Goal: Information Seeking & Learning: Learn about a topic

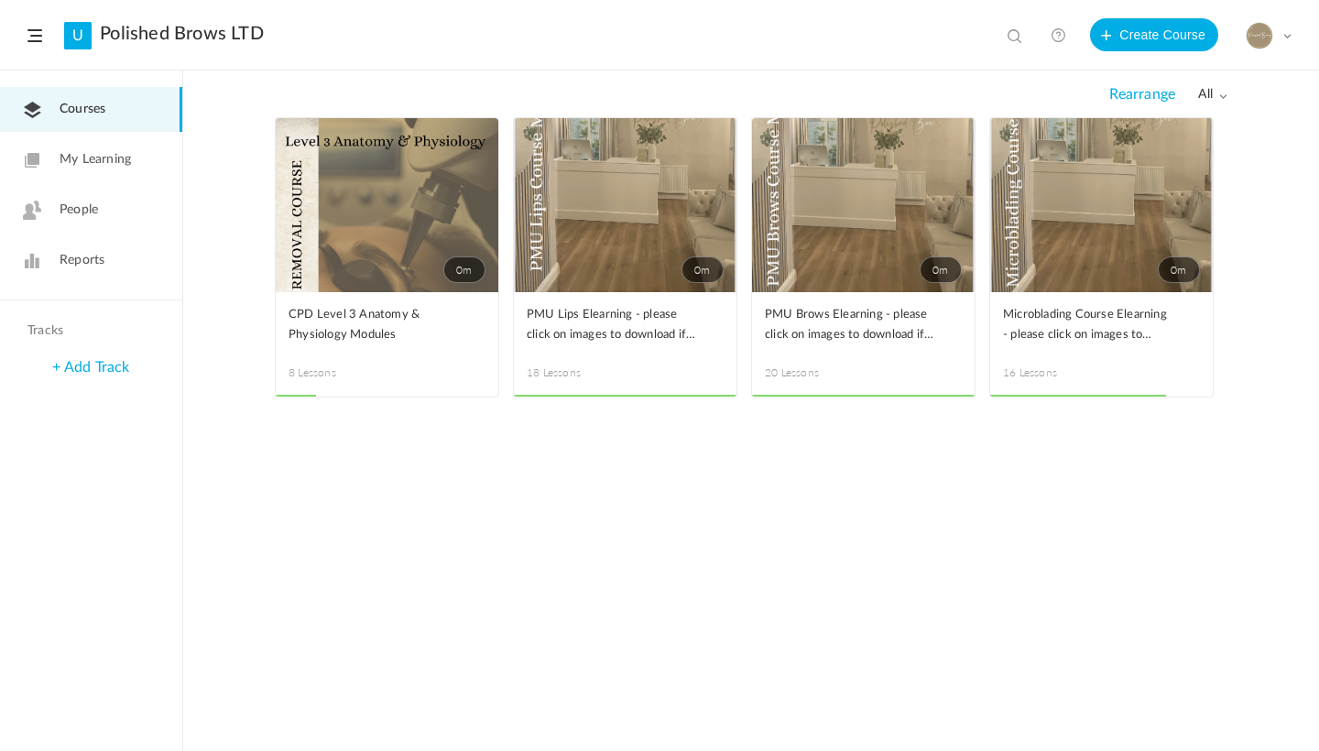
click at [90, 262] on span "Reports" at bounding box center [82, 260] width 45 height 19
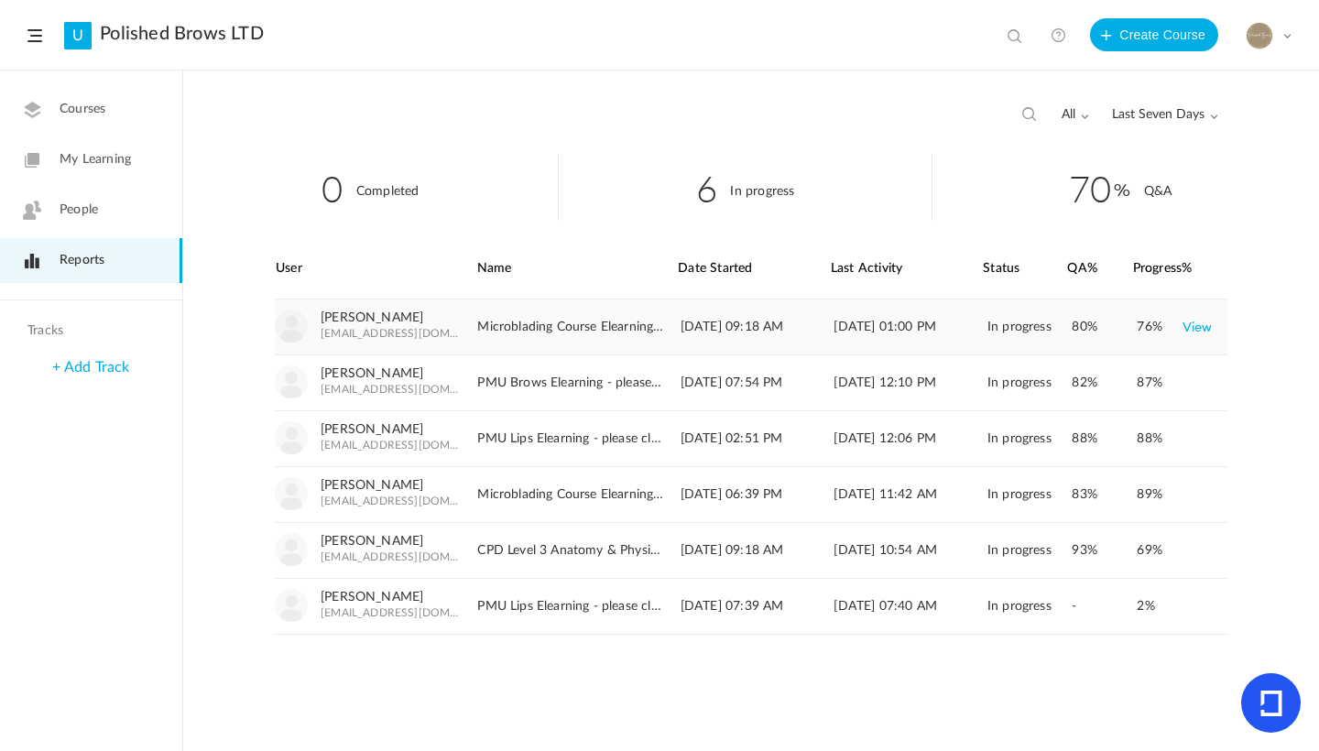
click at [1205, 326] on link "View" at bounding box center [1198, 327] width 30 height 33
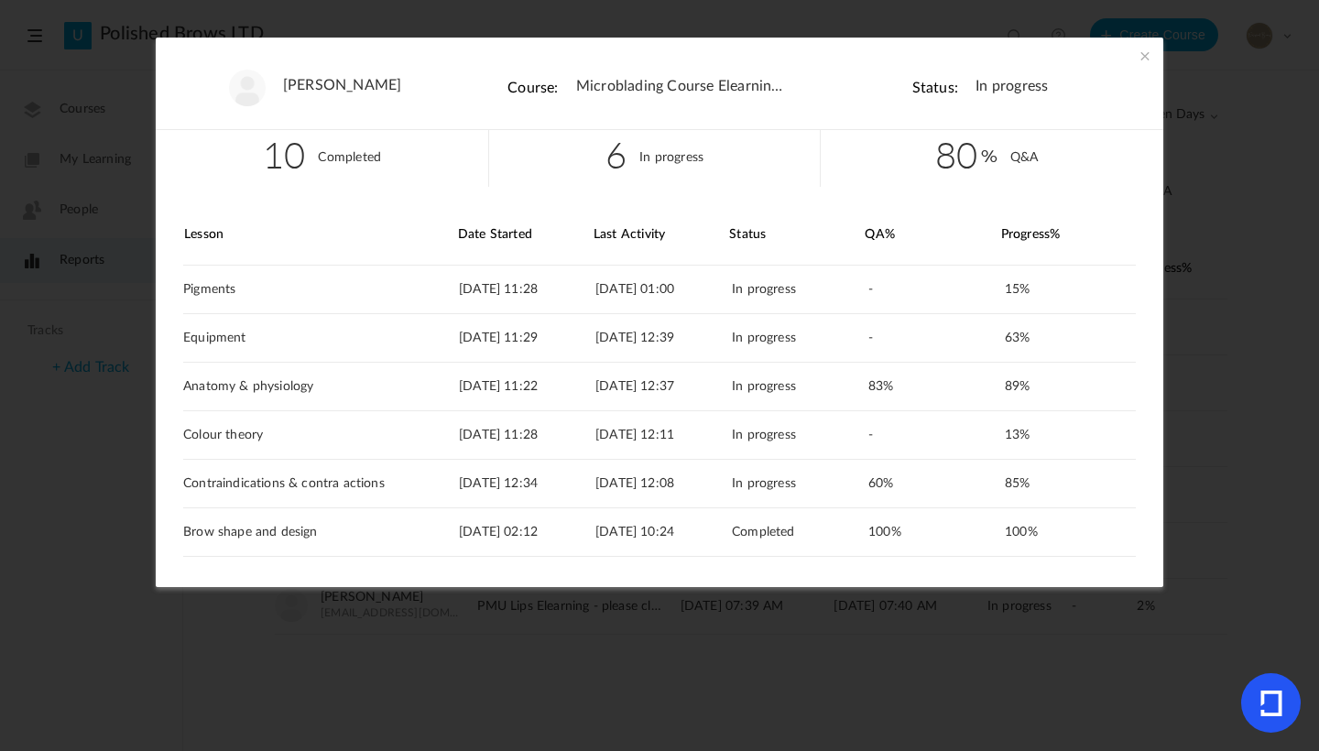
scroll to position [15, 0]
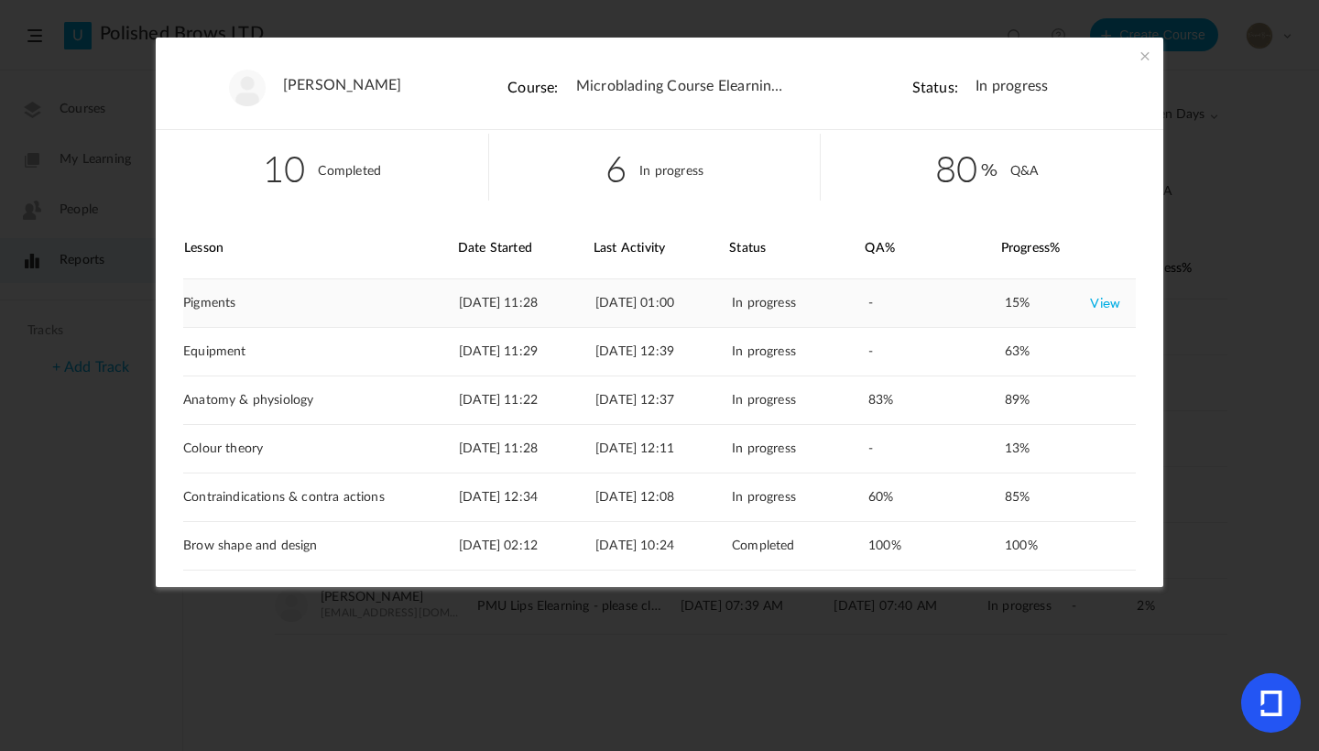
click at [1093, 304] on link "View" at bounding box center [1105, 303] width 30 height 33
click at [1150, 55] on span at bounding box center [1145, 56] width 18 height 18
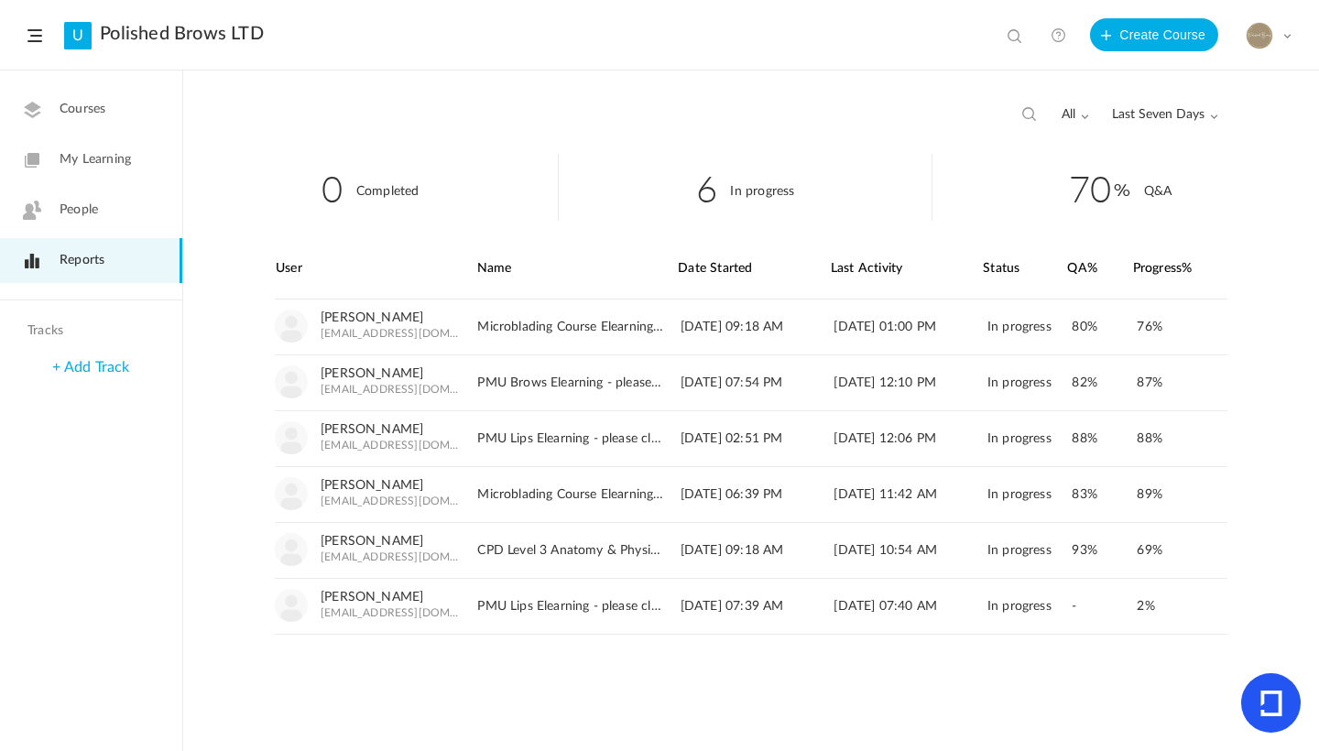
click at [115, 91] on link "Courses" at bounding box center [91, 109] width 182 height 45
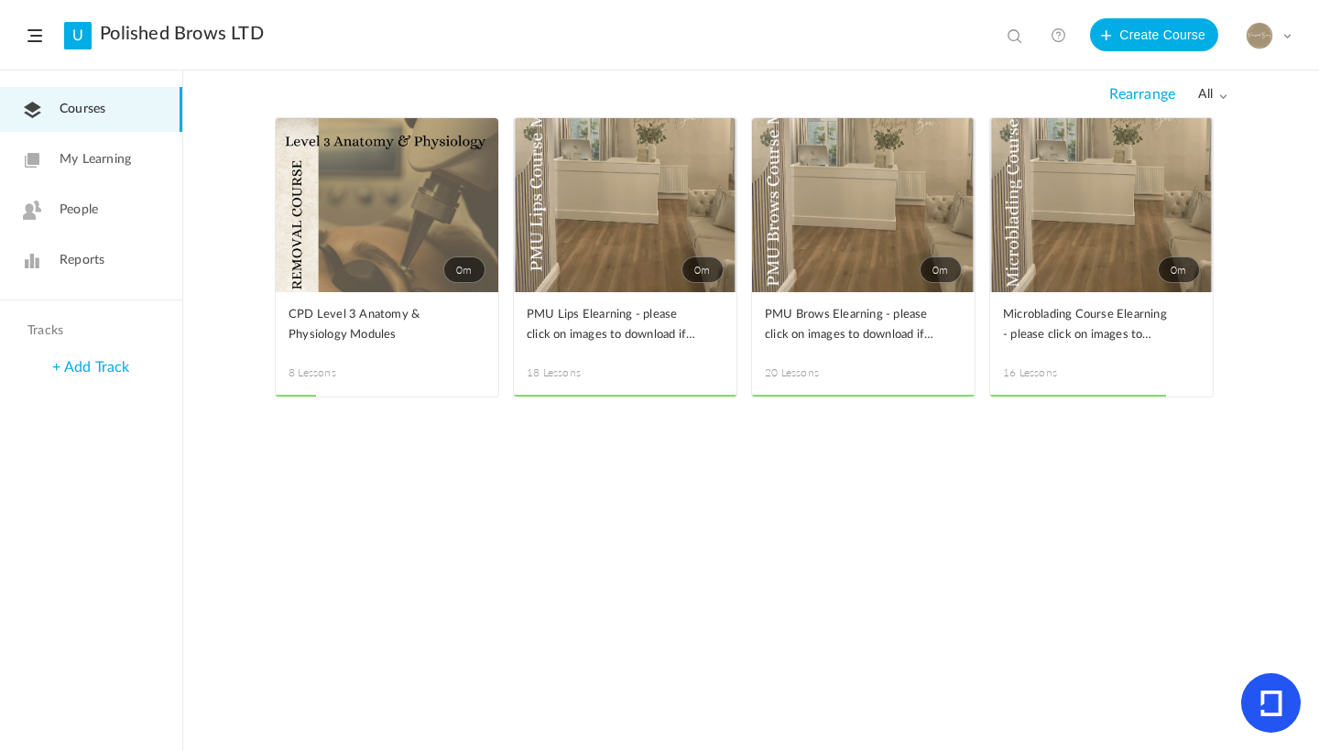
click at [89, 268] on span "Reports" at bounding box center [82, 260] width 45 height 19
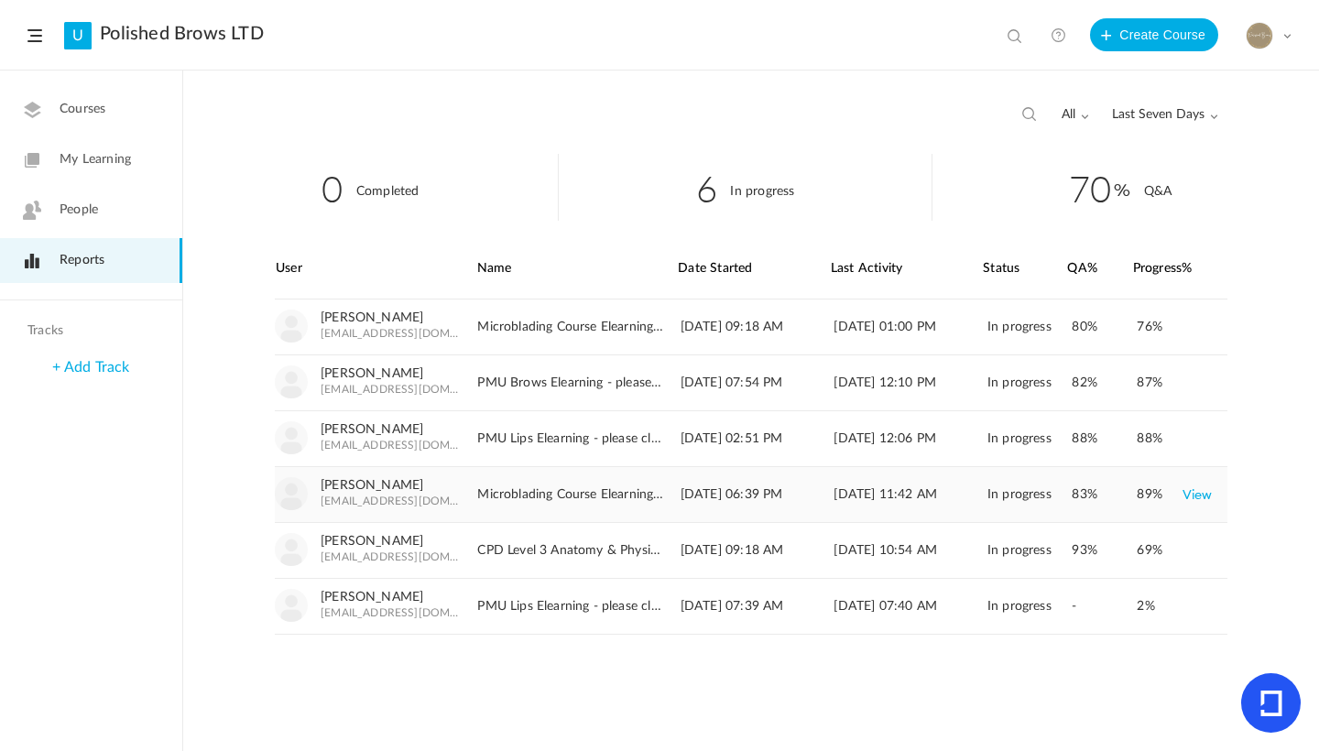
click at [1207, 495] on link "View" at bounding box center [1198, 494] width 30 height 33
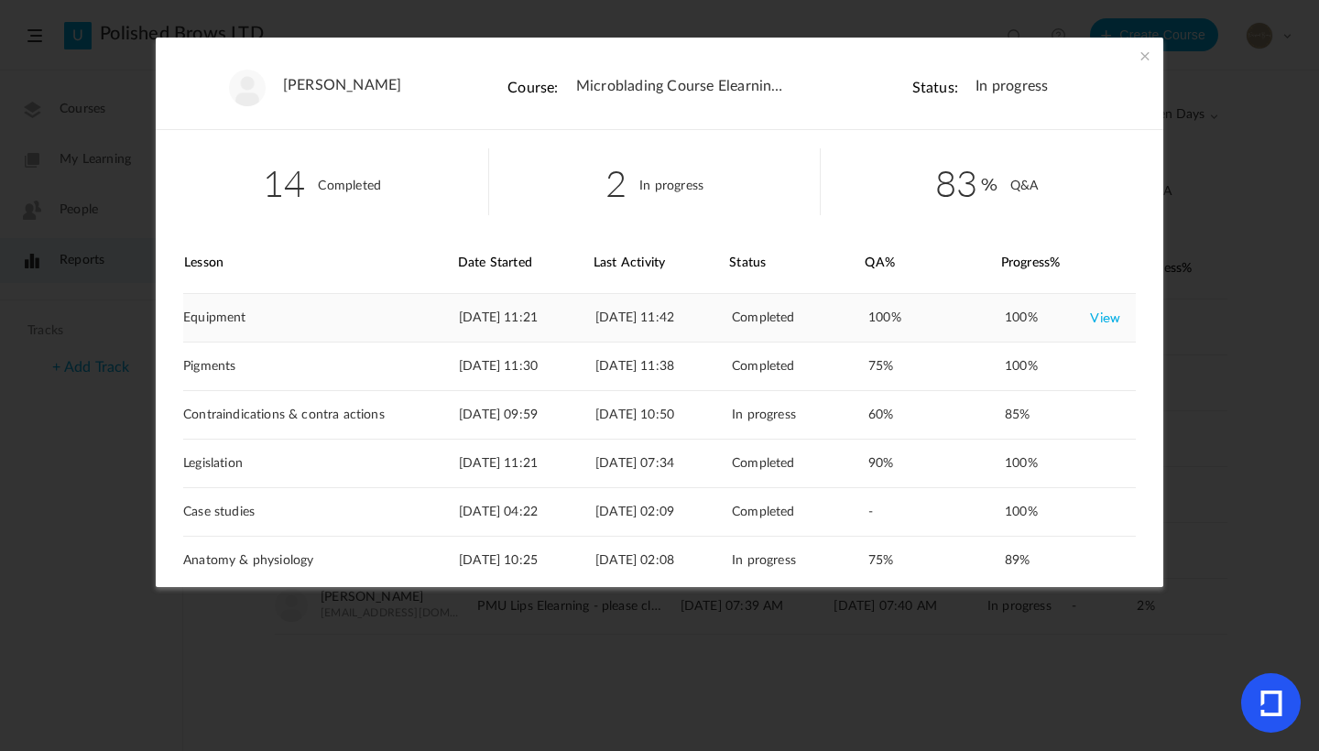
click at [1092, 325] on link "View" at bounding box center [1105, 317] width 30 height 33
click at [1109, 359] on link "View" at bounding box center [1105, 366] width 30 height 33
click at [1091, 418] on link "View" at bounding box center [1105, 415] width 30 height 33
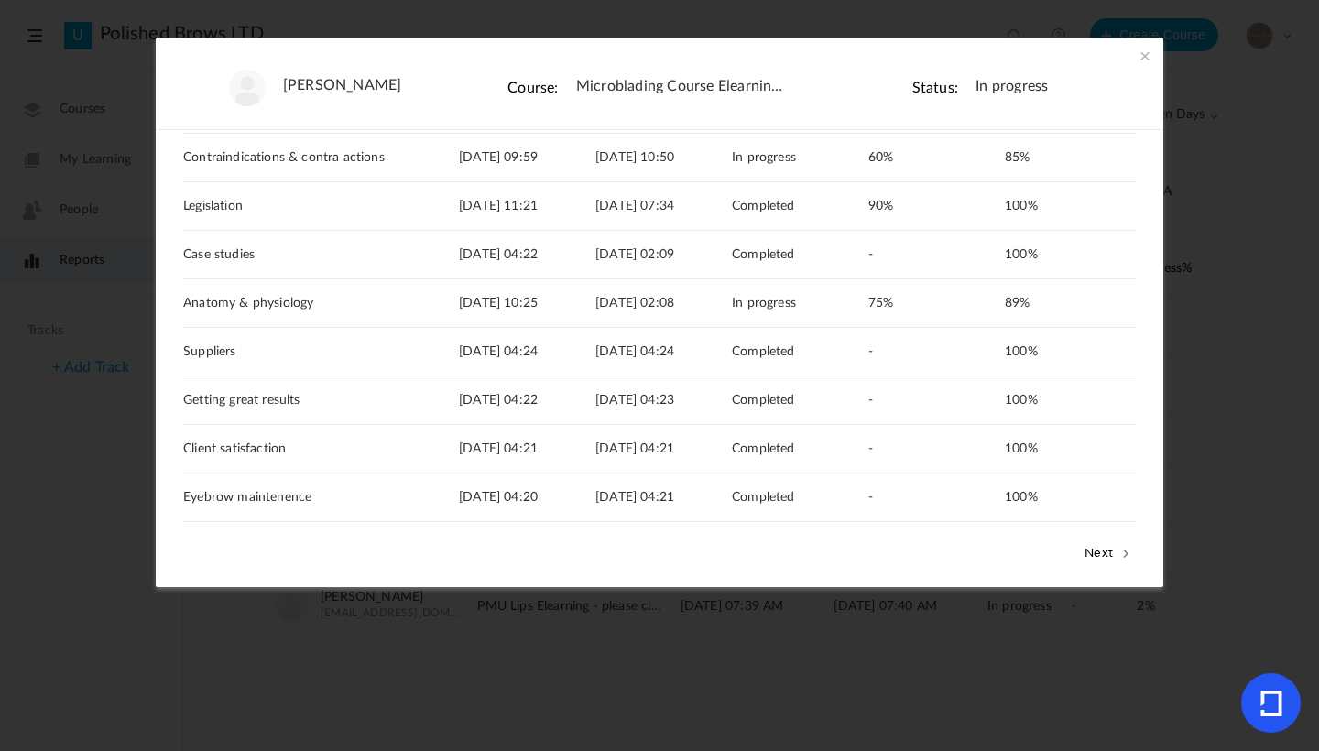
scroll to position [254, 0]
click at [1108, 557] on button "Next" at bounding box center [1108, 556] width 56 height 24
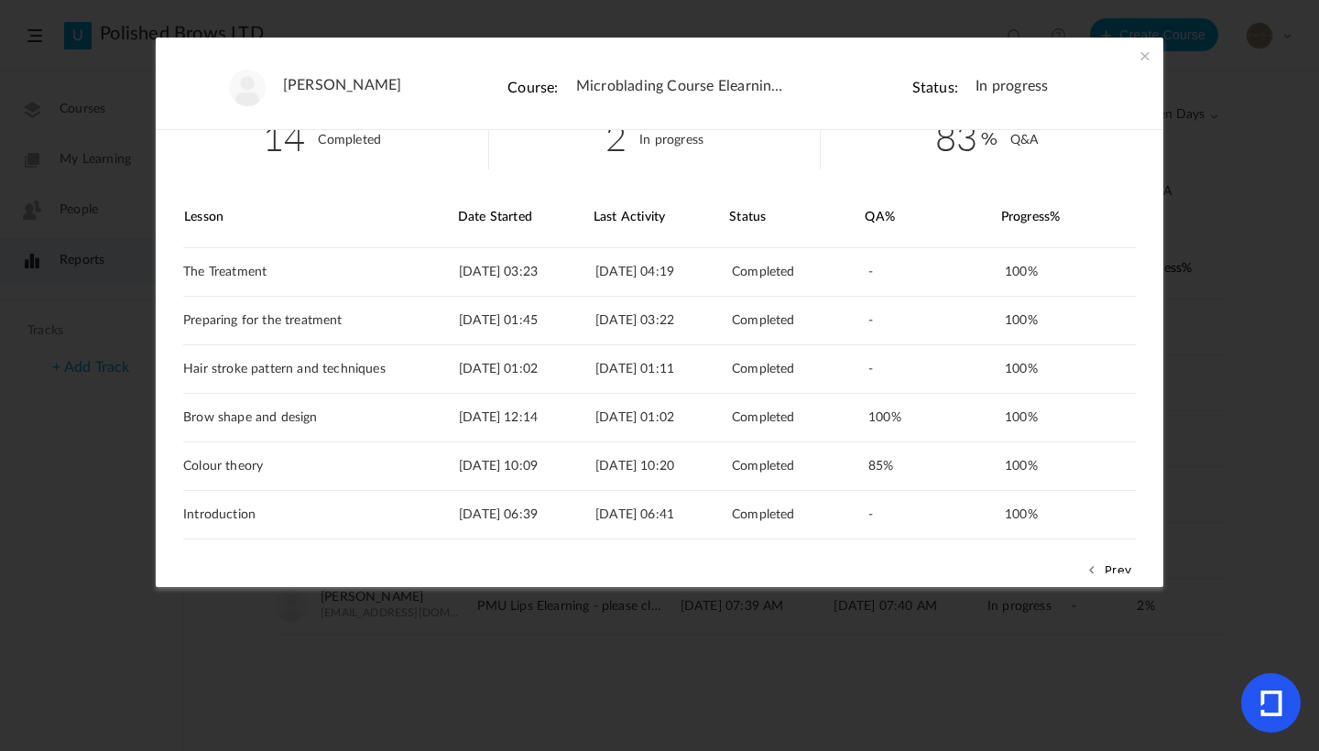
scroll to position [100, 0]
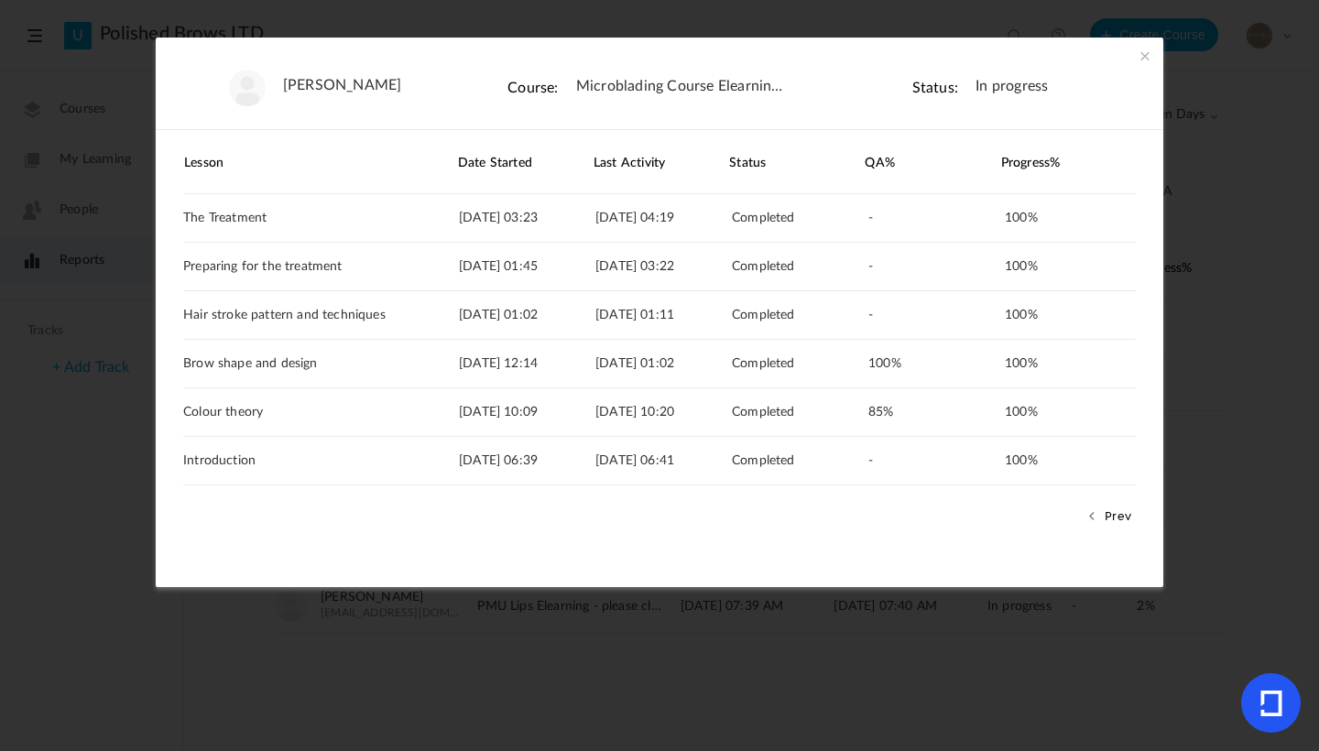
click at [1146, 56] on span at bounding box center [1145, 56] width 18 height 18
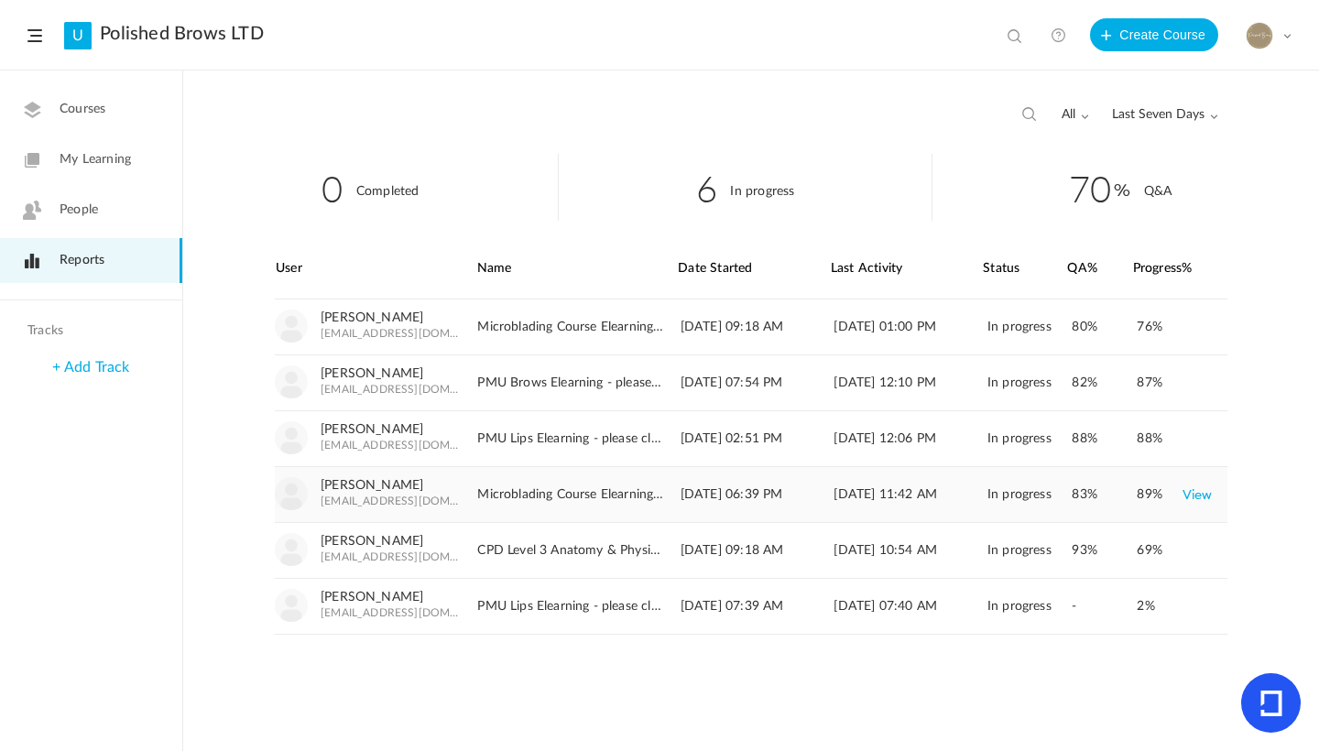
click at [1205, 496] on link "View" at bounding box center [1198, 494] width 30 height 33
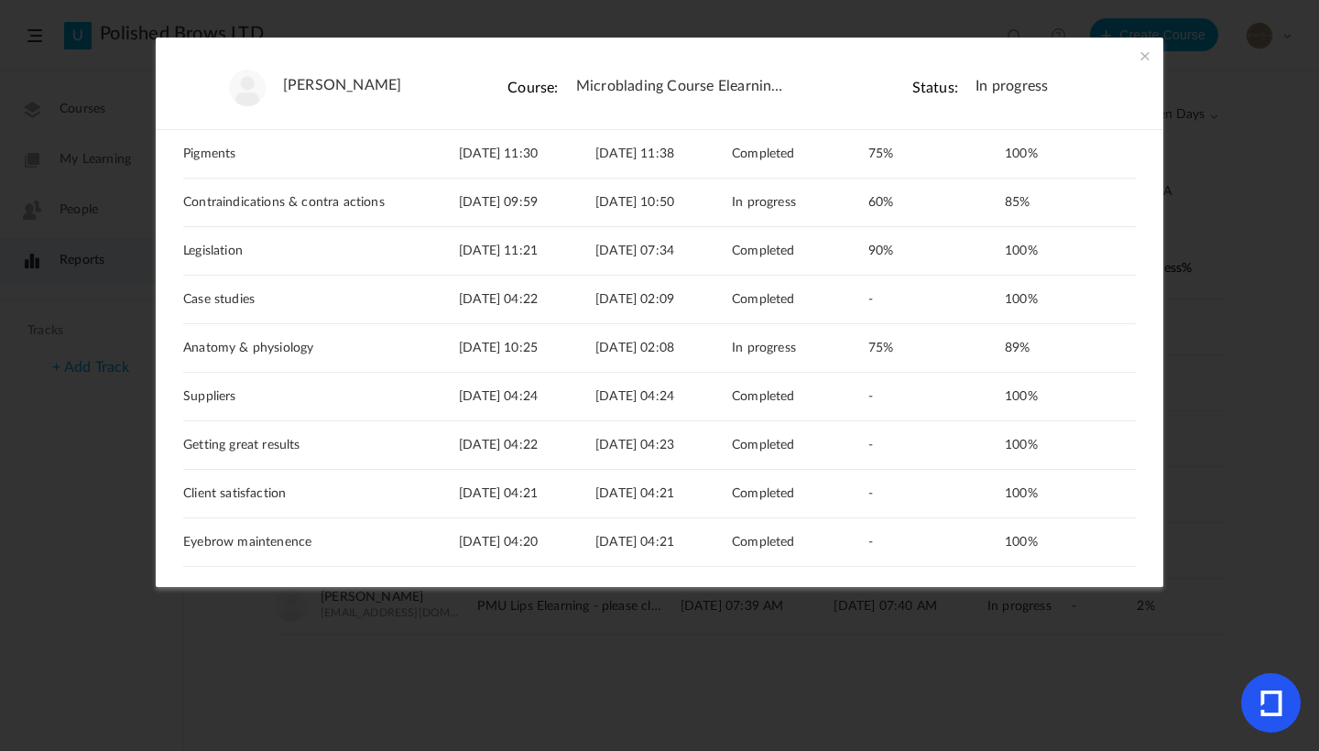
scroll to position [226, 0]
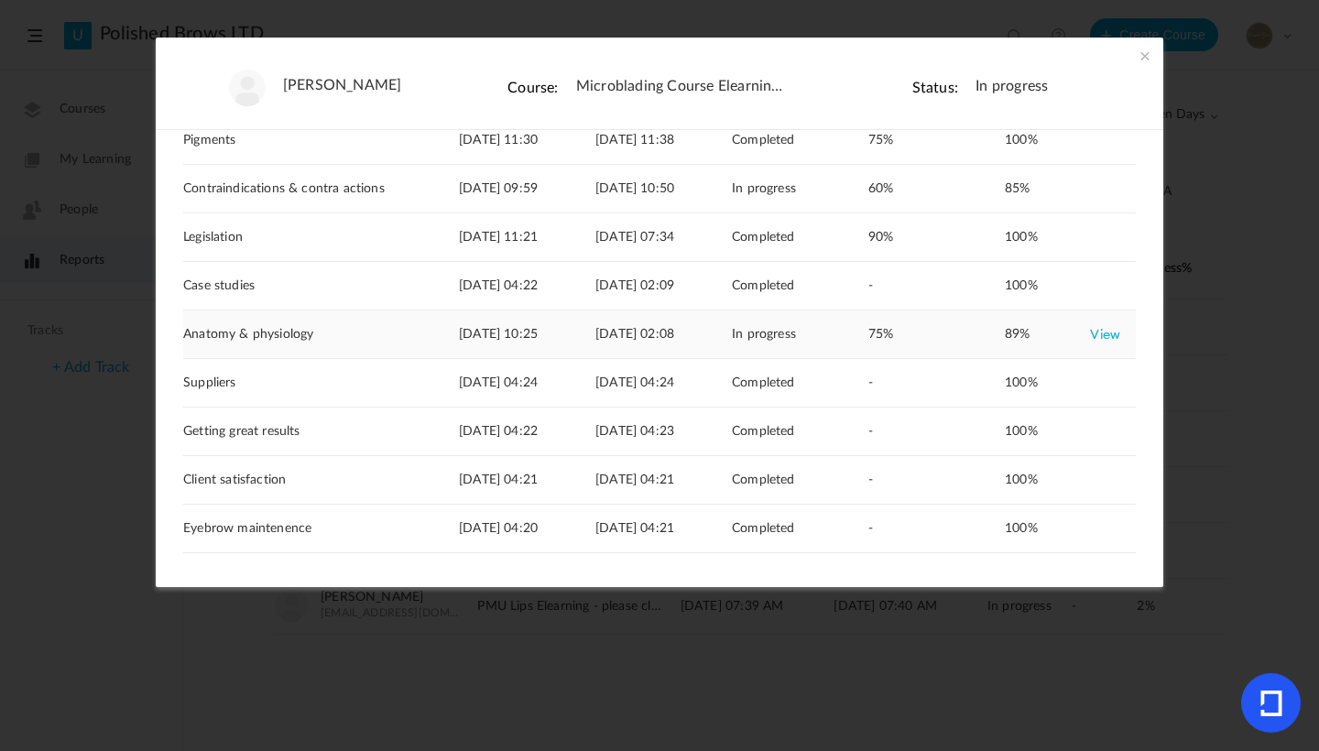
click at [1095, 335] on link "View" at bounding box center [1105, 334] width 30 height 33
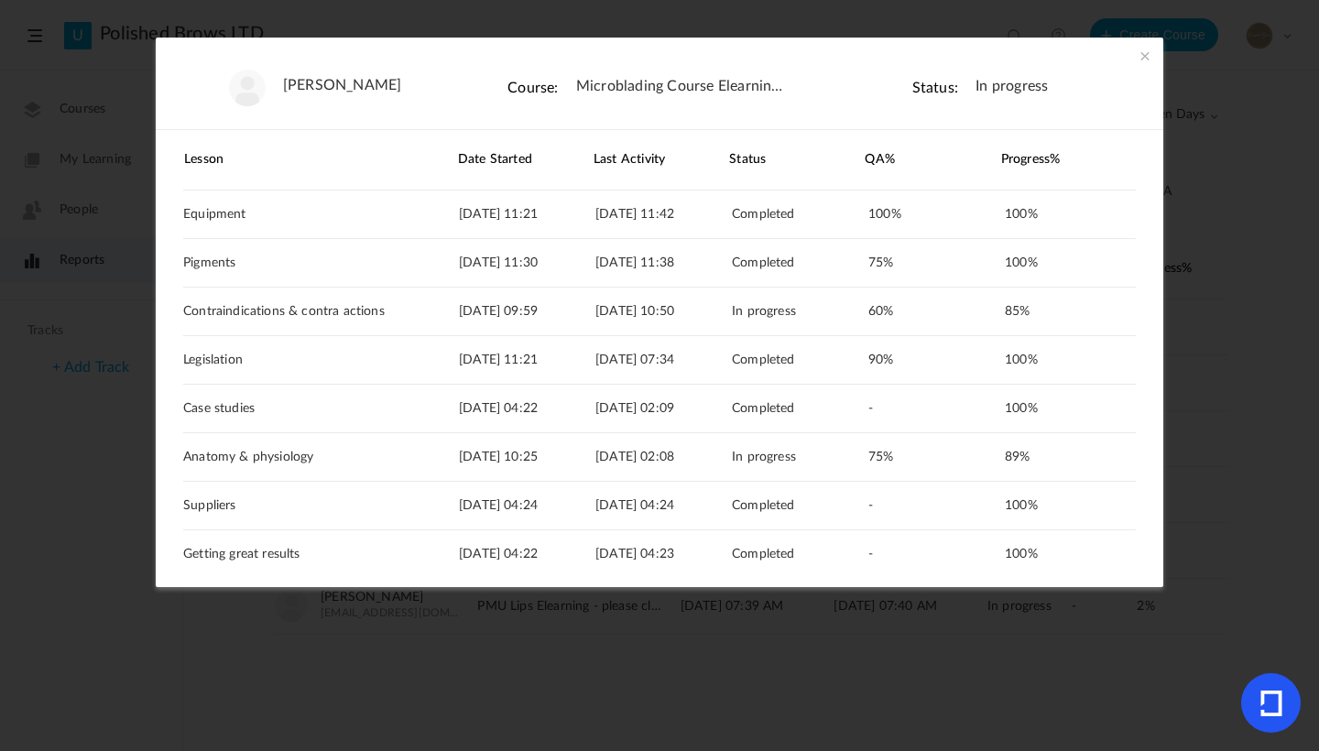
scroll to position [294, 0]
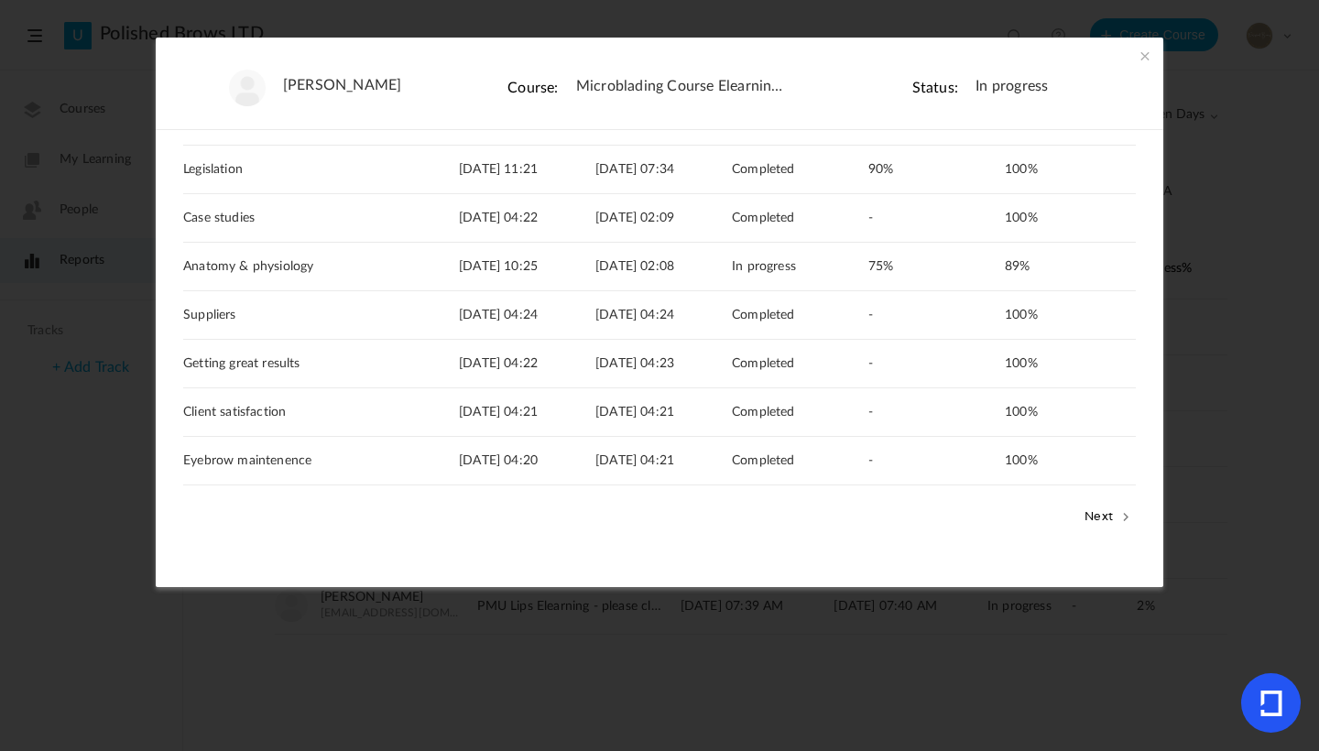
click at [1107, 508] on button "Next" at bounding box center [1108, 516] width 56 height 24
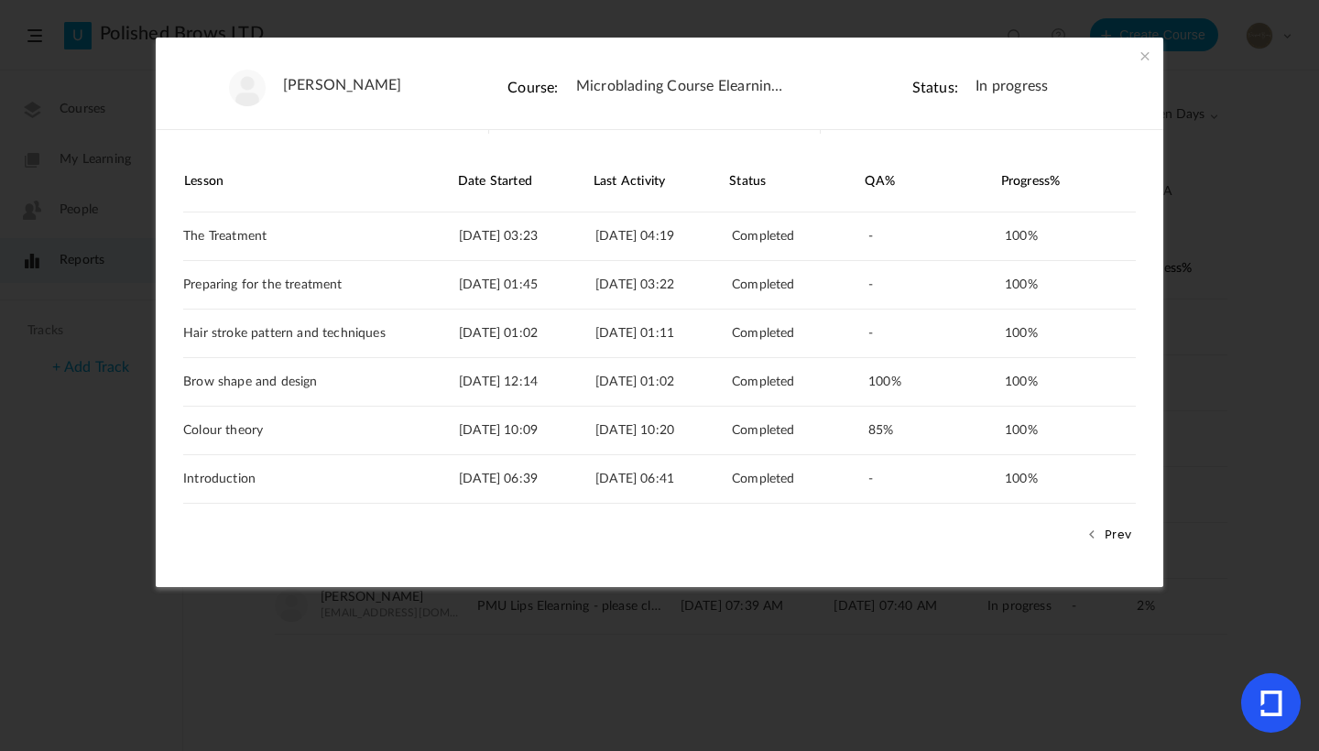
scroll to position [0, 0]
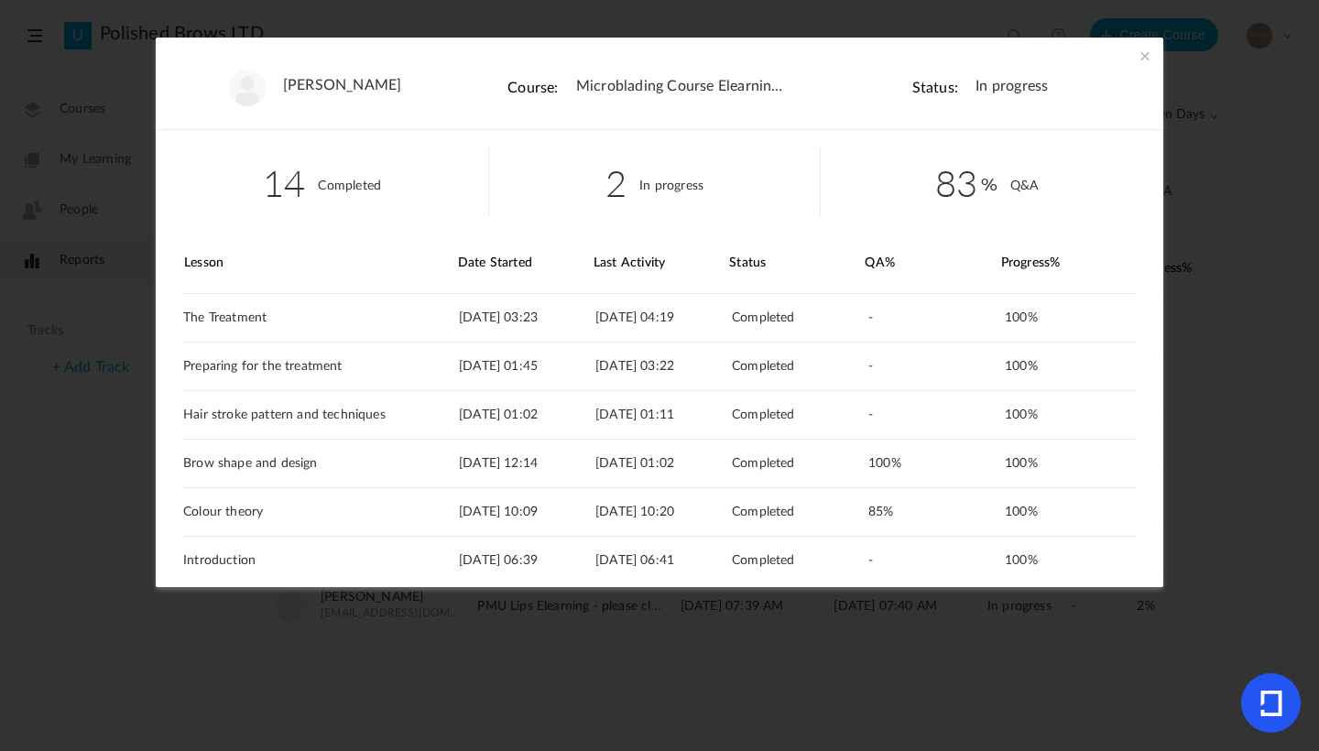
click at [1144, 54] on span at bounding box center [1145, 56] width 18 height 18
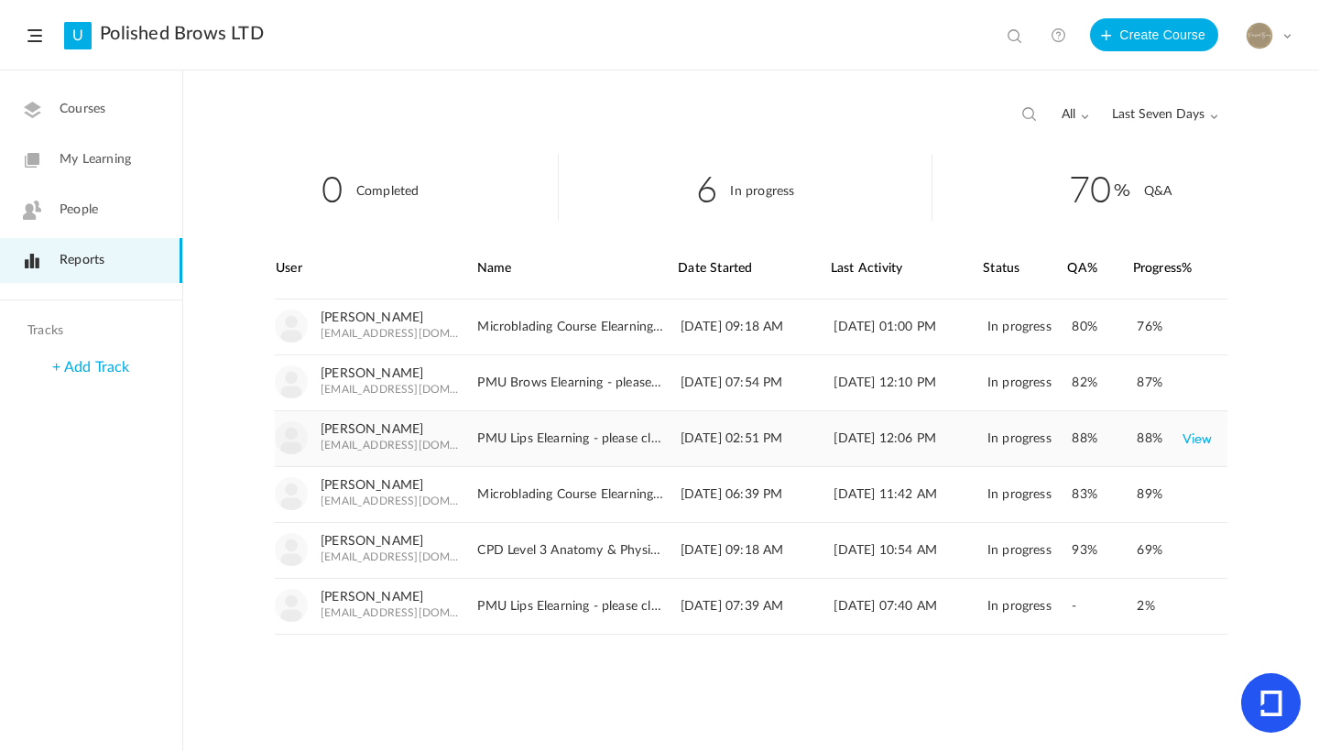
click at [1201, 443] on link "View" at bounding box center [1198, 438] width 30 height 33
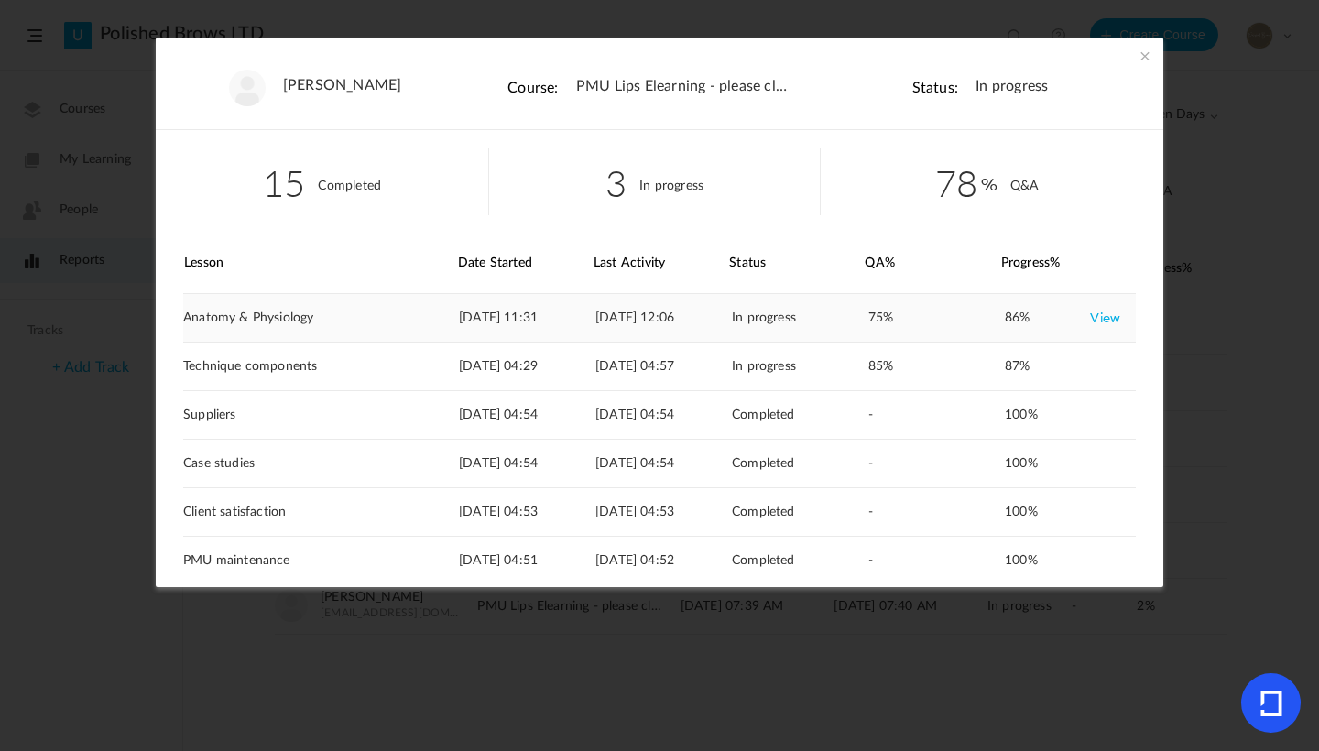
click at [1115, 311] on link "View" at bounding box center [1105, 317] width 30 height 33
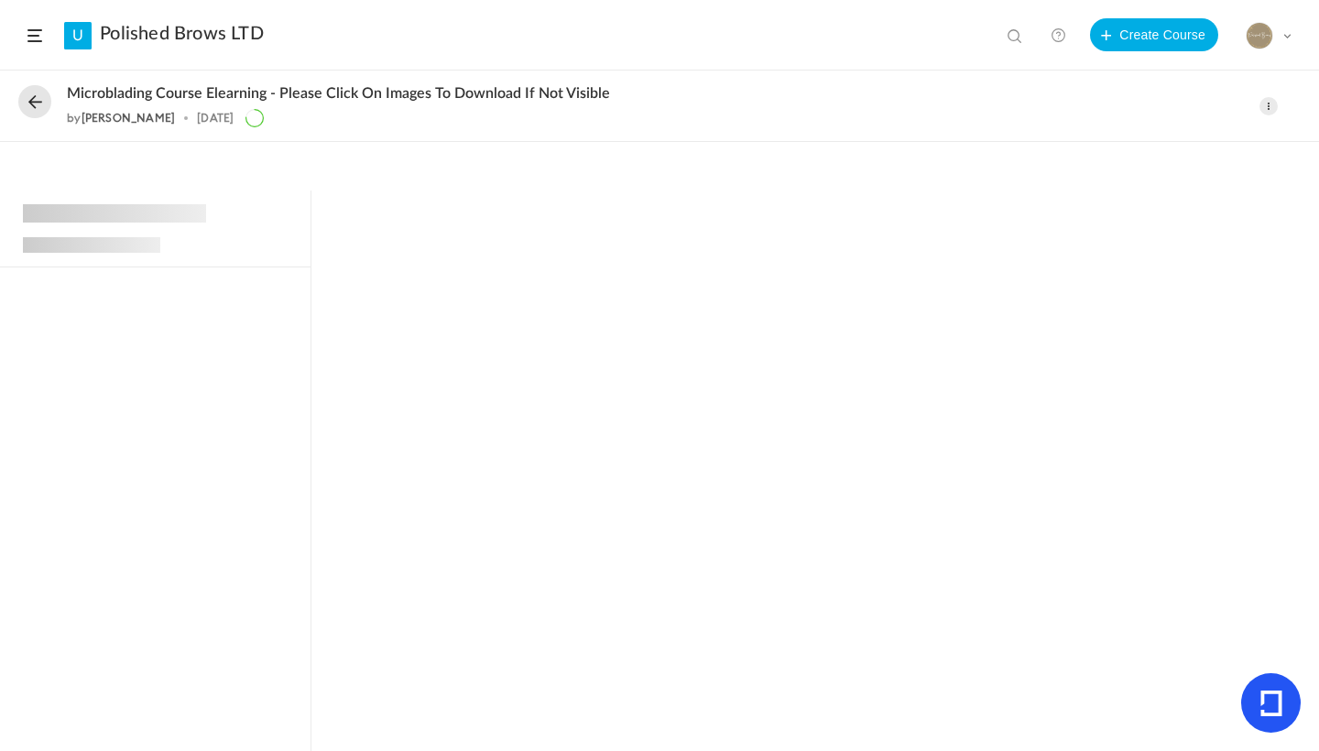
scroll to position [520, 0]
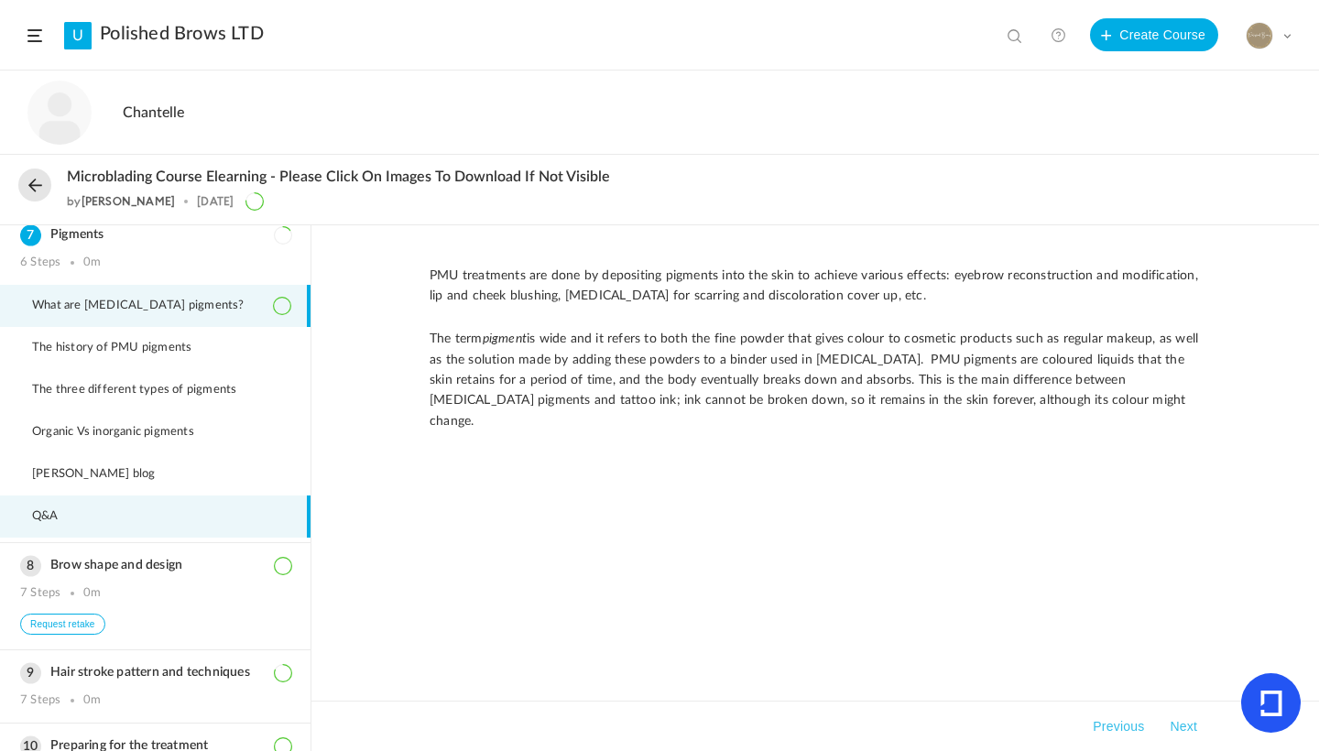
click at [59, 524] on span "Q&A" at bounding box center [56, 516] width 49 height 15
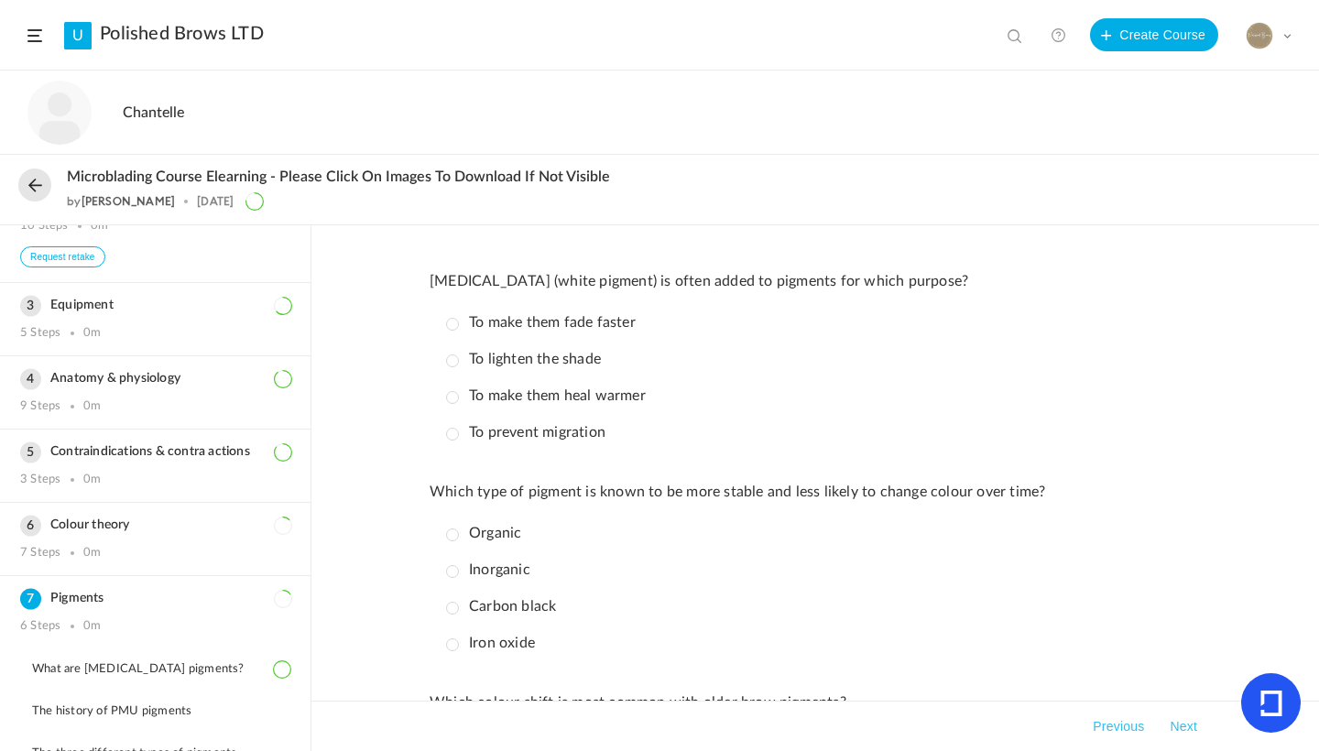
scroll to position [0, 0]
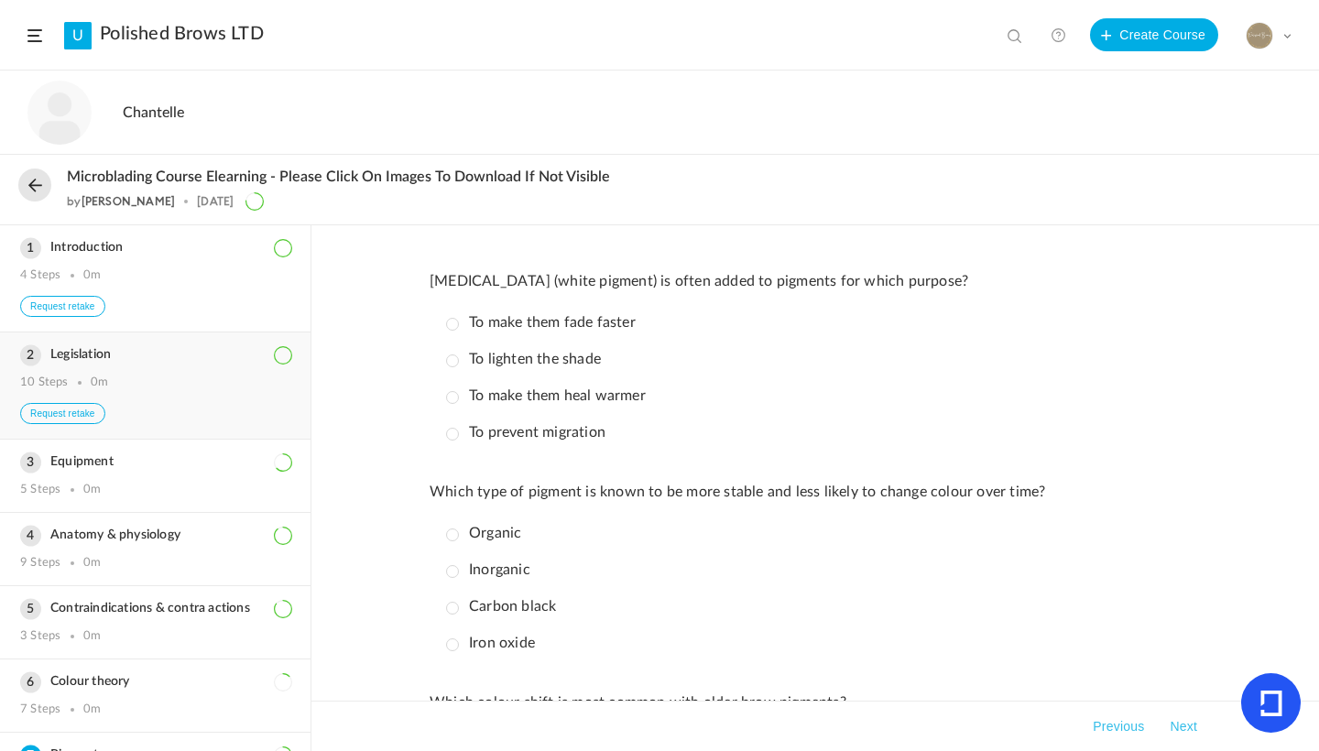
click at [97, 360] on h3 "Legislation" at bounding box center [155, 355] width 270 height 16
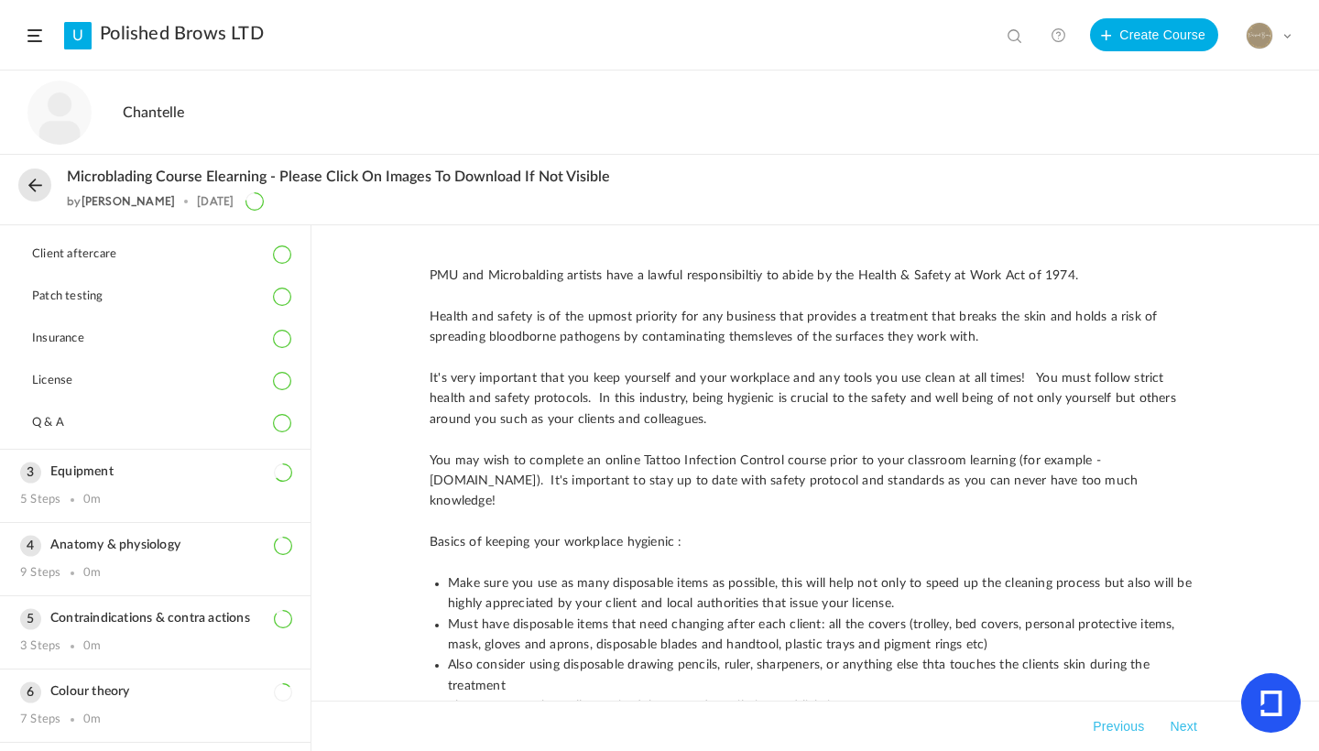
scroll to position [420, 0]
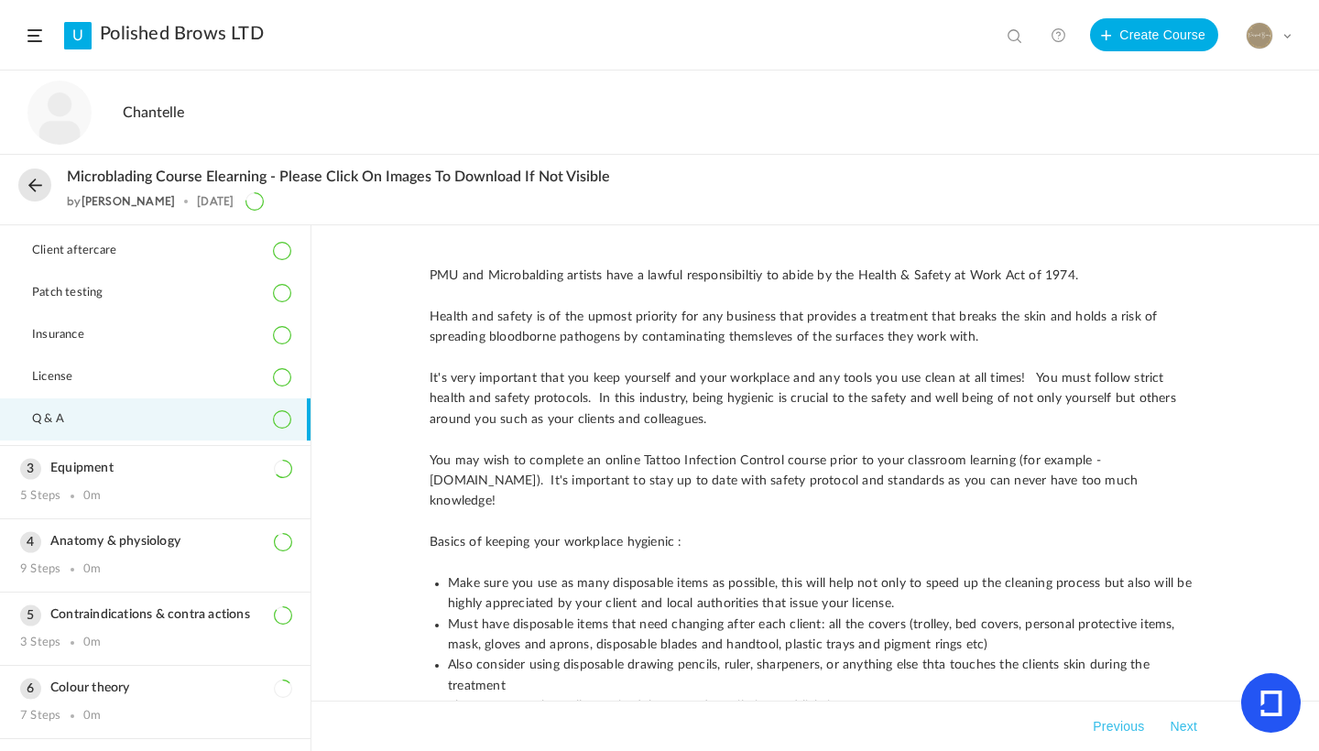
click at [126, 435] on li "Q & A" at bounding box center [155, 420] width 311 height 42
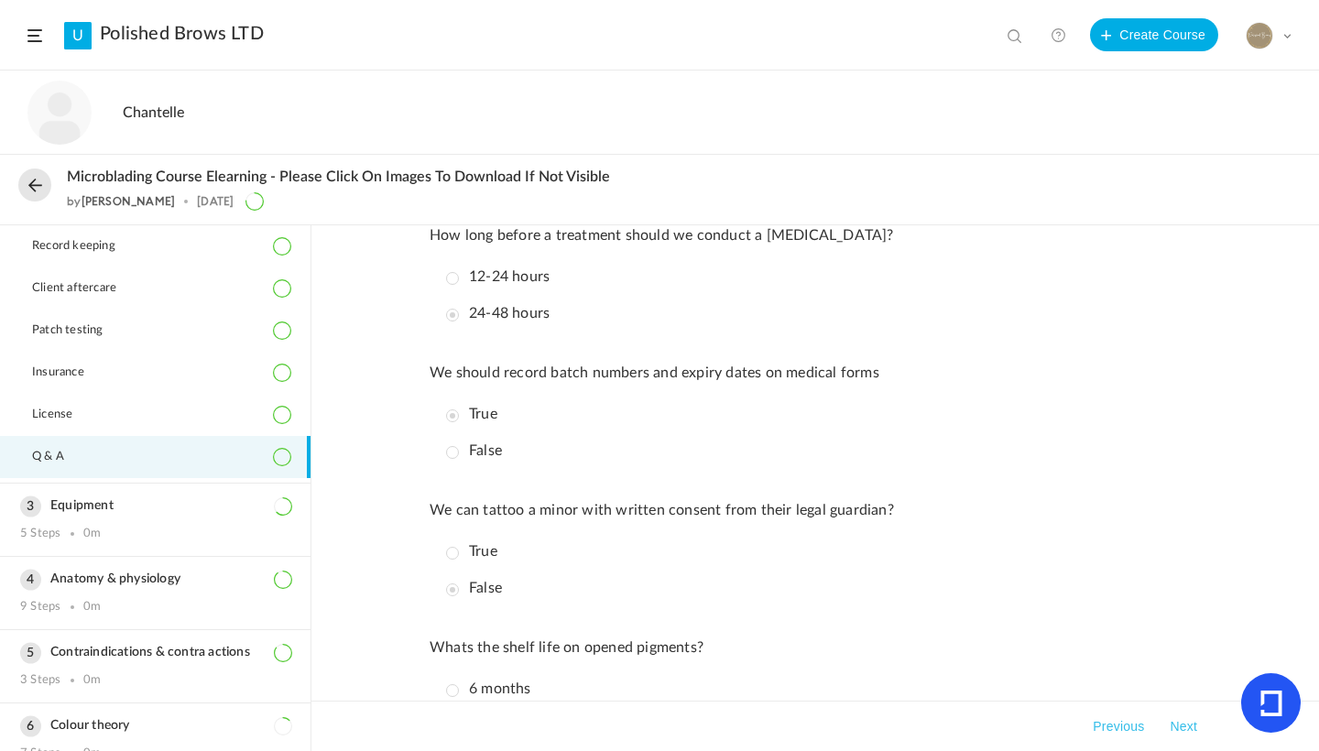
scroll to position [1196, 0]
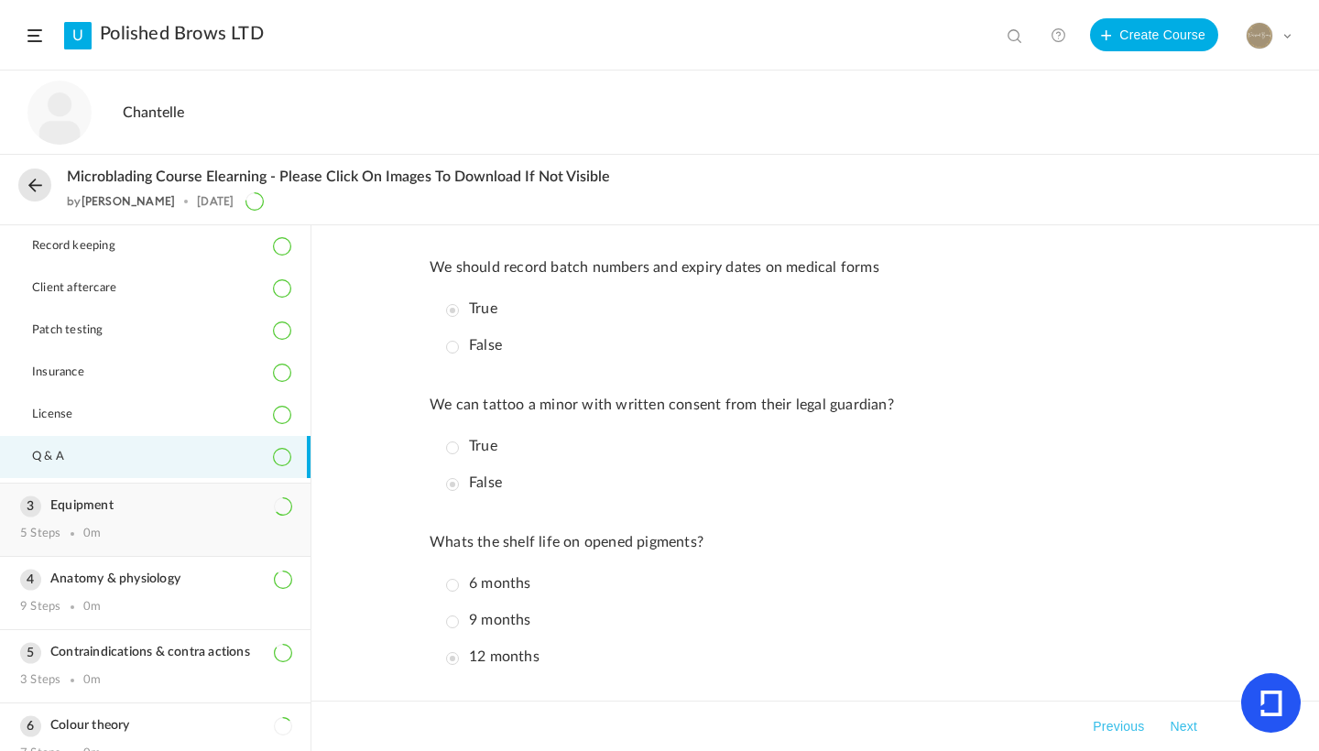
click at [56, 510] on h3 "Equipment" at bounding box center [155, 506] width 270 height 16
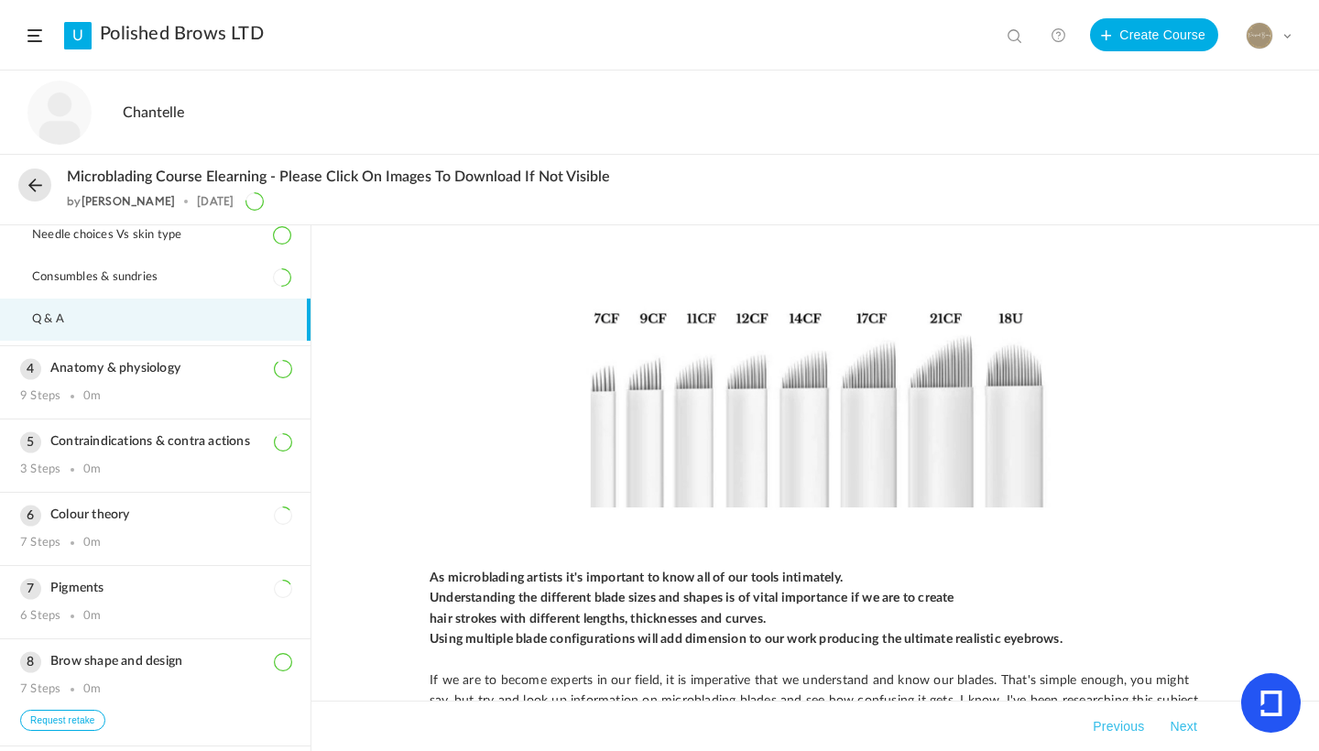
click at [189, 321] on li "Q & A" at bounding box center [155, 320] width 311 height 42
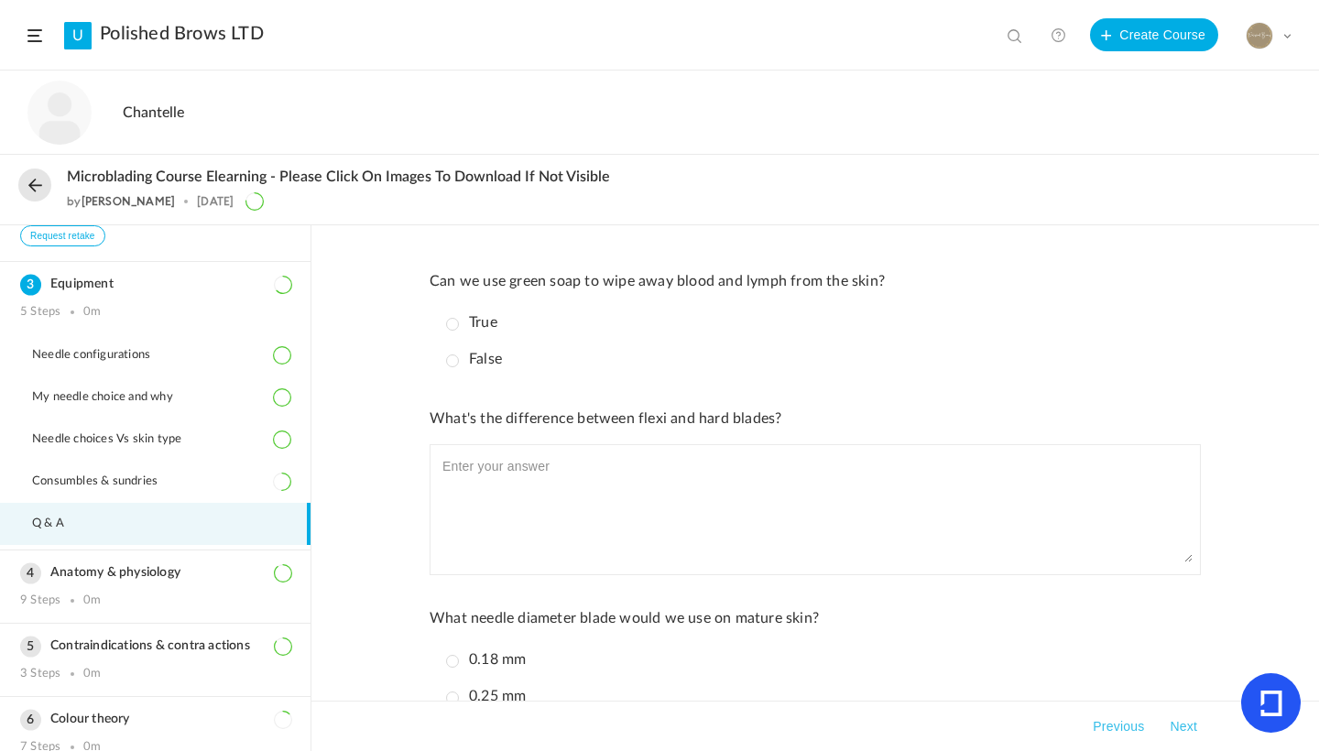
scroll to position [181, 0]
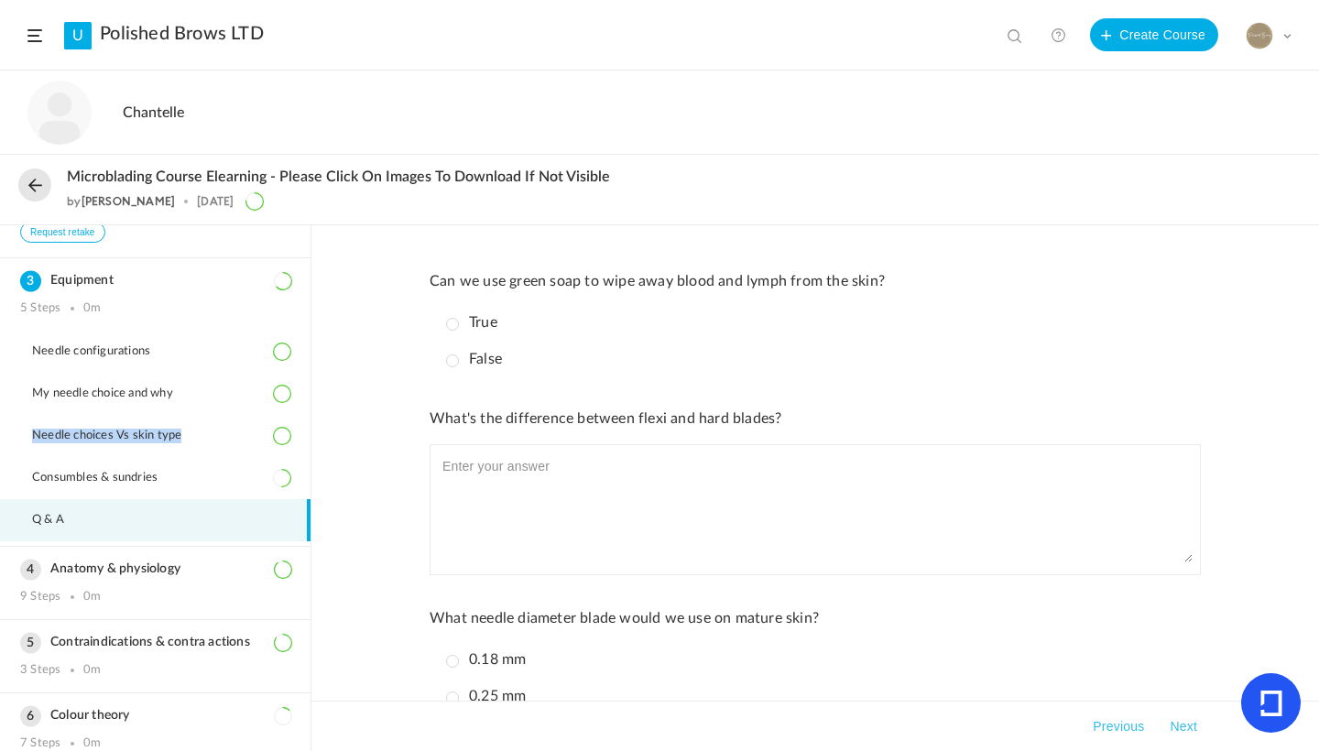
drag, startPoint x: 311, startPoint y: 406, endPoint x: 307, endPoint y: 455, distance: 49.6
click at [307, 458] on aside "Introduction 4 Steps 0m Request retake Legislation 10 Steps 0m Request retake H…" at bounding box center [156, 488] width 312 height 526
click at [563, 87] on div "Chantelle Date Completed : 3h 7m Q & A Score: 25/49 Request Retake *Retake will…" at bounding box center [659, 112] width 1319 height 83
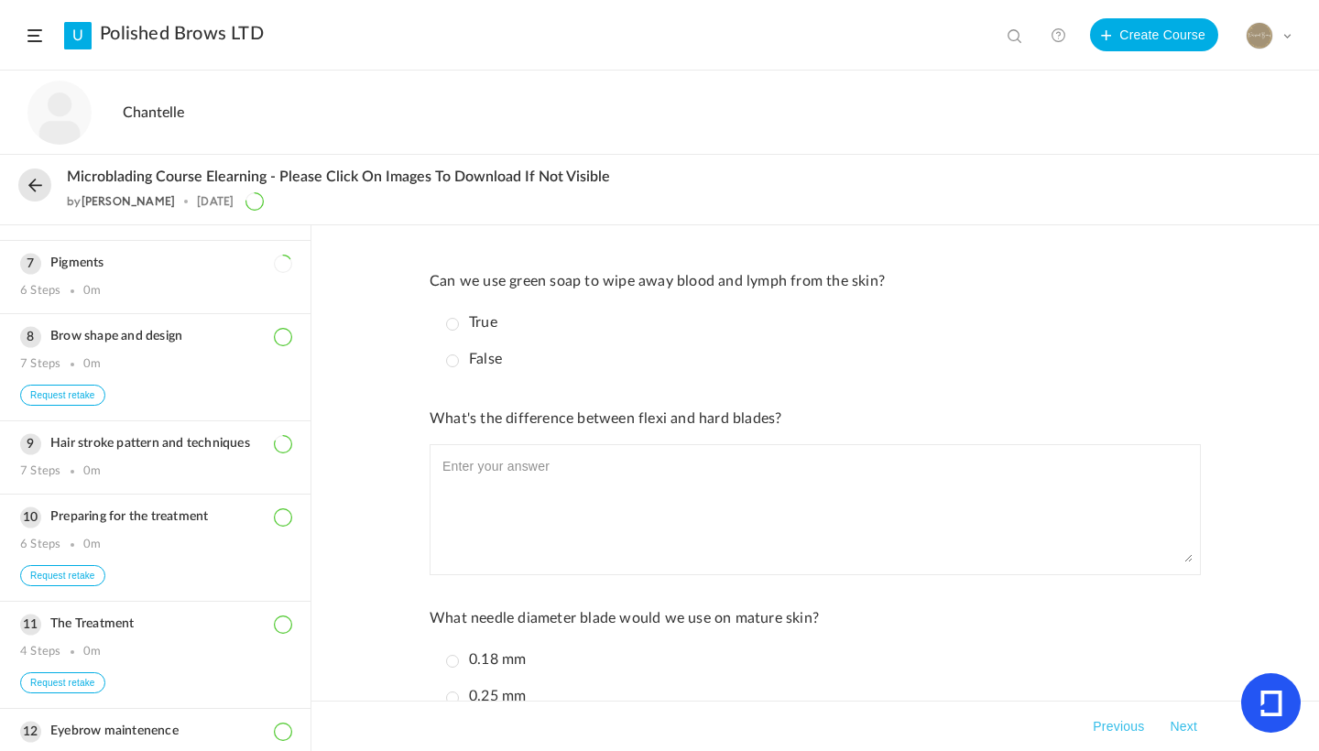
scroll to position [710, 0]
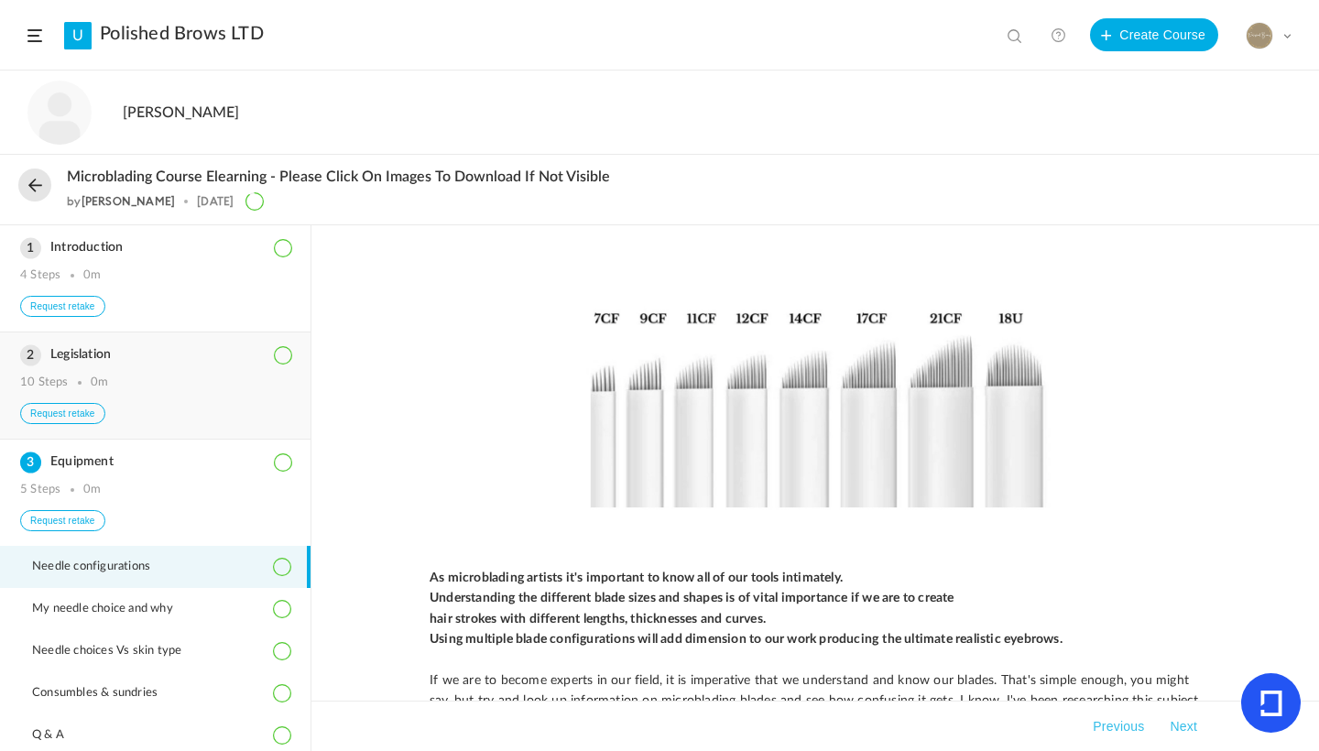
click at [60, 361] on h3 "Legislation" at bounding box center [155, 355] width 270 height 16
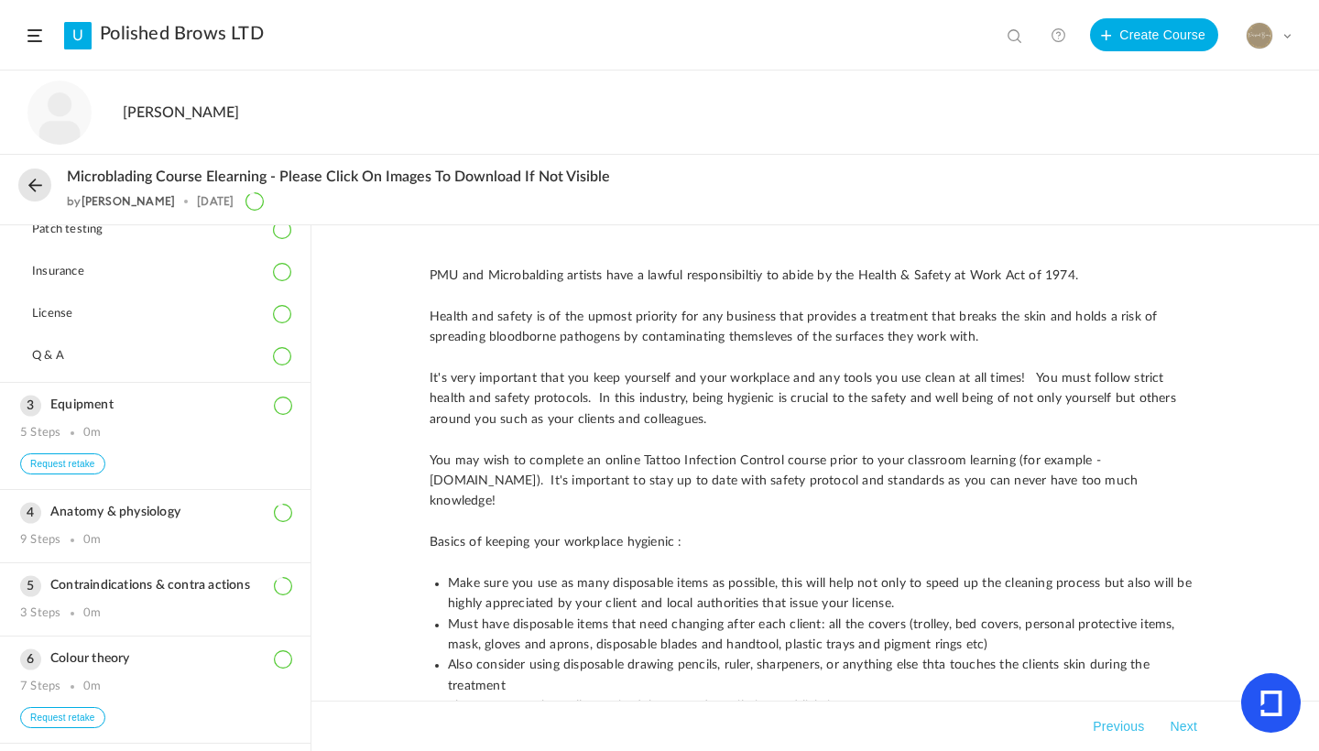
scroll to position [476, 0]
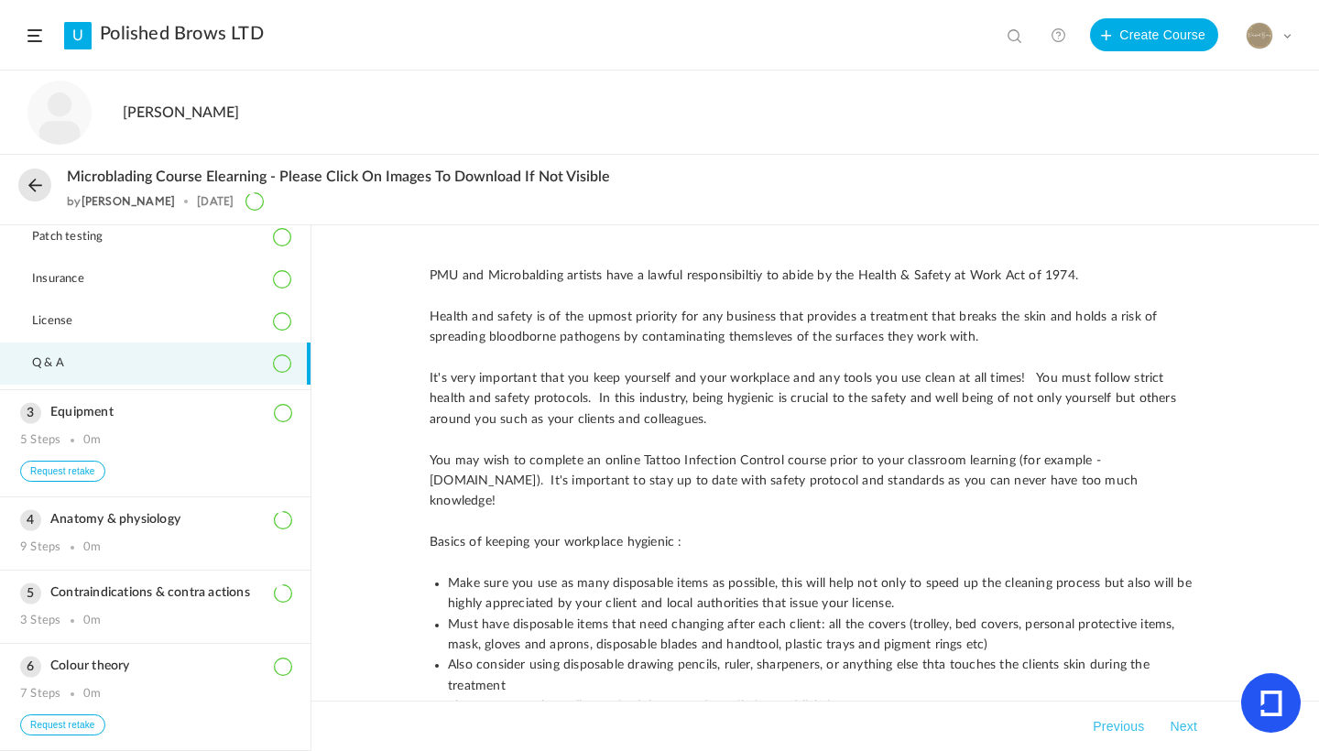
click at [102, 367] on li "Q & A" at bounding box center [155, 364] width 311 height 42
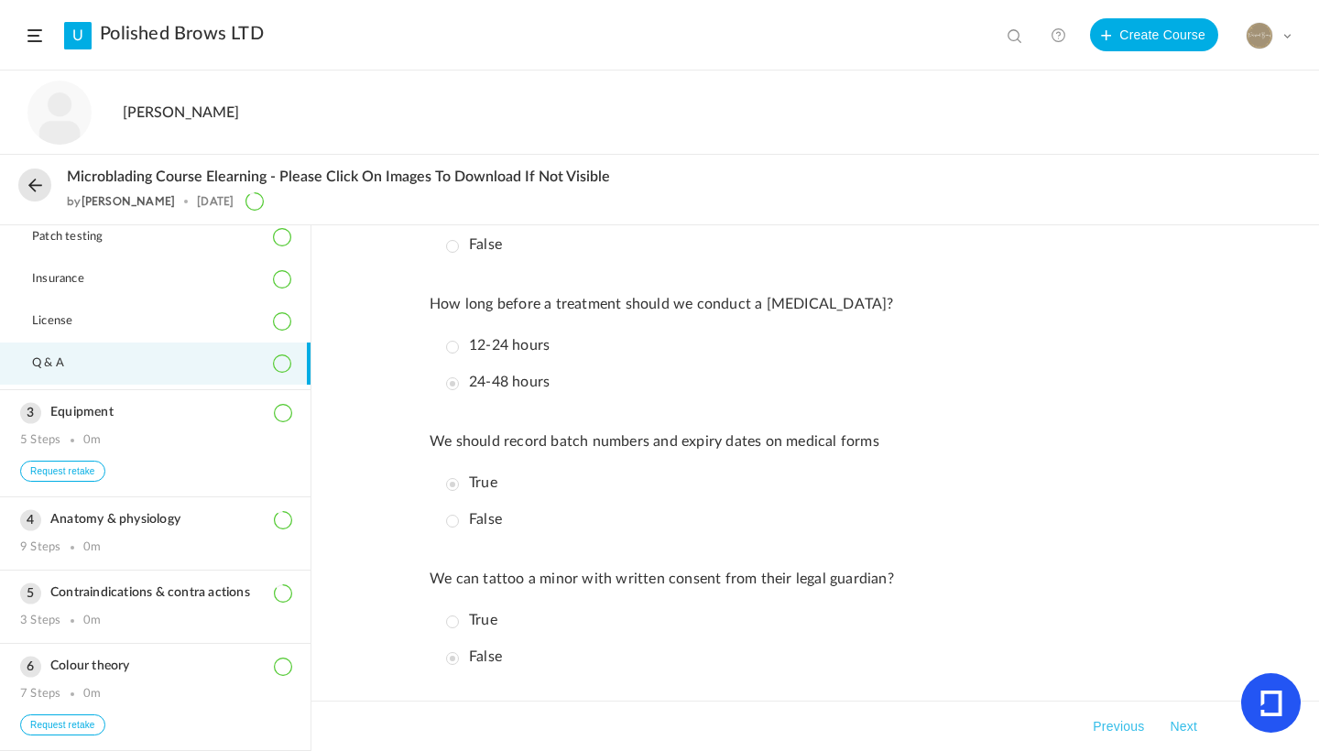
scroll to position [1024, 0]
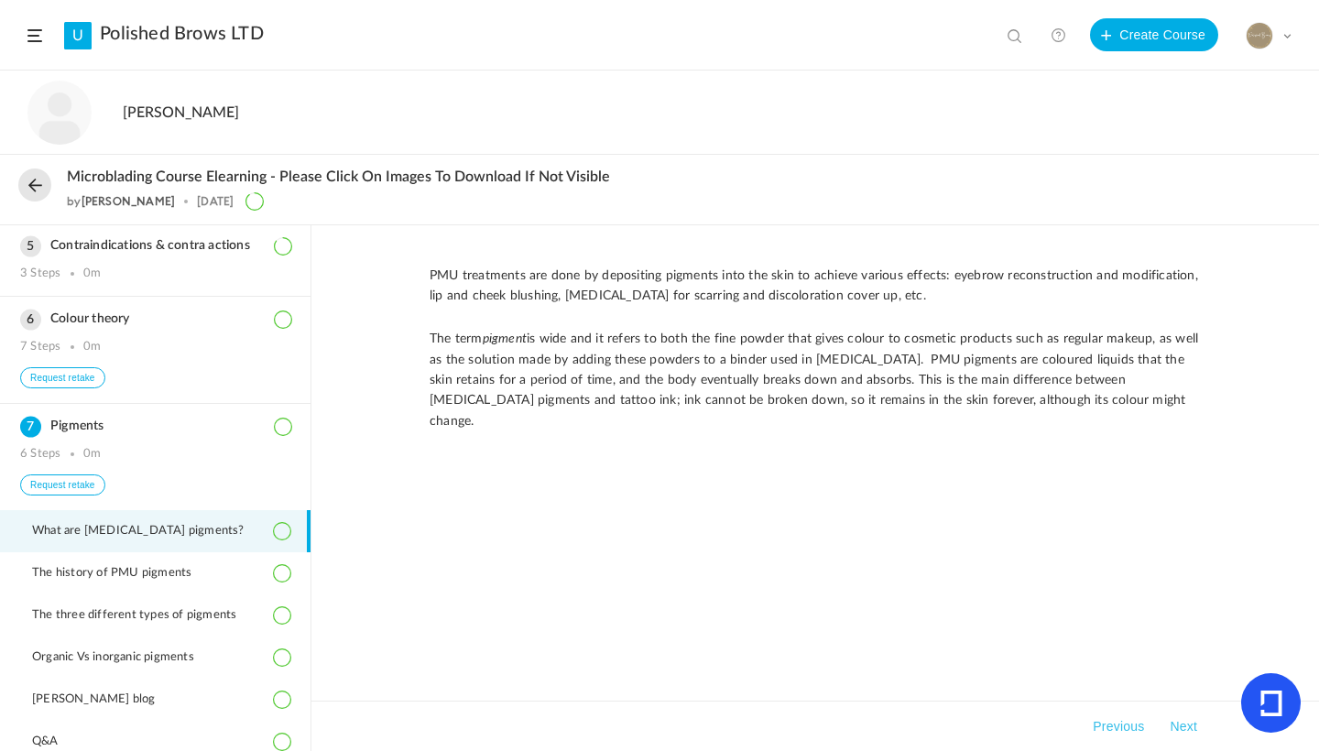
scroll to position [399, 0]
click at [74, 432] on h3 "Pigments" at bounding box center [155, 424] width 270 height 16
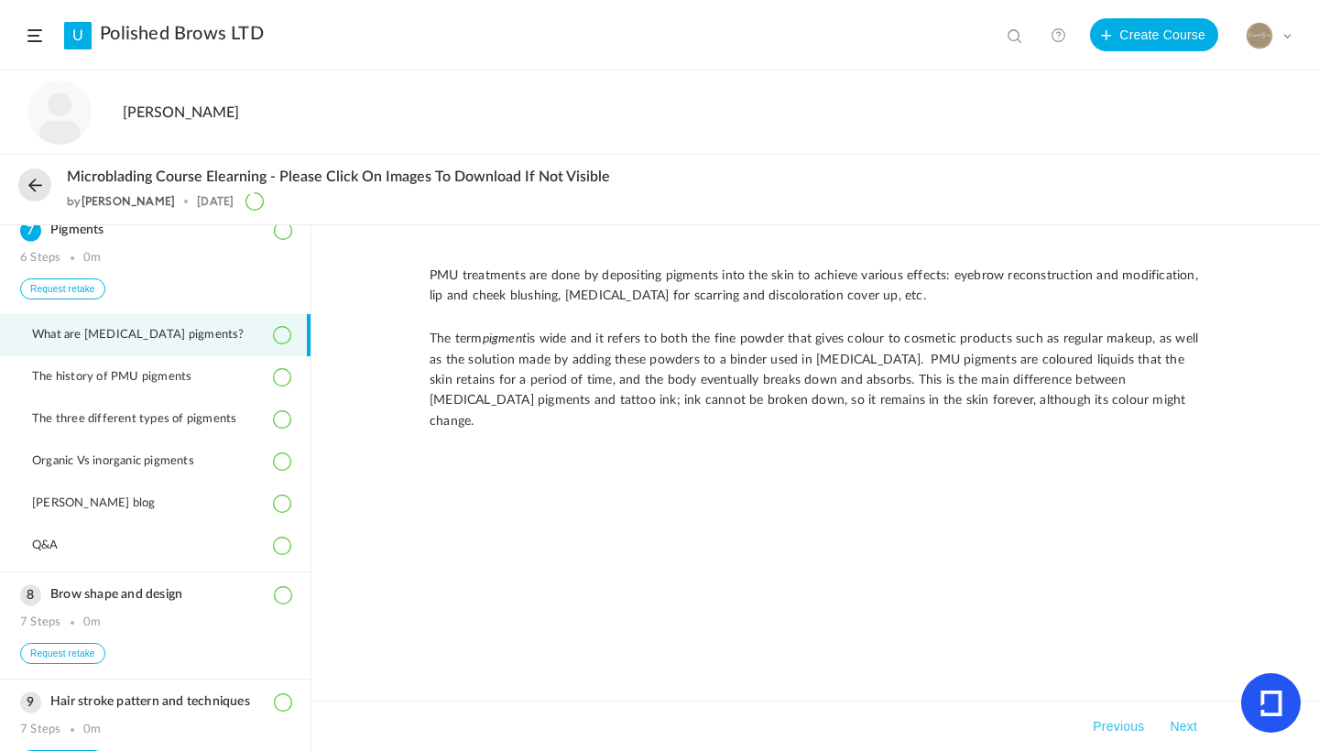
scroll to position [644, 0]
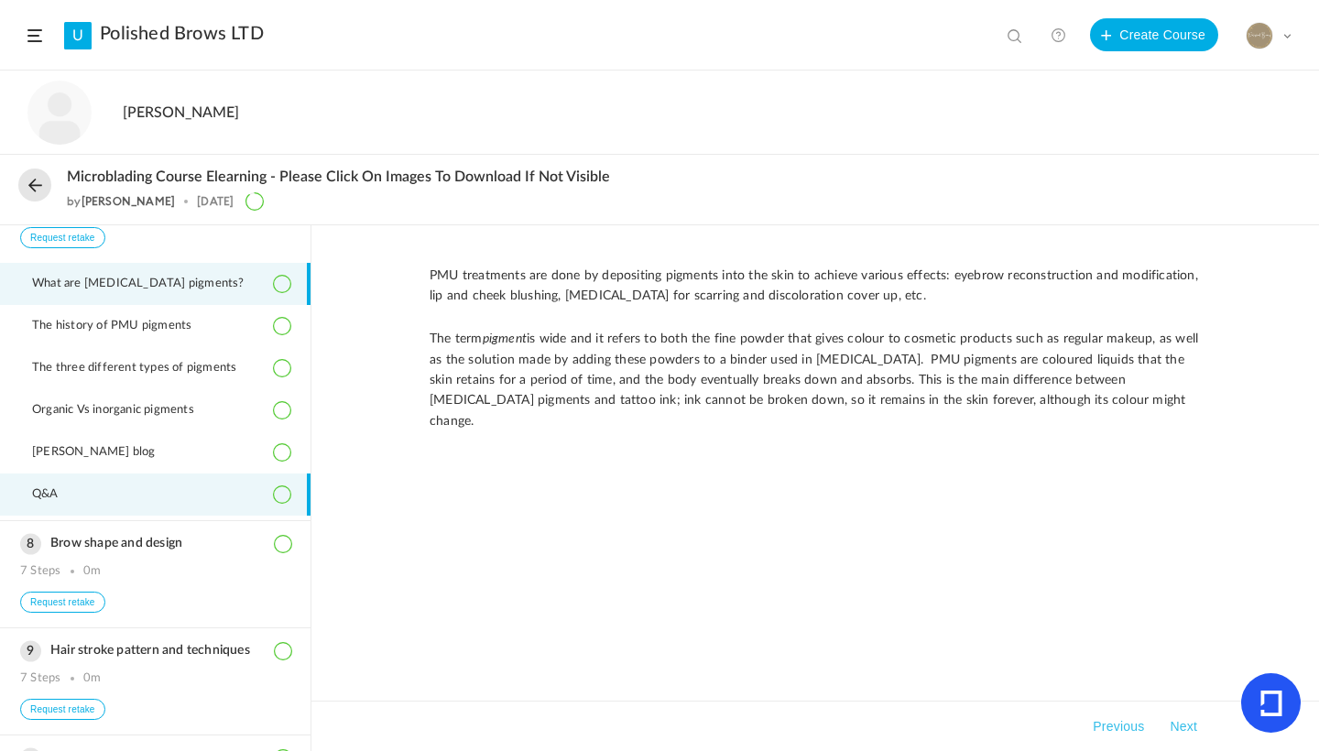
click at [107, 516] on li "Q&A" at bounding box center [155, 495] width 311 height 42
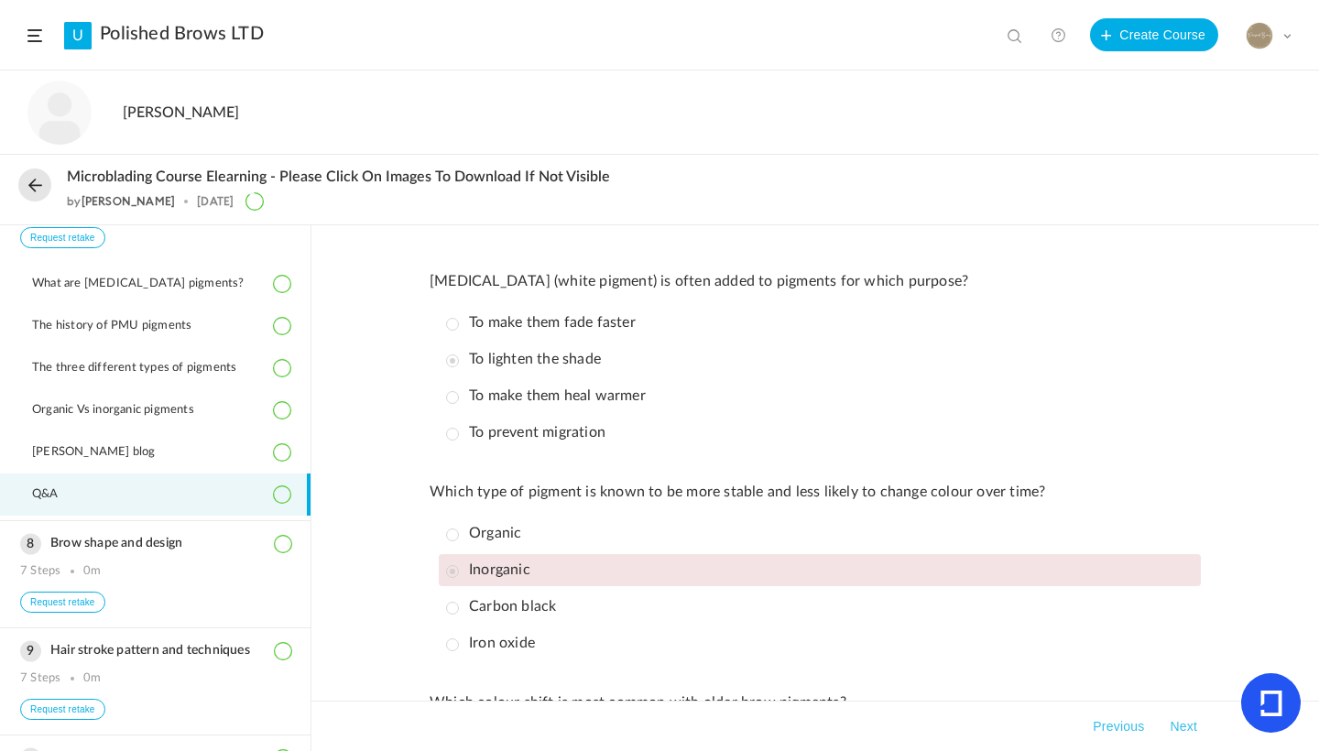
click at [1192, 383] on li "To make them heal warmer" at bounding box center [820, 396] width 762 height 32
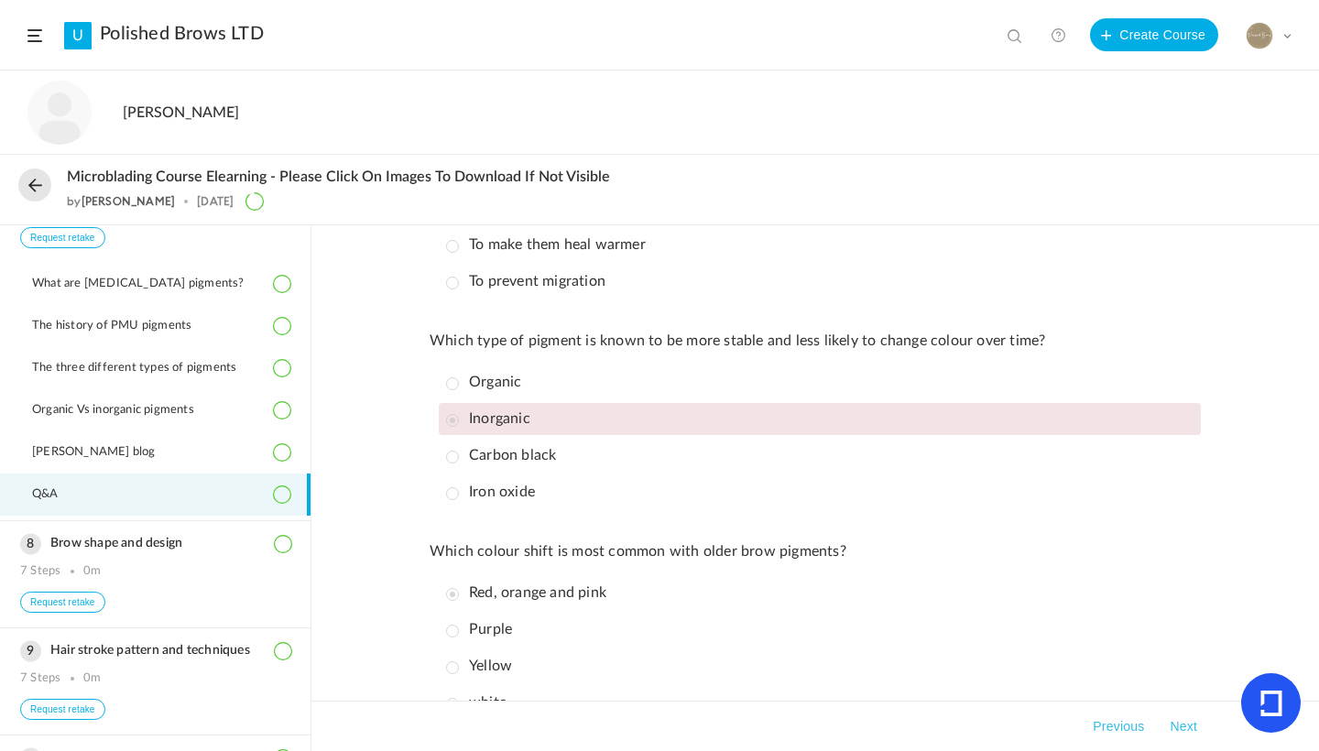
scroll to position [115, 0]
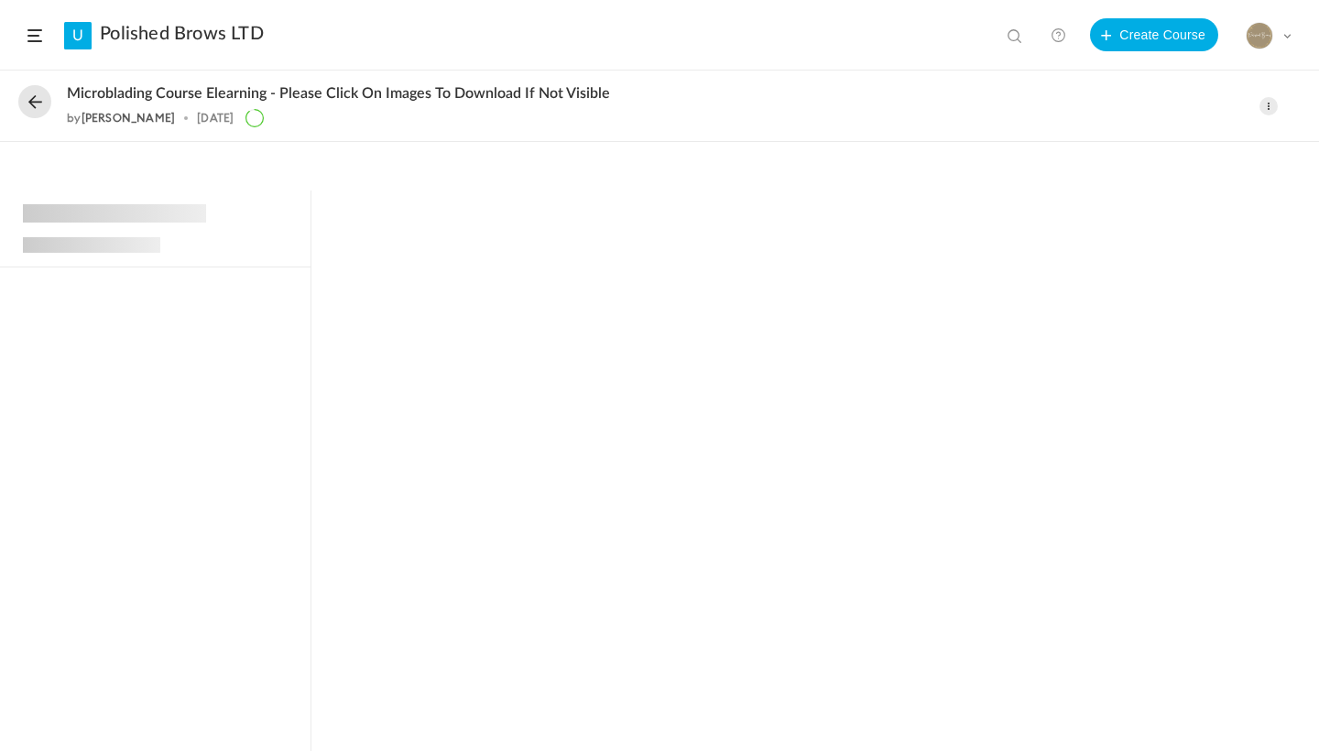
scroll to position [405, 0]
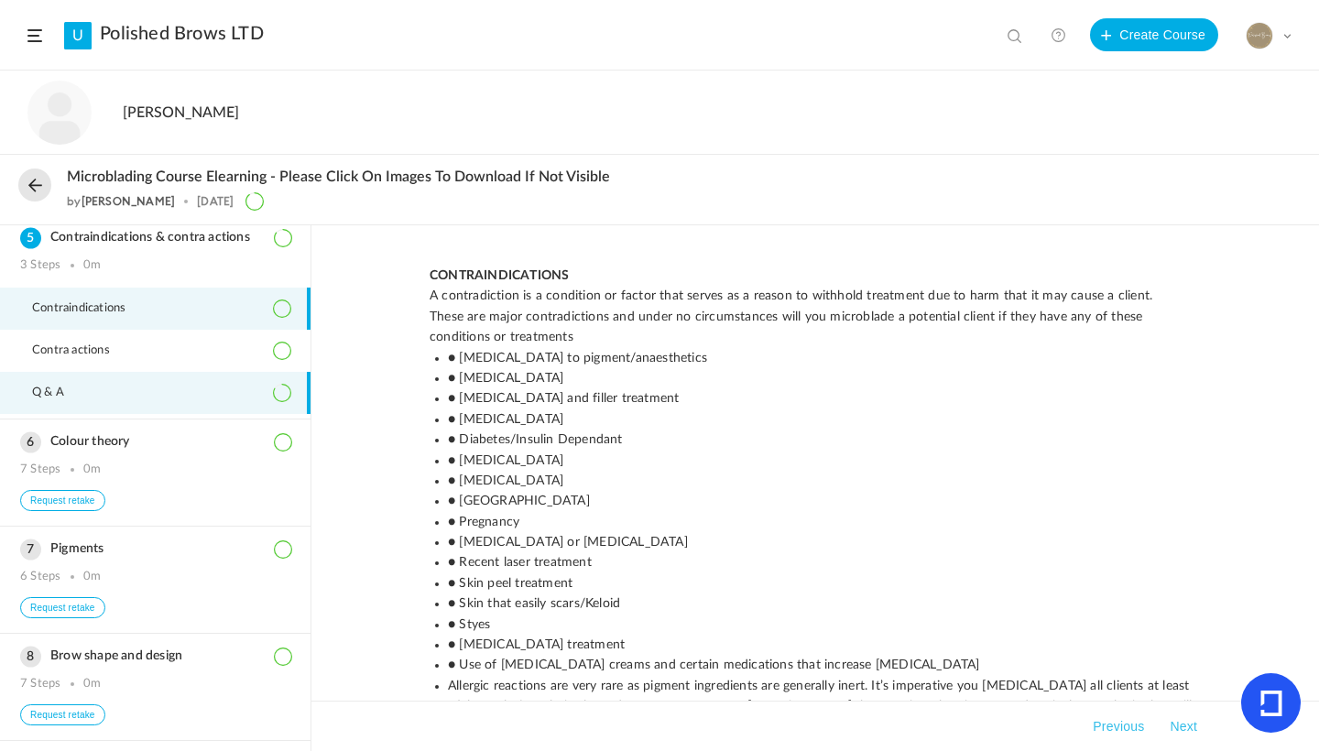
click at [119, 414] on li "Q & A" at bounding box center [155, 393] width 311 height 42
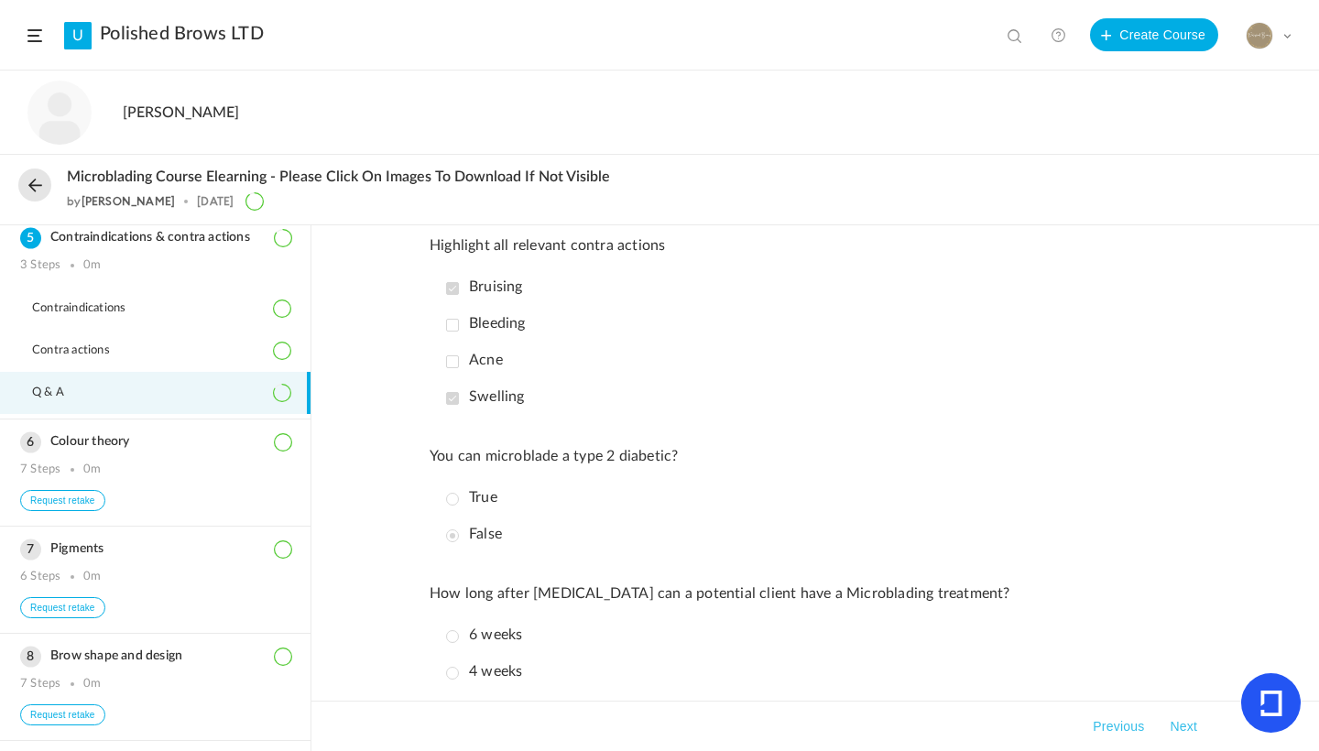
scroll to position [115, 0]
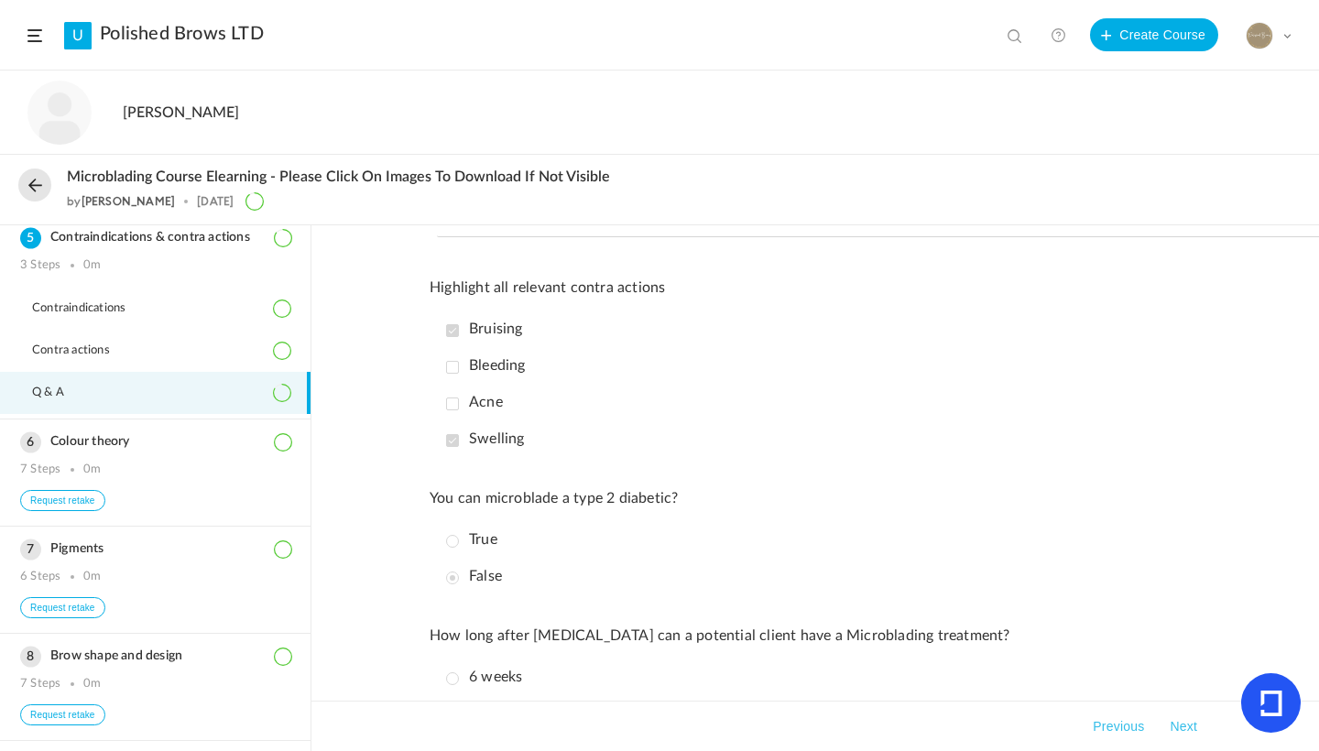
click at [245, 40] on link "Polished Brows LTD" at bounding box center [182, 34] width 164 height 22
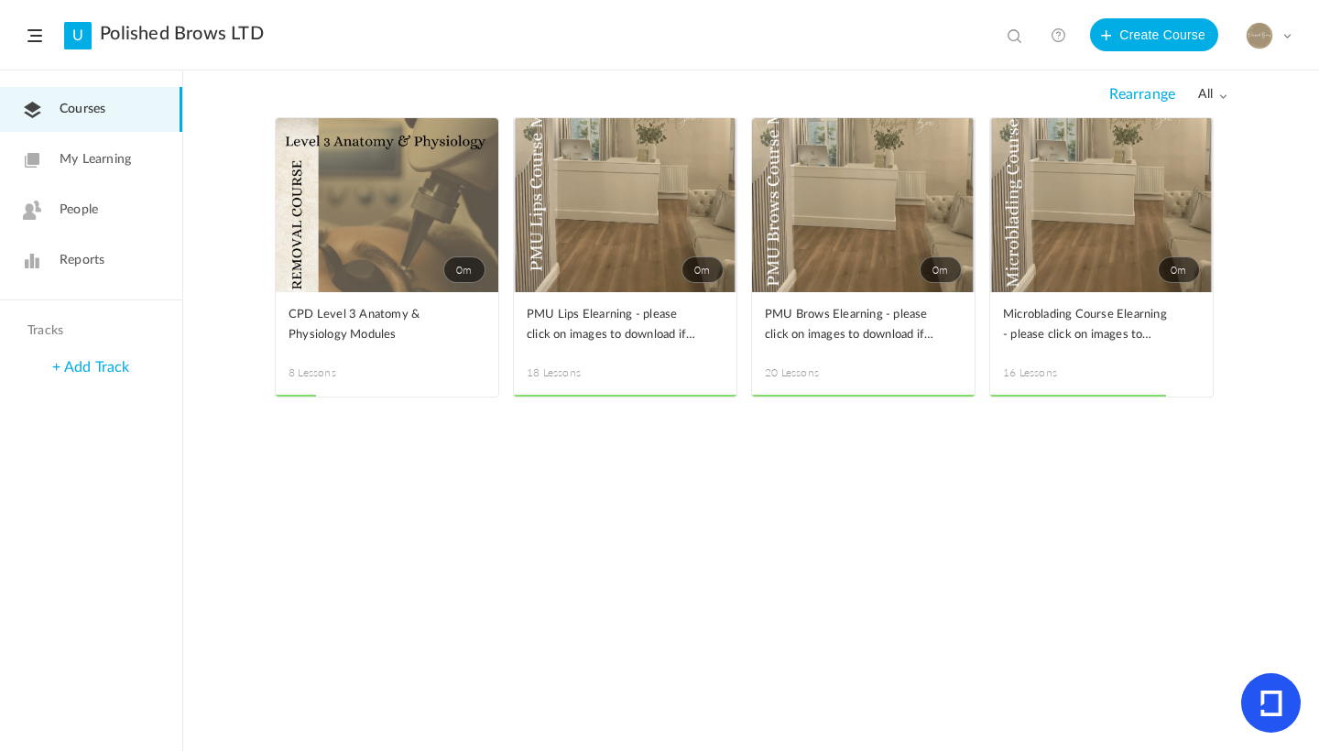
click at [111, 259] on link "Reports" at bounding box center [91, 260] width 182 height 45
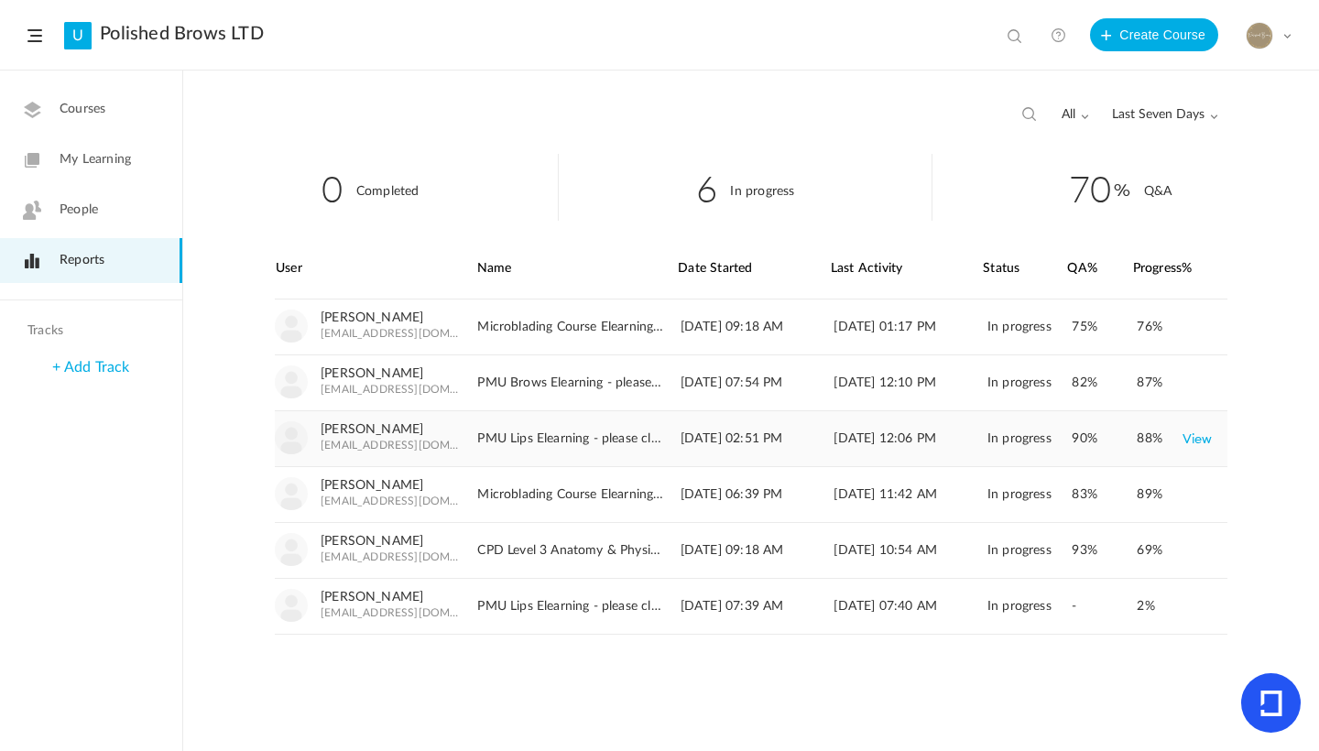
click at [1207, 433] on link "View" at bounding box center [1198, 438] width 30 height 33
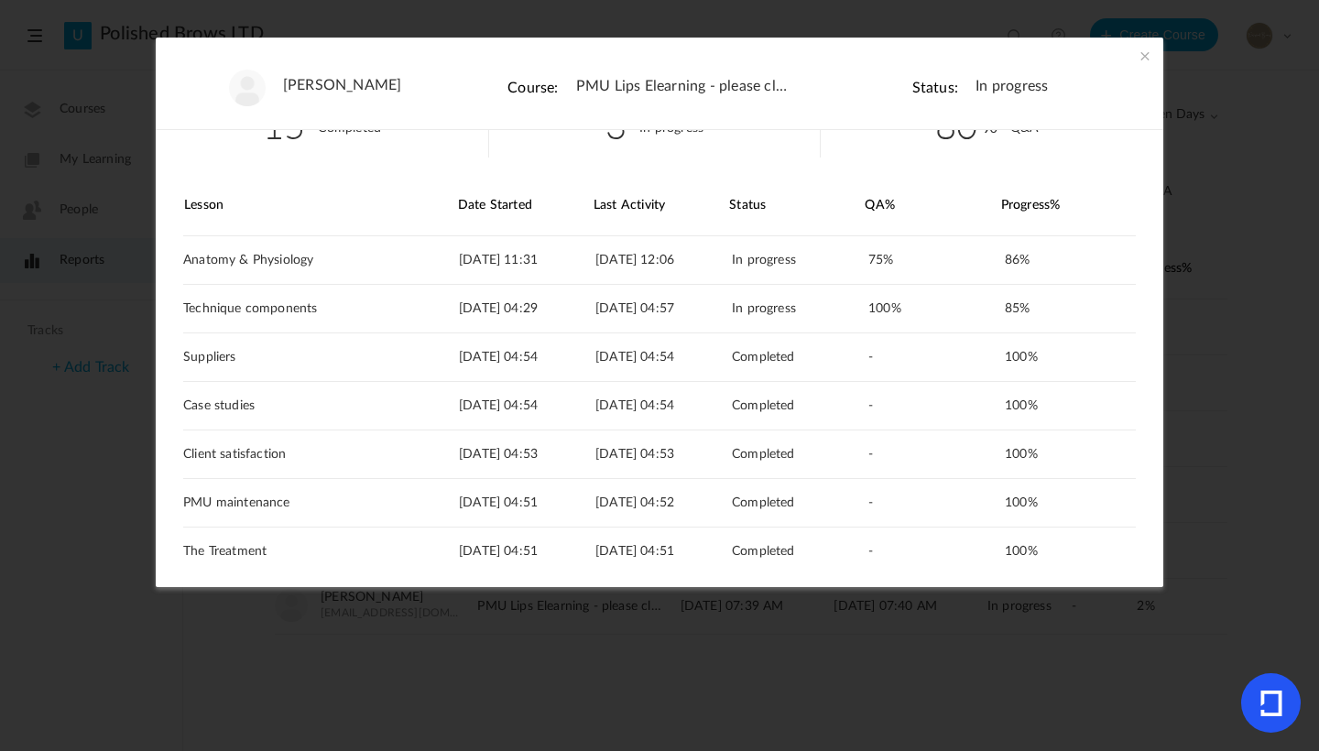
scroll to position [26, 0]
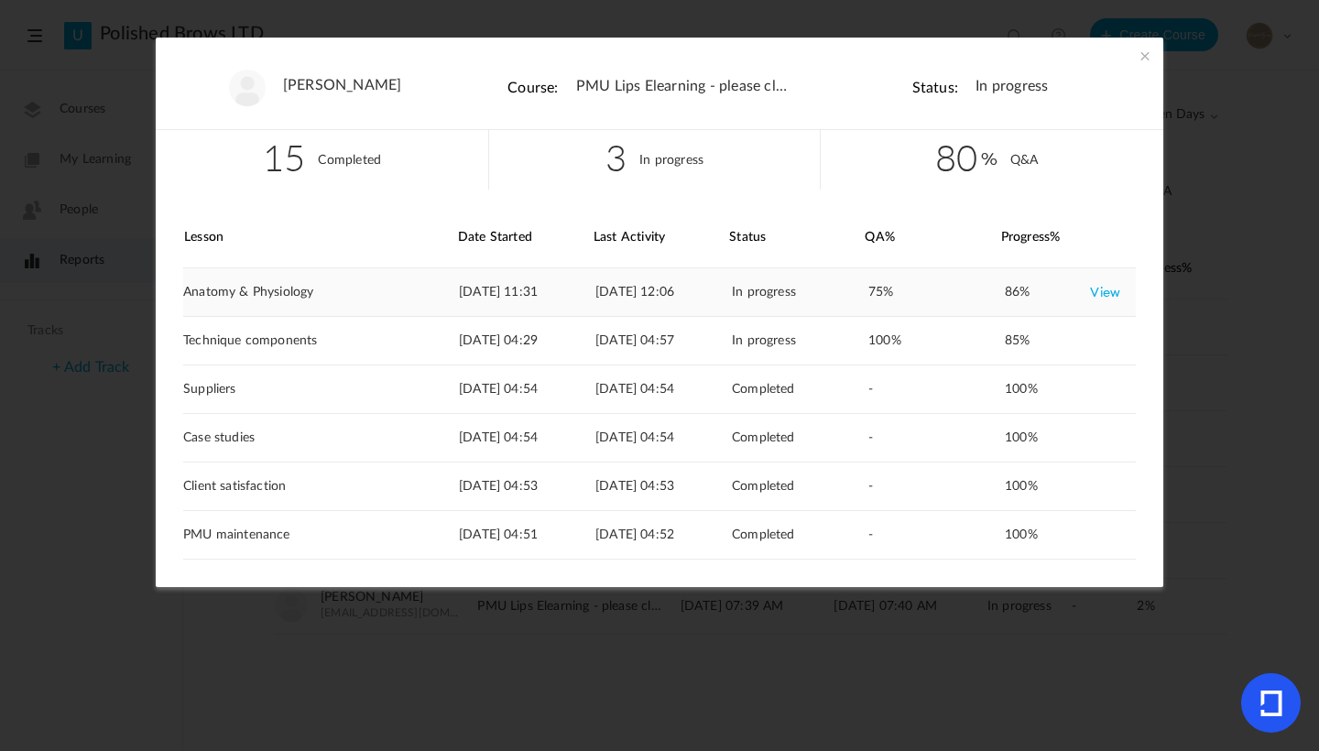
click at [1091, 294] on link "View" at bounding box center [1105, 292] width 30 height 33
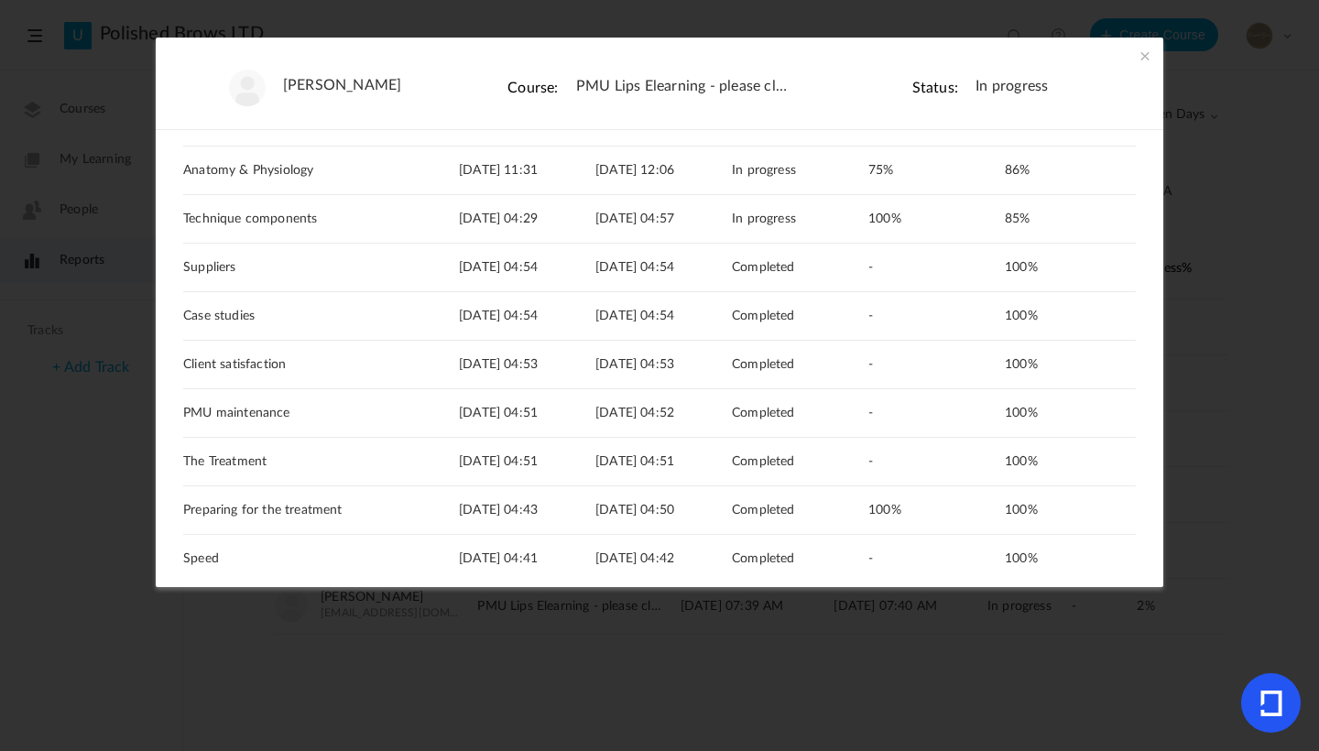
scroll to position [294, 0]
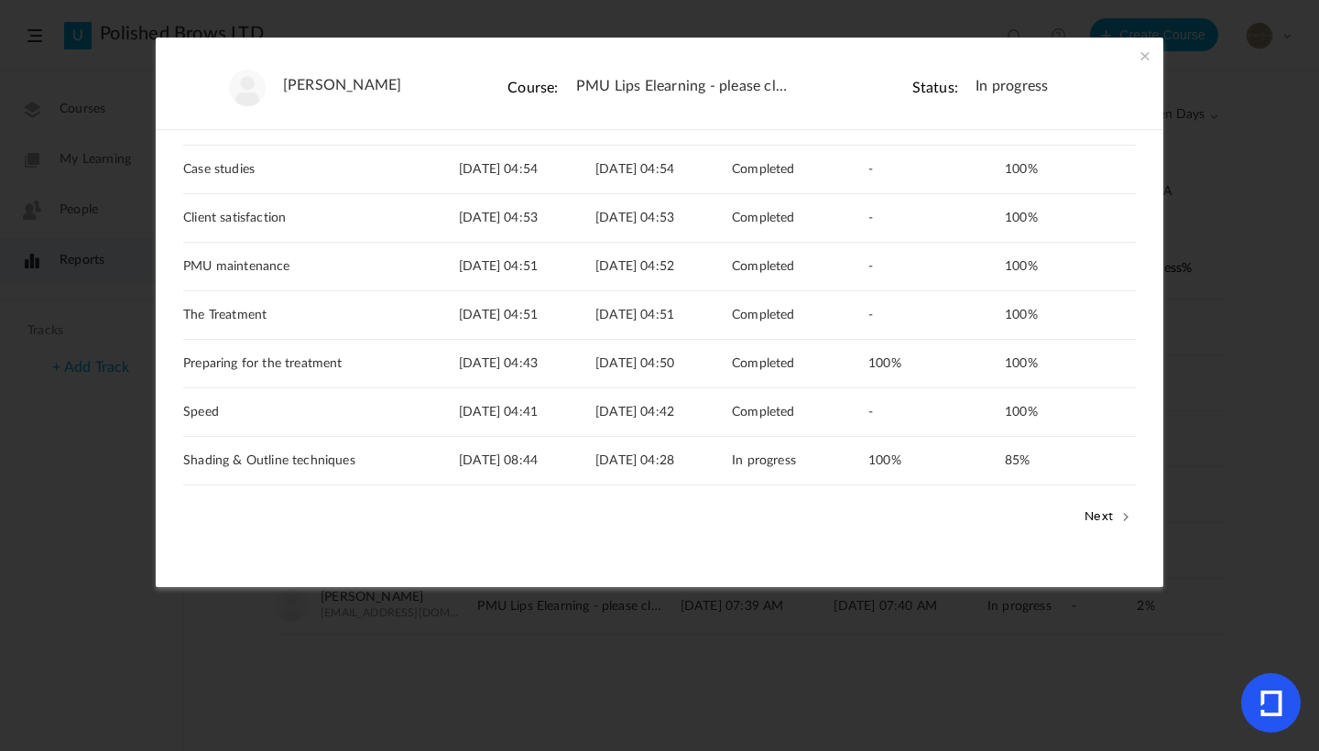
click at [1105, 517] on button "Next" at bounding box center [1108, 516] width 56 height 24
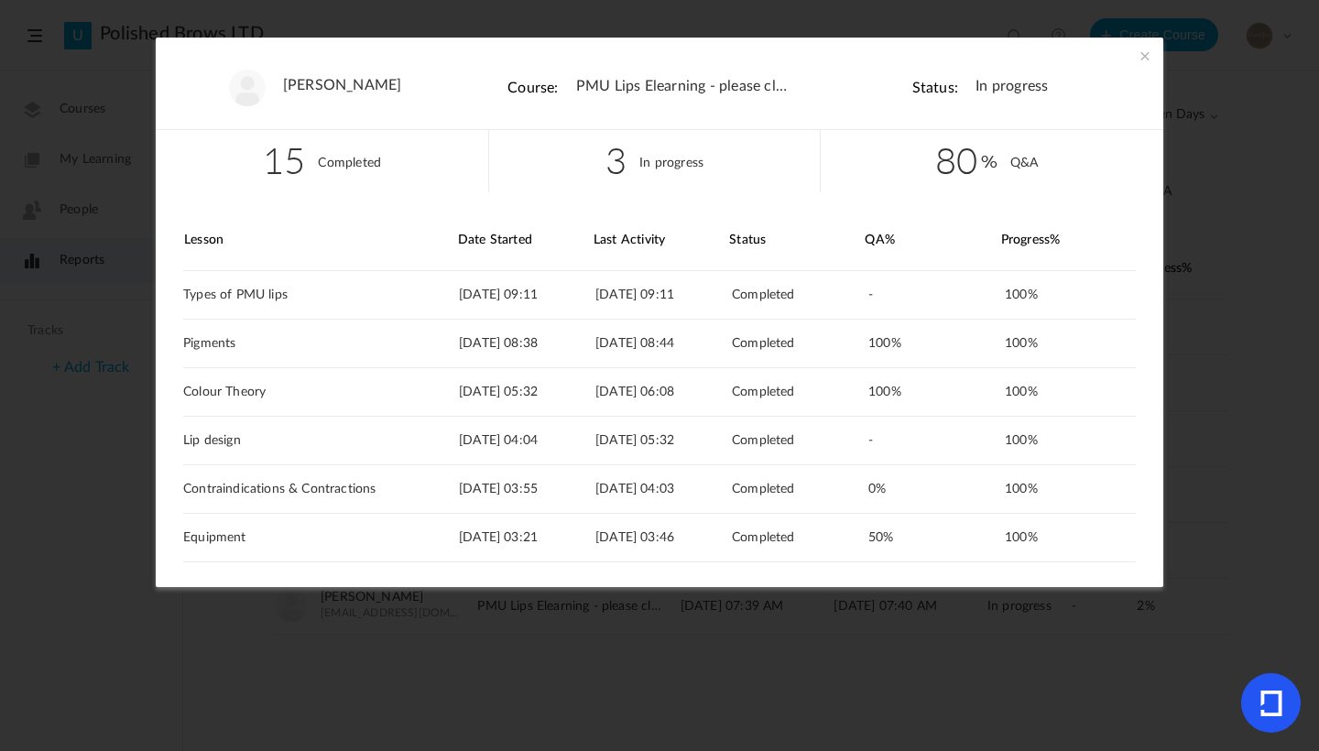
scroll to position [0, 0]
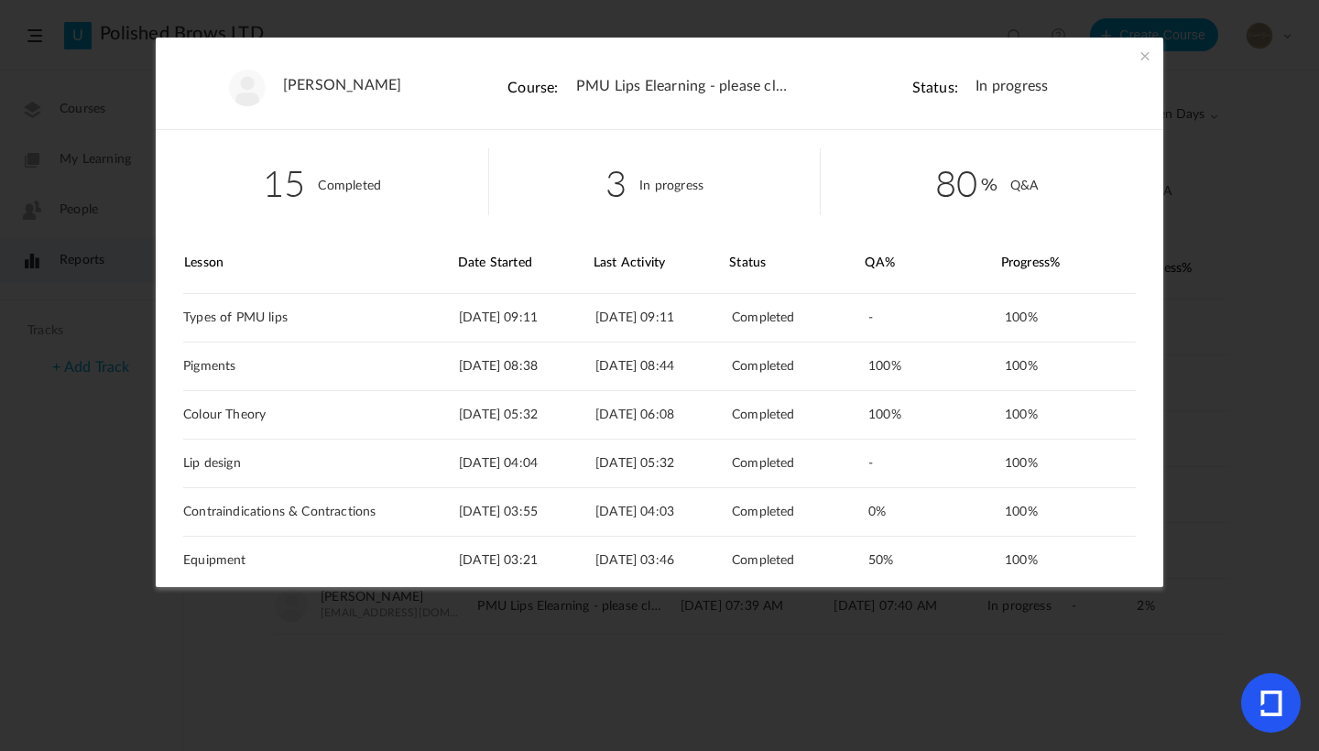
click at [1143, 61] on span at bounding box center [1145, 56] width 18 height 18
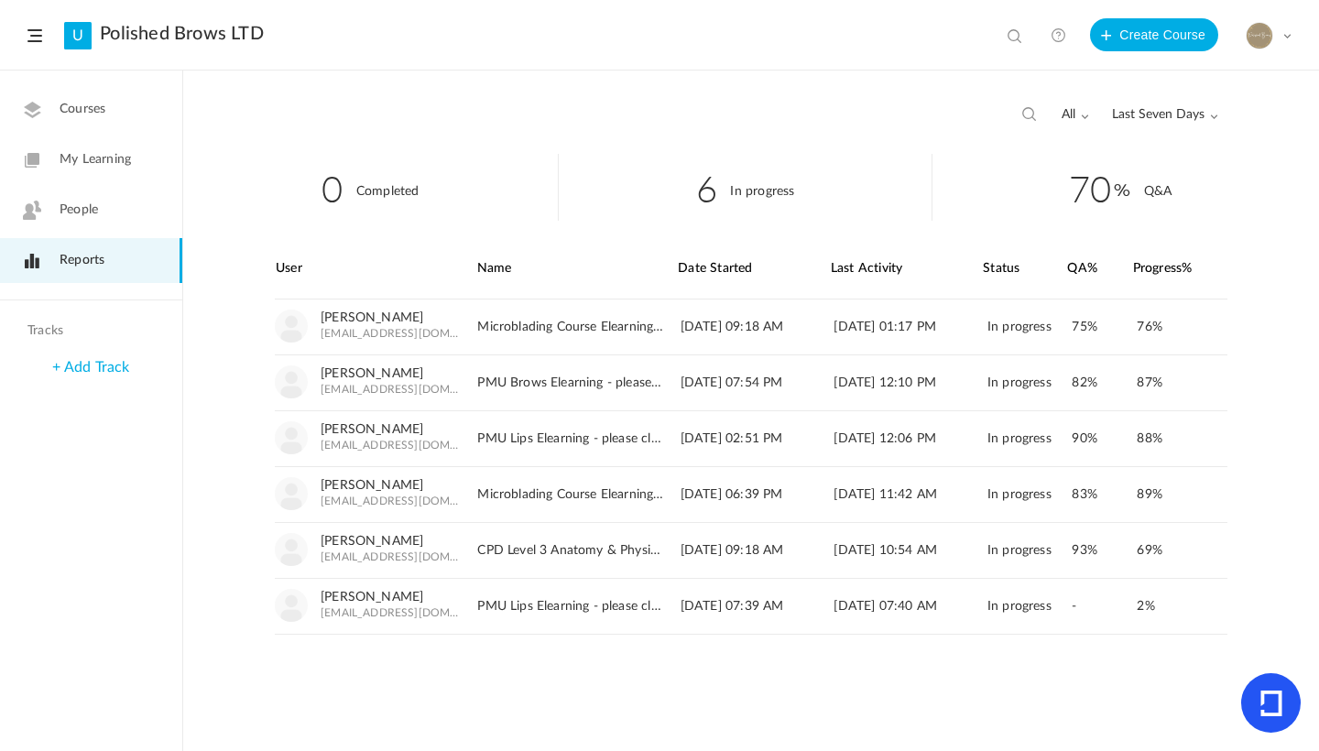
click at [80, 247] on link "Reports" at bounding box center [91, 260] width 182 height 45
click at [1206, 437] on link "View" at bounding box center [1198, 438] width 30 height 33
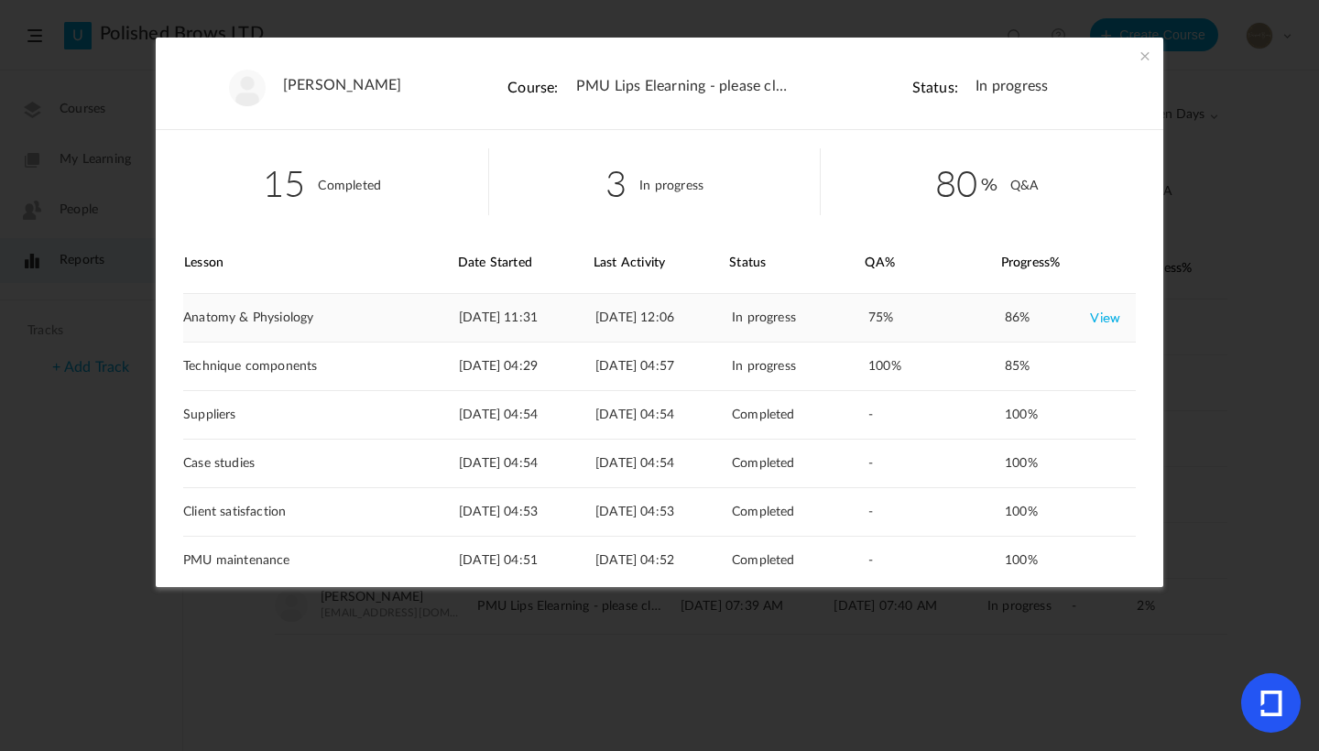
click at [1114, 314] on link "View" at bounding box center [1105, 317] width 30 height 33
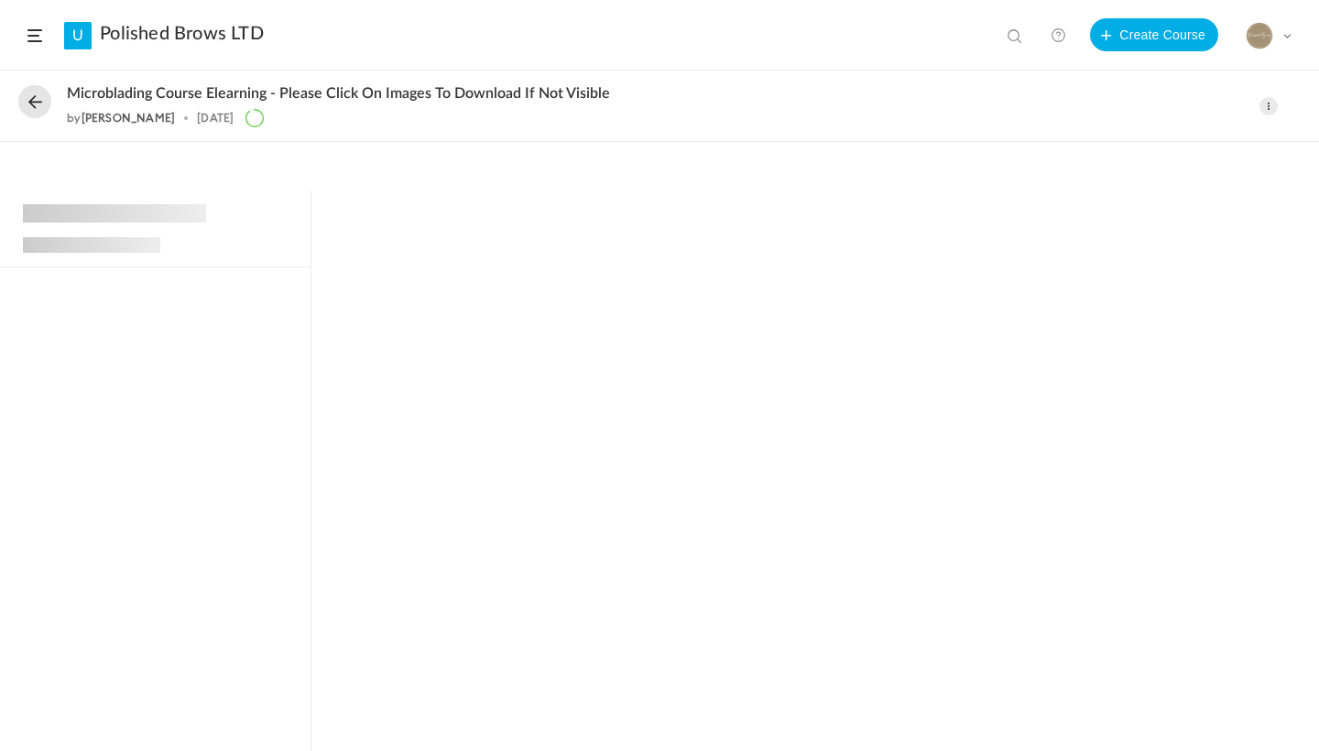
scroll to position [330, 0]
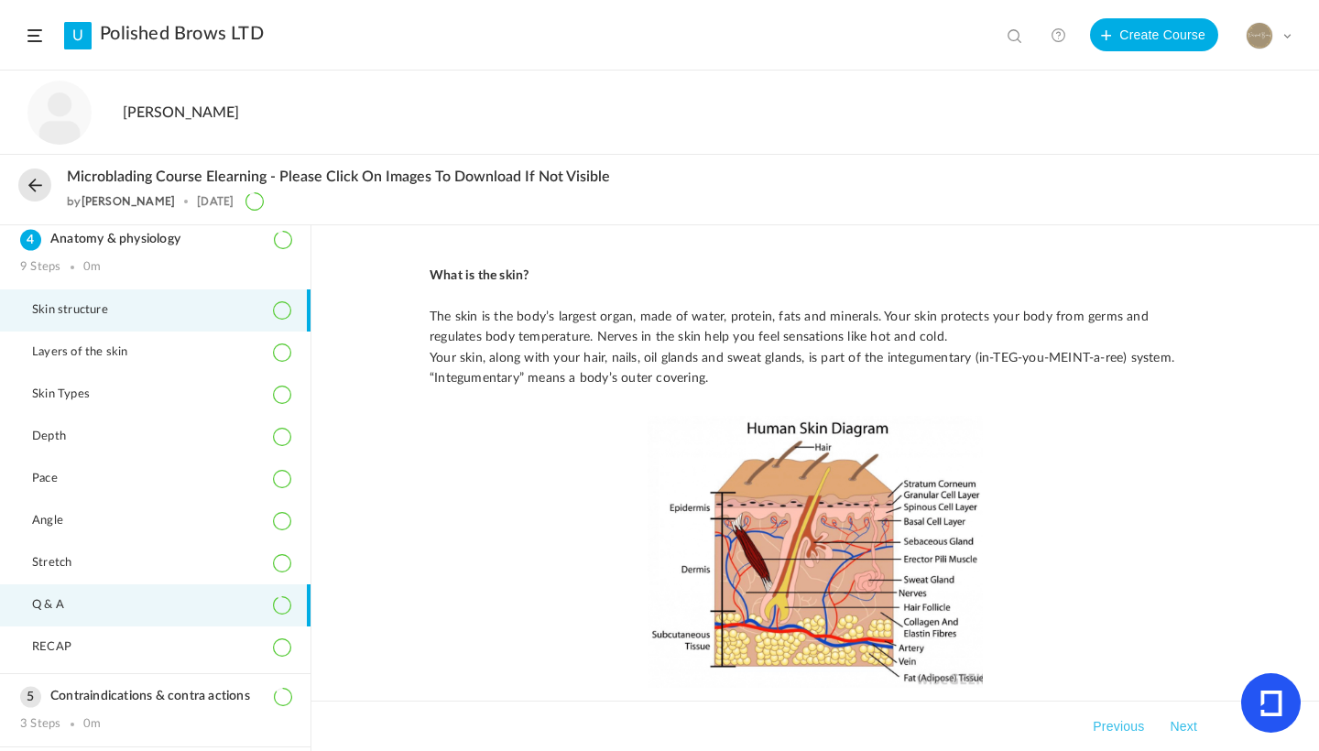
click at [140, 620] on li "Q & A" at bounding box center [155, 606] width 311 height 42
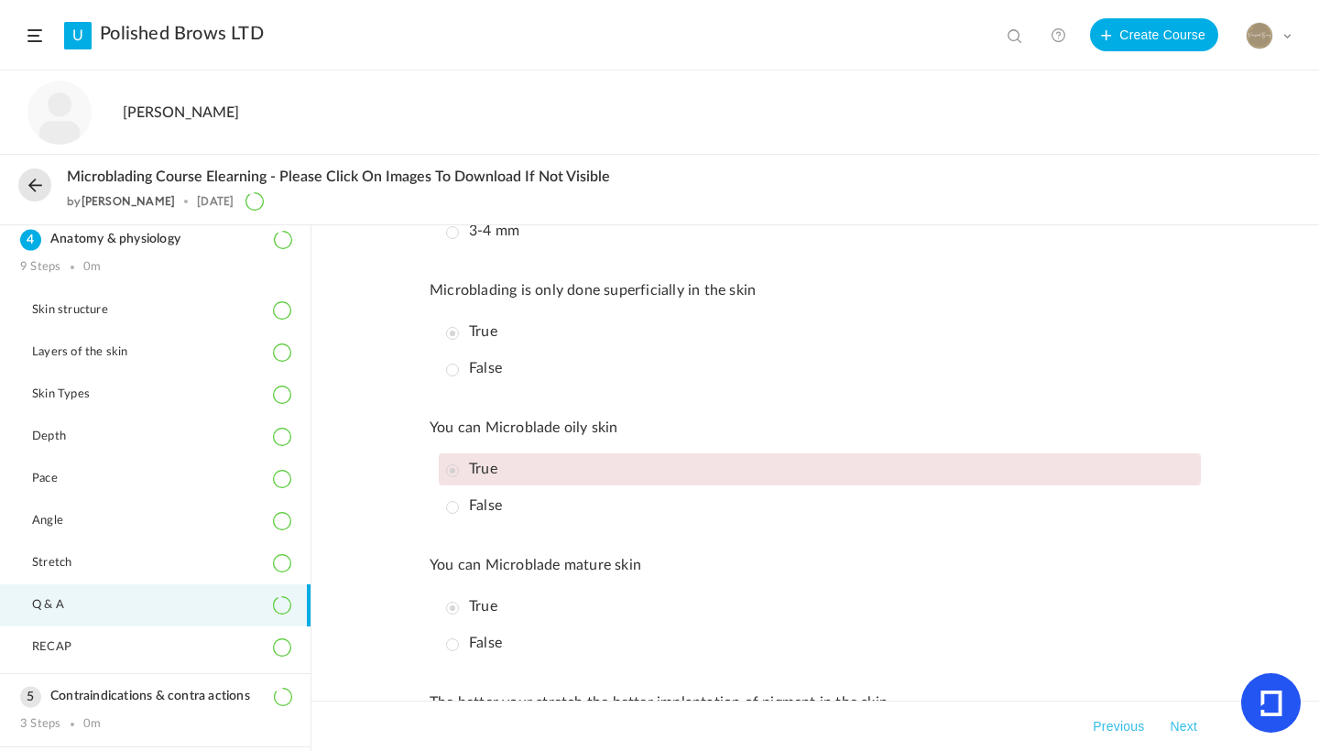
scroll to position [1318, 0]
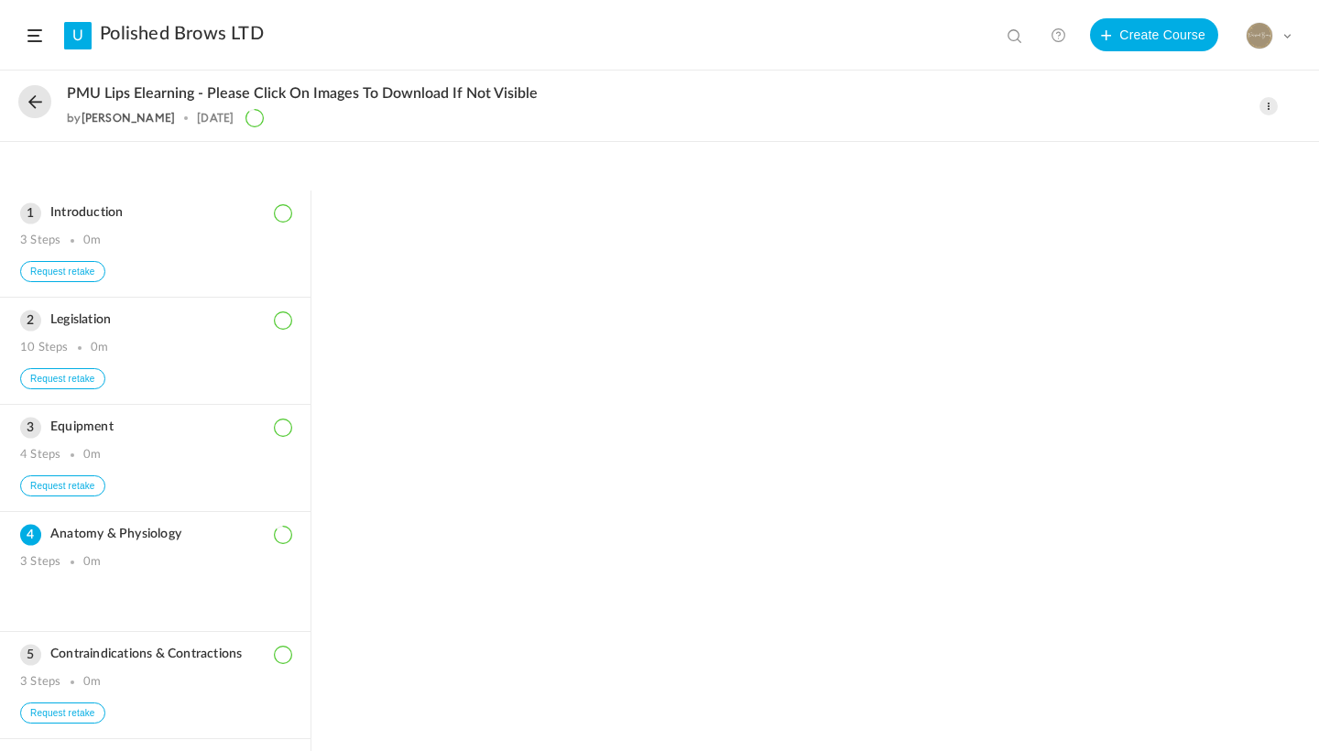
scroll to position [330, 0]
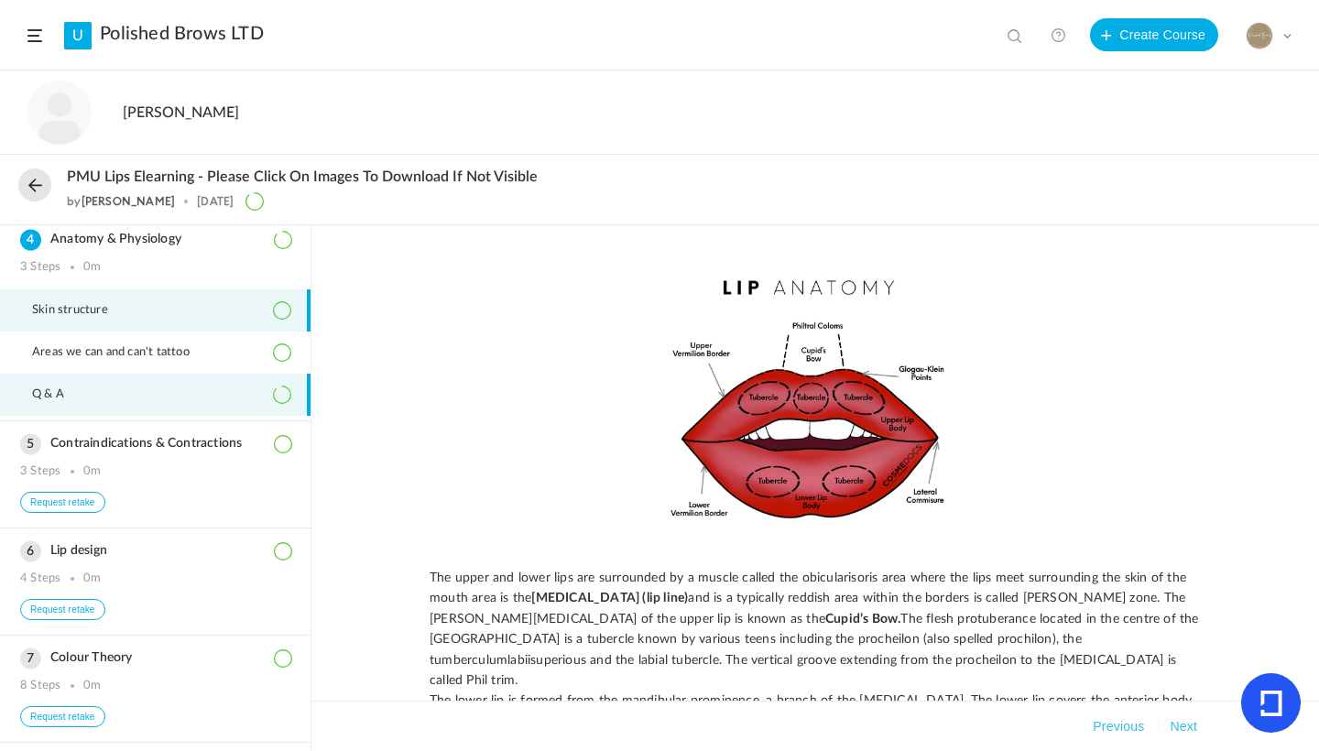
click at [127, 406] on li "Q & A" at bounding box center [155, 395] width 311 height 42
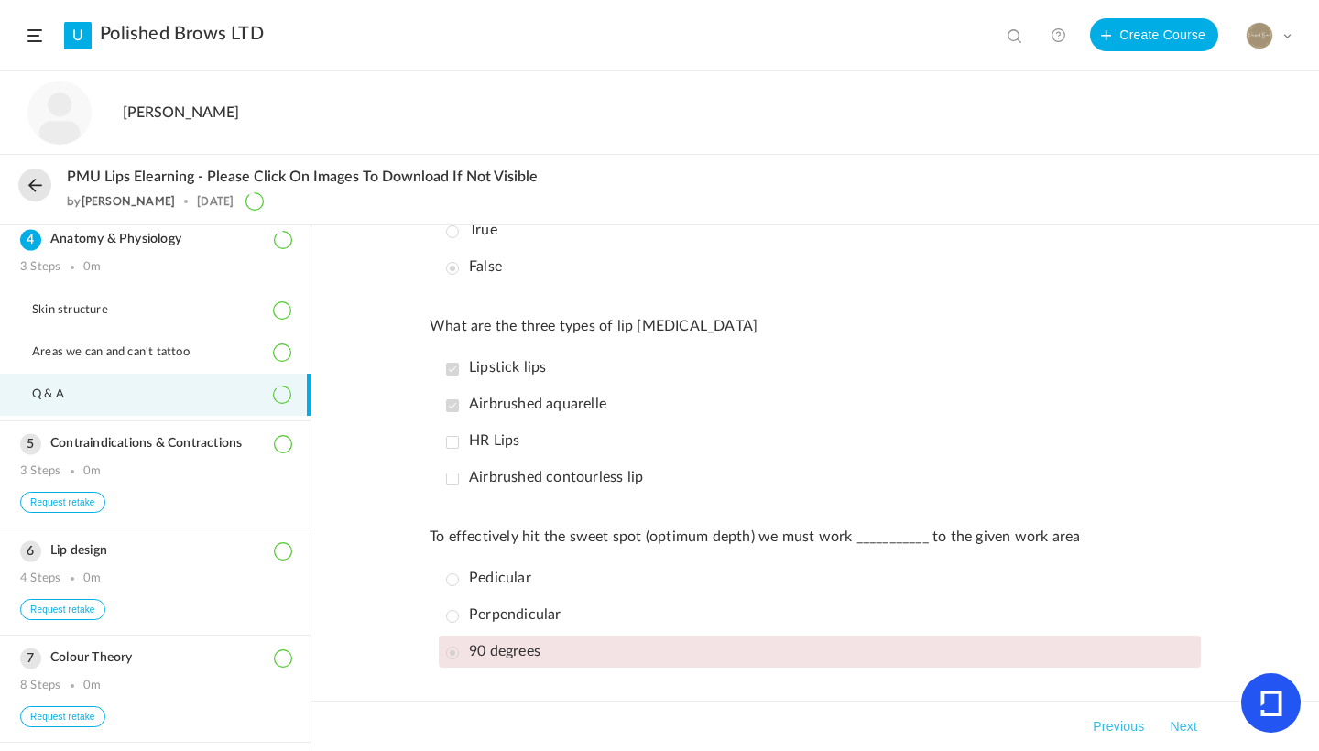
scroll to position [620, 0]
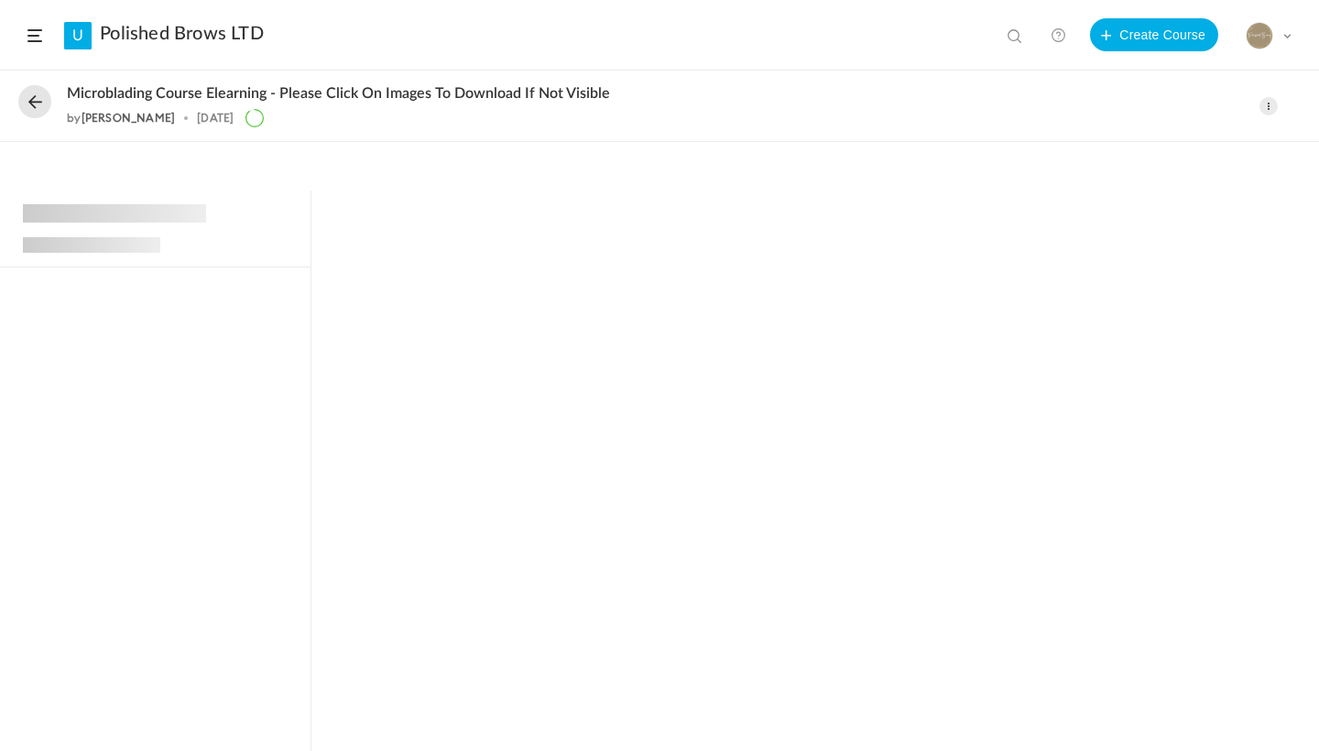
scroll to position [330, 0]
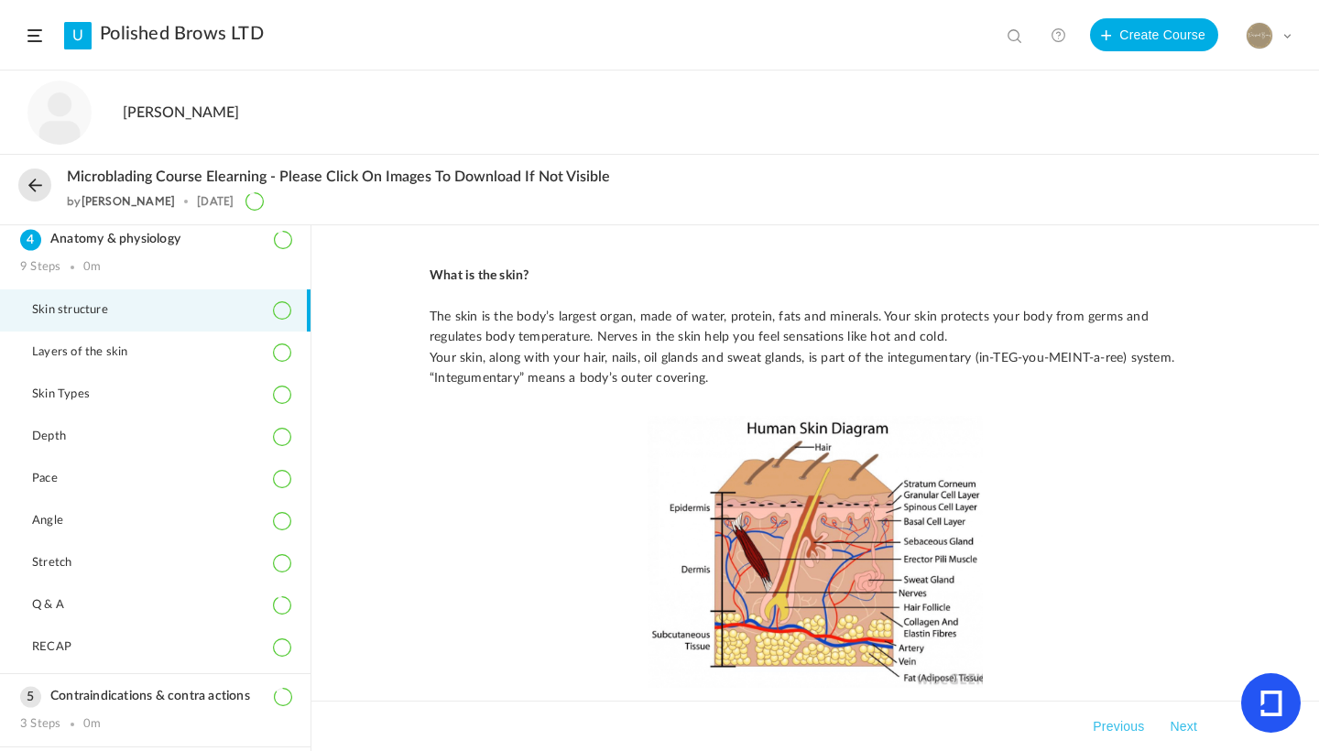
click at [194, 39] on link "Polished Brows LTD" at bounding box center [182, 34] width 164 height 22
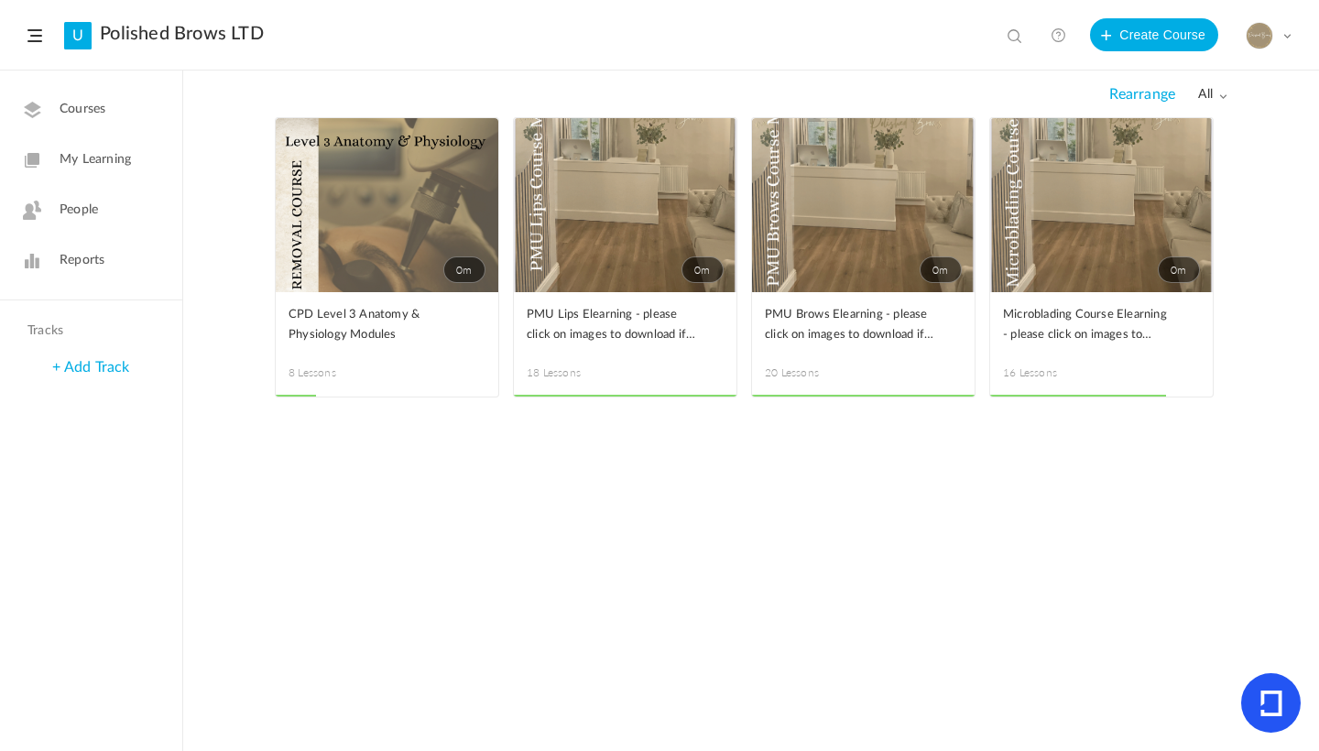
click at [110, 253] on link "Reports" at bounding box center [91, 260] width 182 height 45
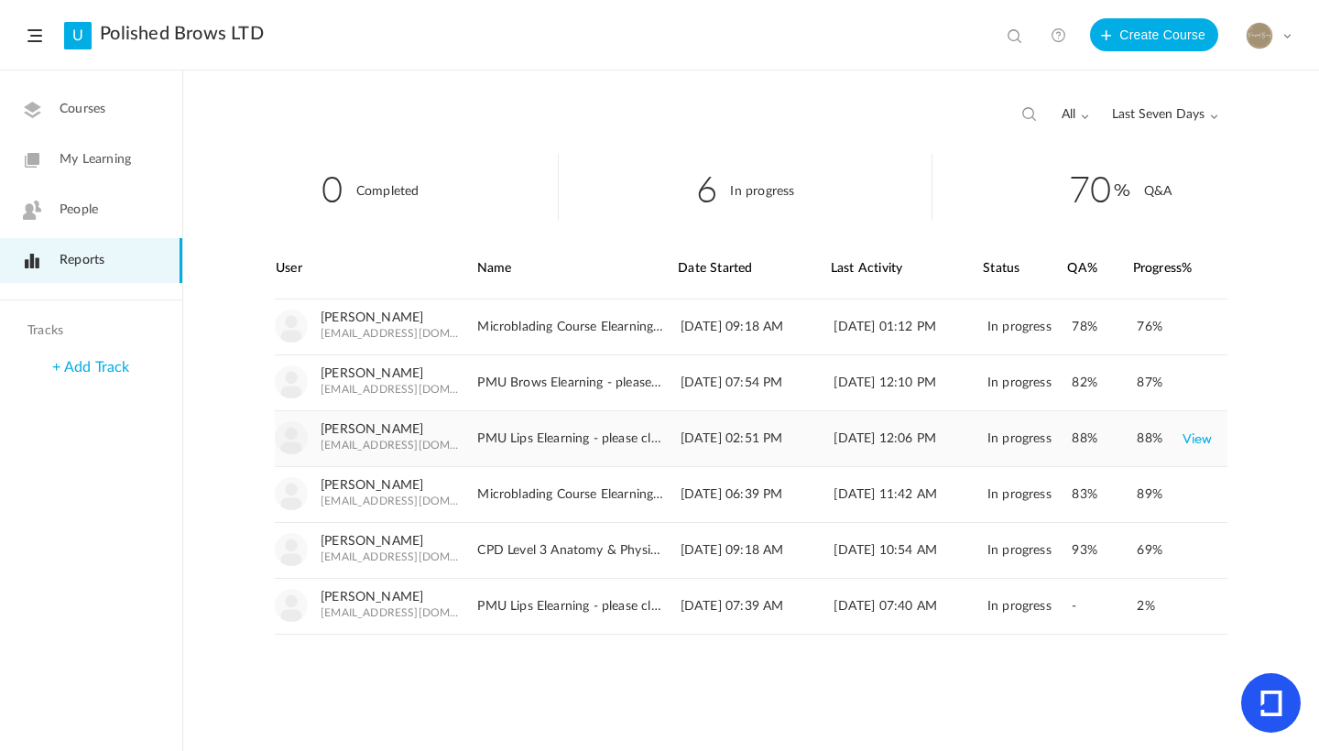
click at [1201, 443] on link "View" at bounding box center [1198, 438] width 30 height 33
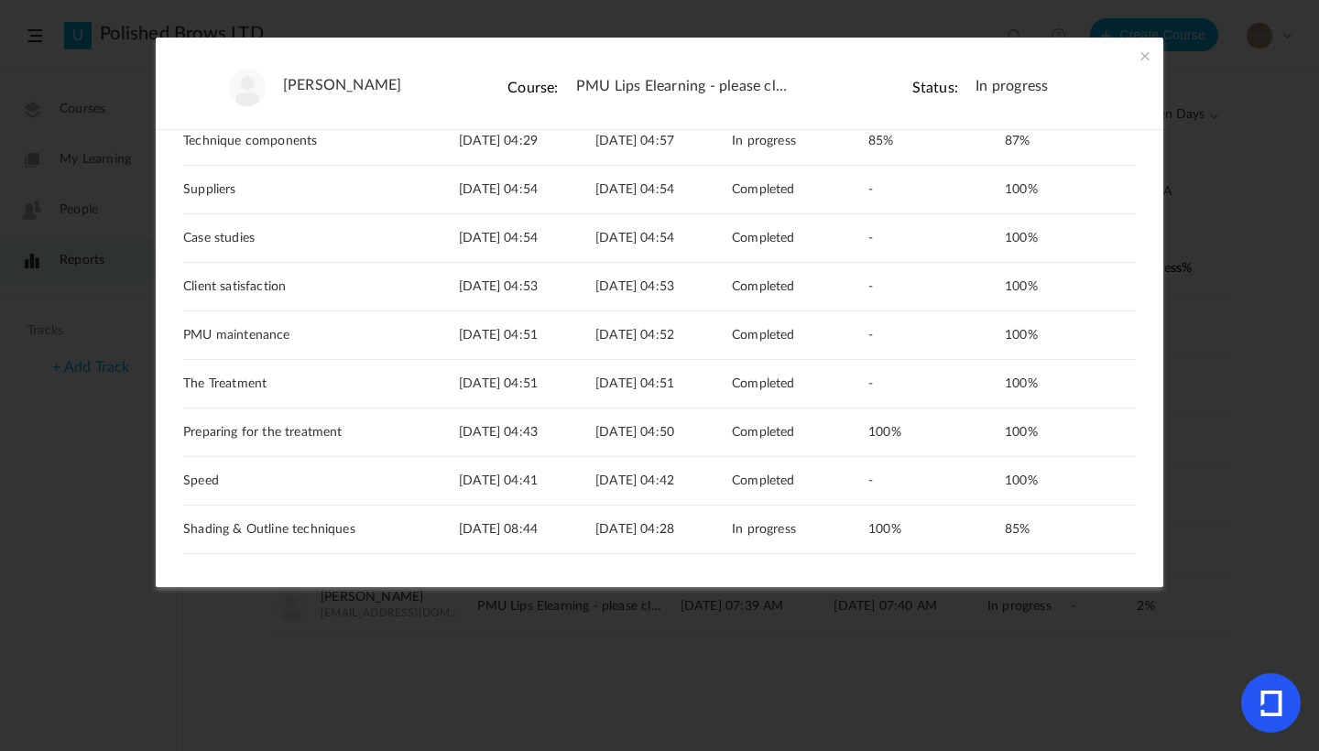
scroll to position [294, 0]
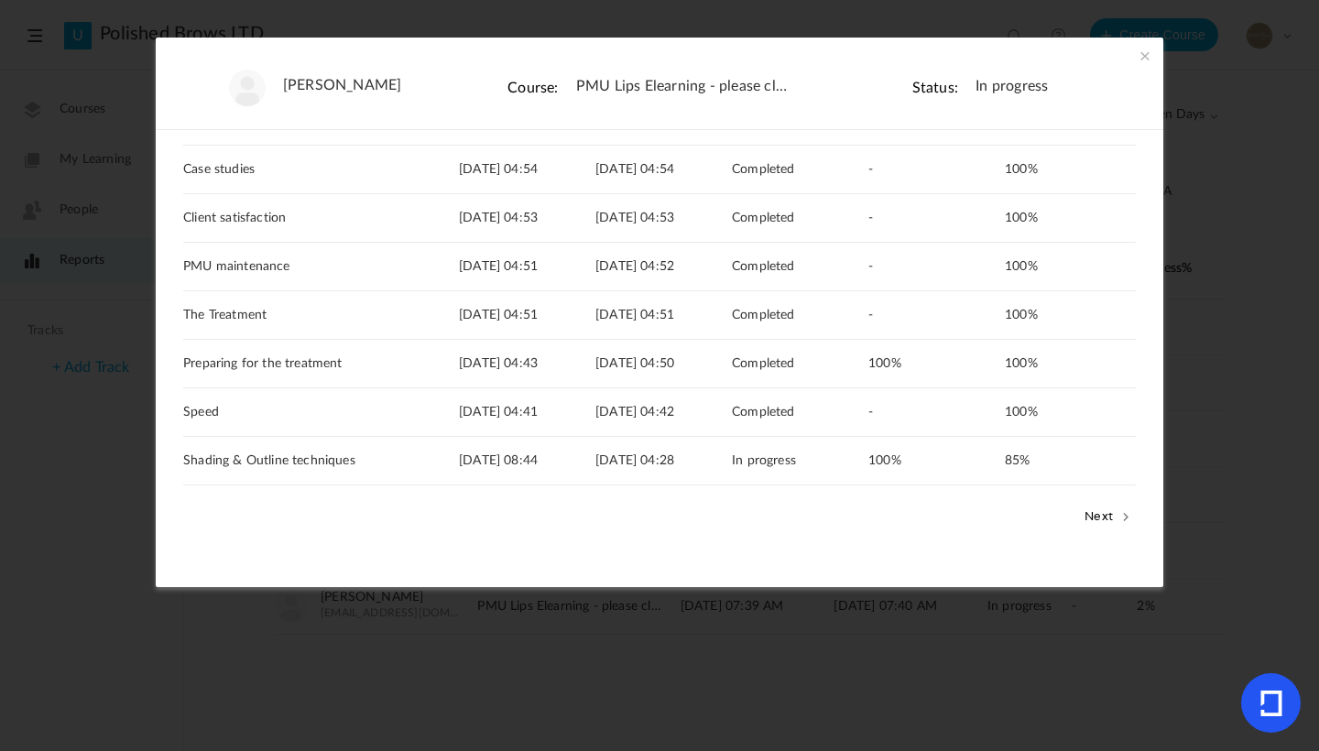
click at [1090, 507] on button "Next" at bounding box center [1108, 516] width 56 height 24
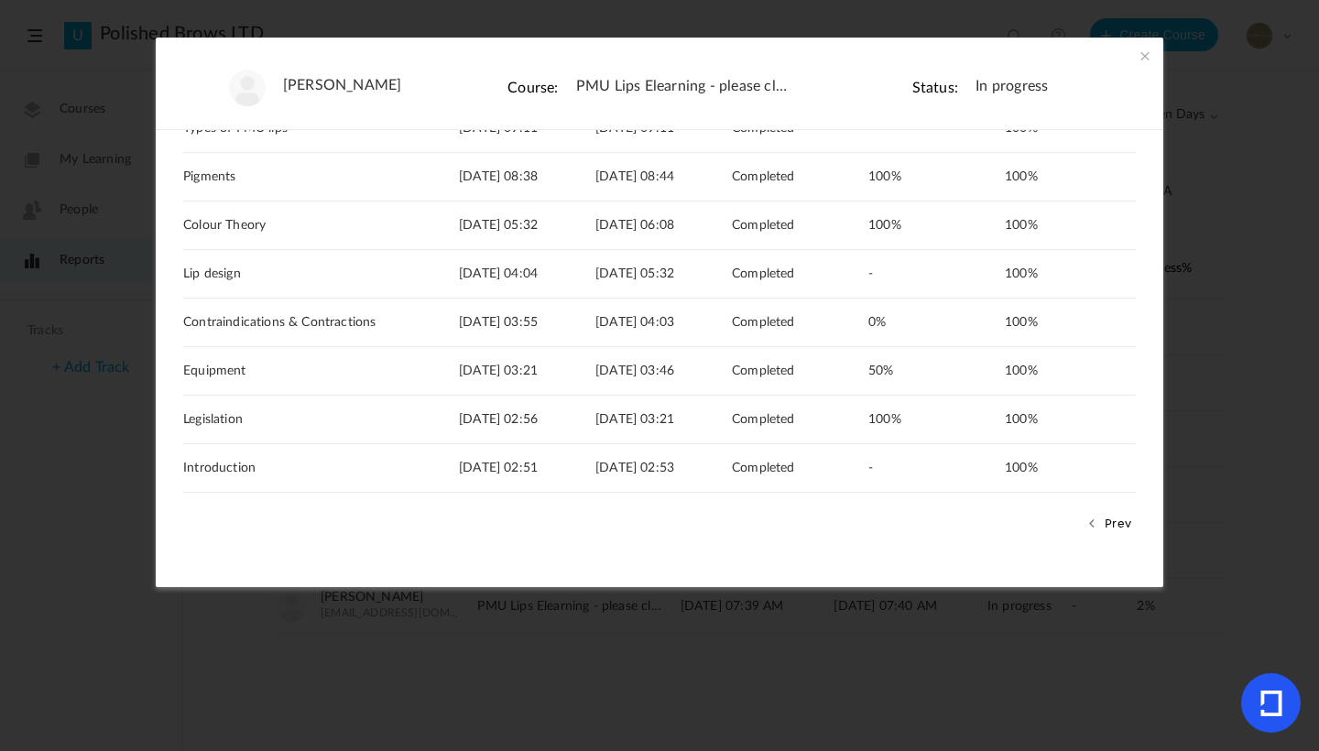
scroll to position [192, 0]
click at [1098, 364] on link "View" at bounding box center [1105, 368] width 30 height 33
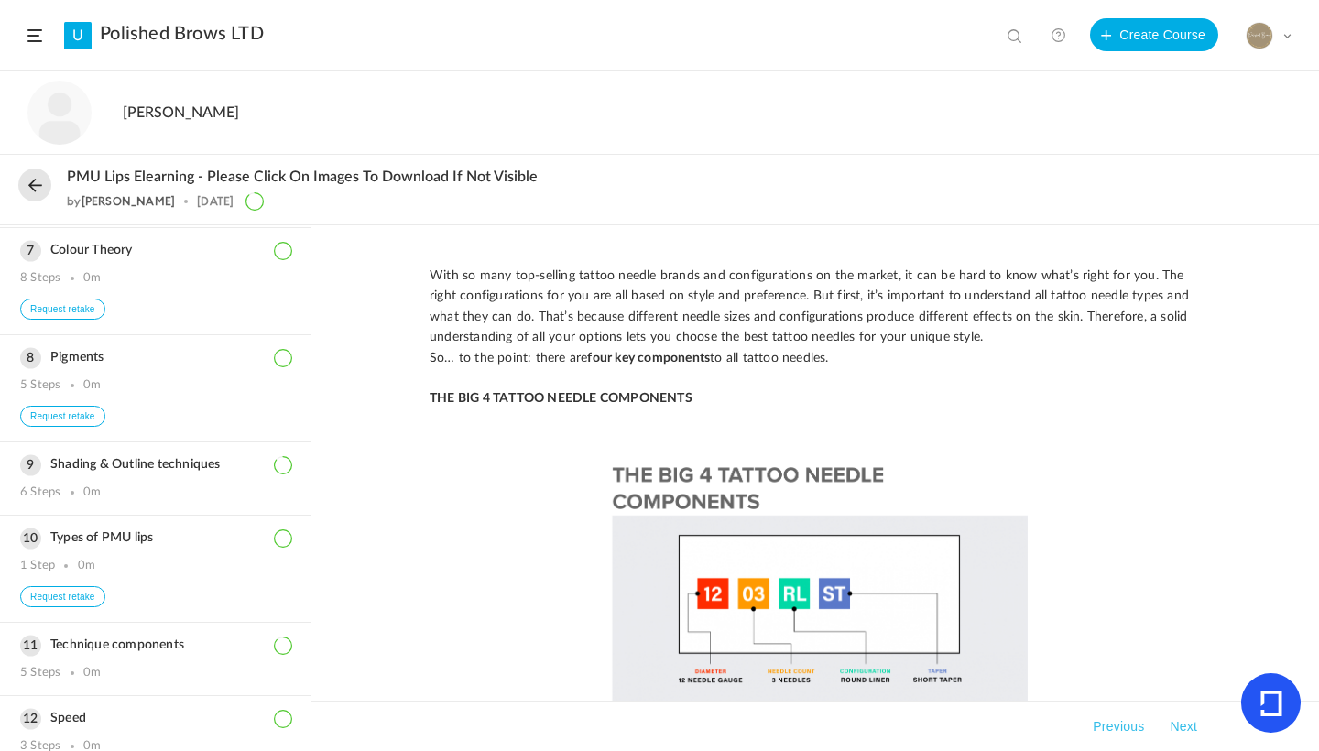
scroll to position [773, 0]
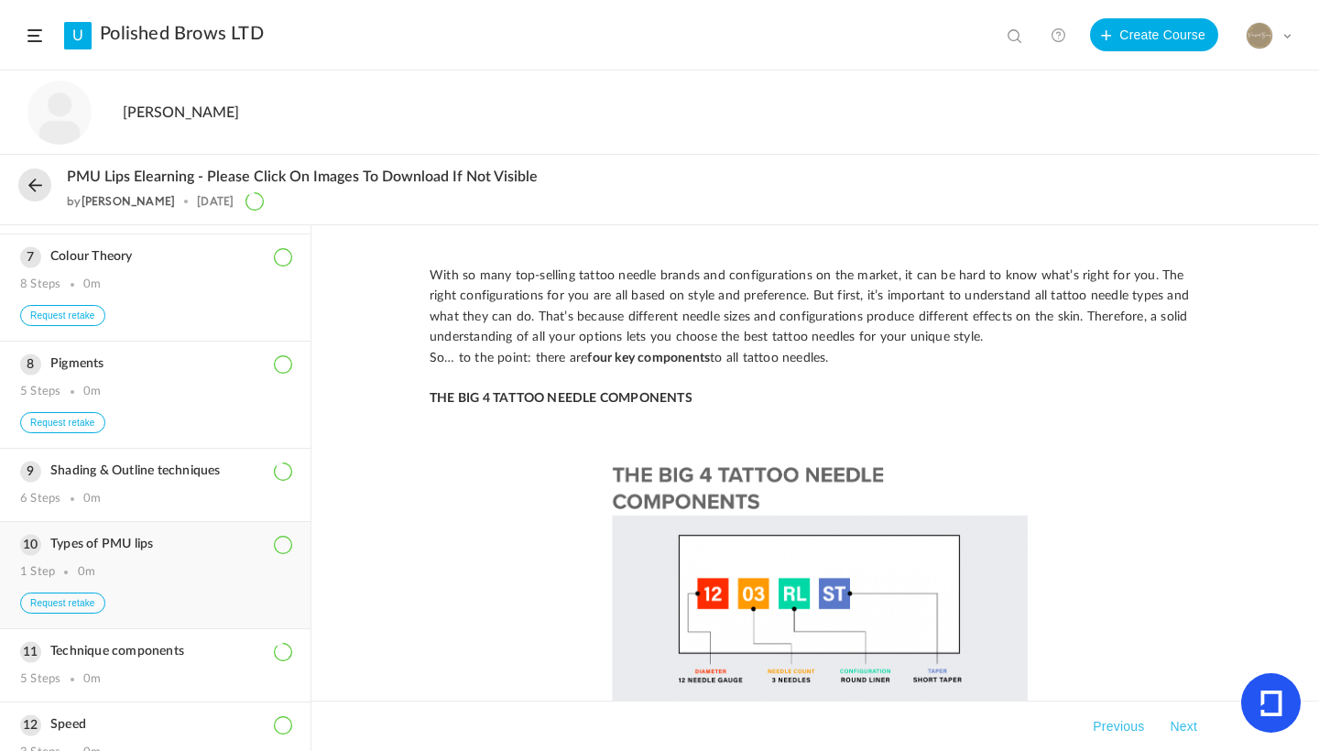
click at [118, 553] on h3 "Types of PMU lips" at bounding box center [155, 545] width 270 height 16
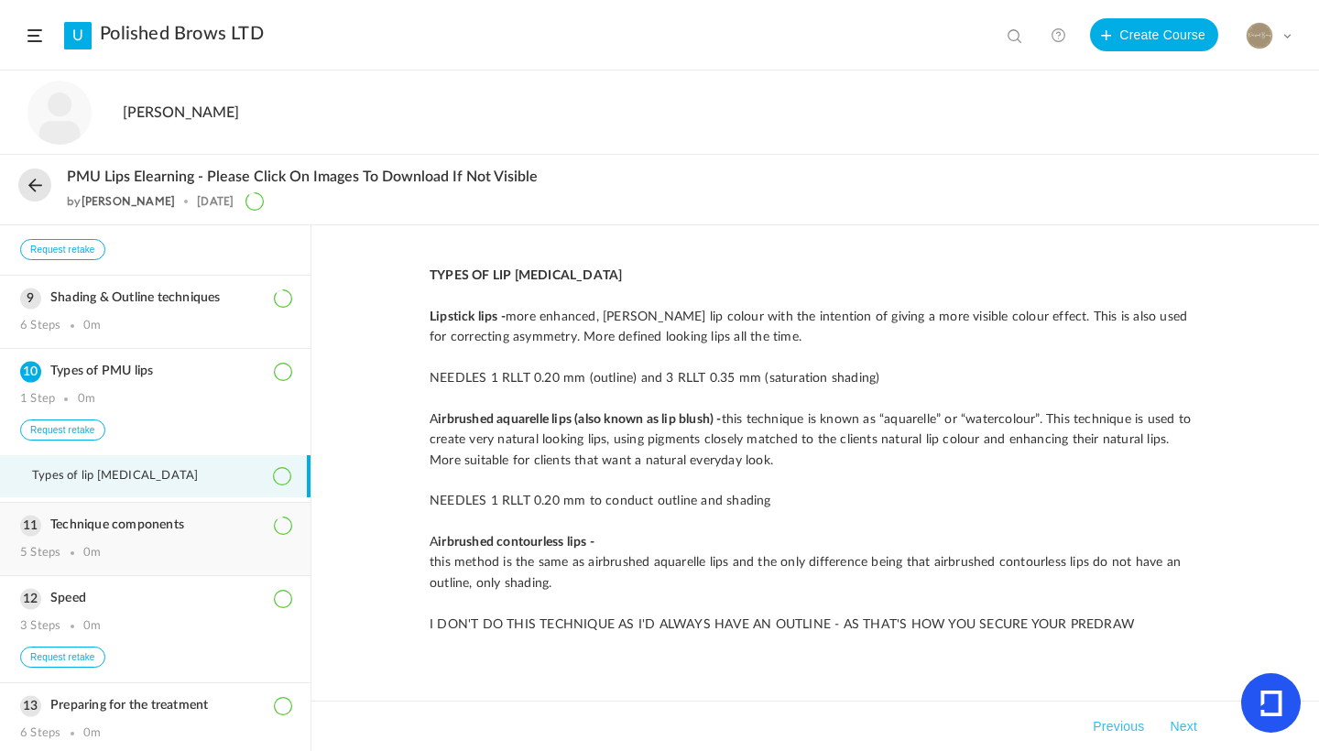
click at [119, 533] on h3 "Technique components" at bounding box center [155, 526] width 270 height 16
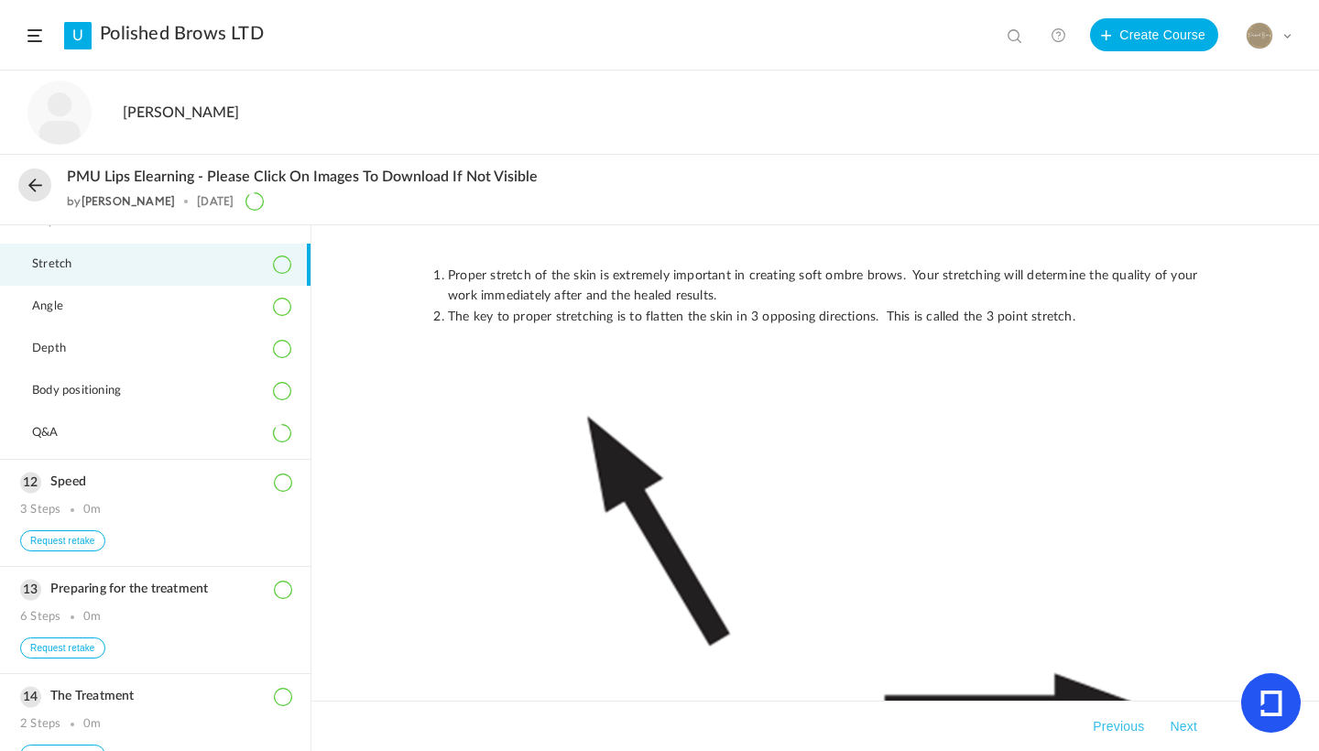
scroll to position [1069, 0]
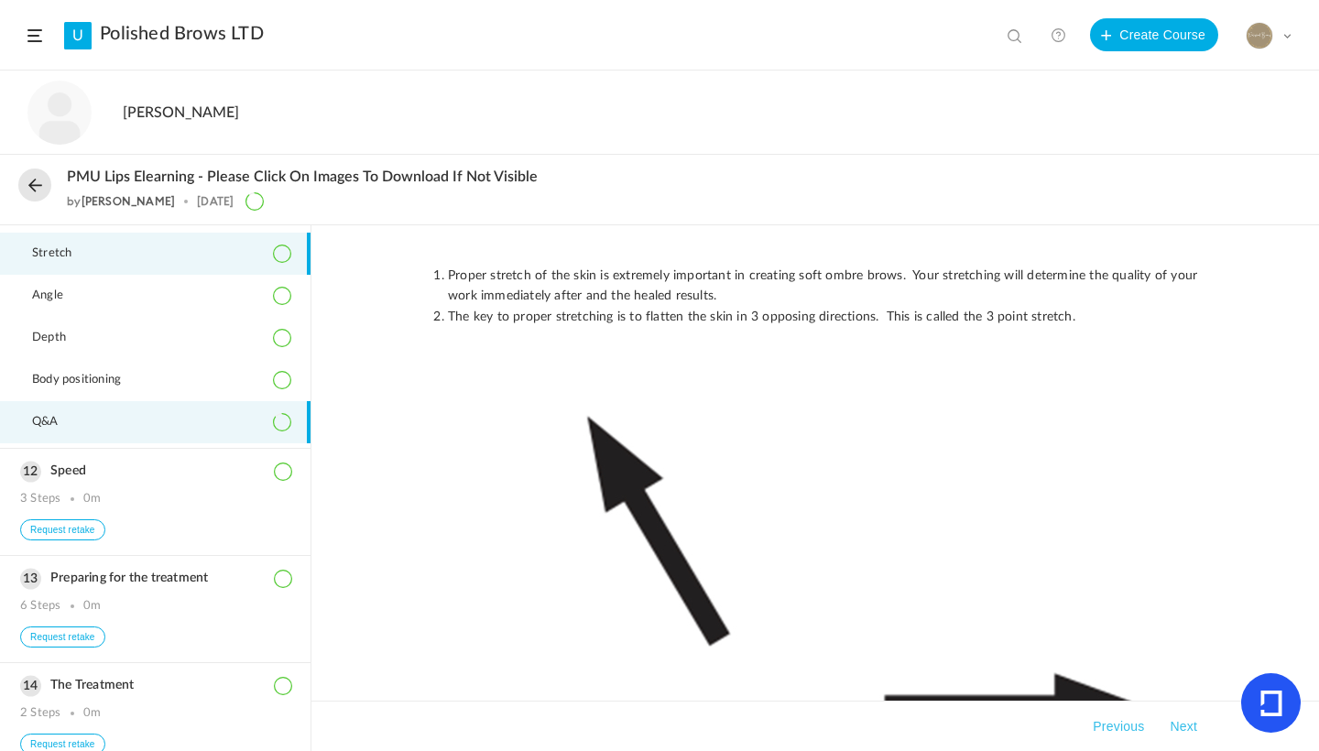
click at [66, 441] on li "Q&A" at bounding box center [155, 422] width 311 height 42
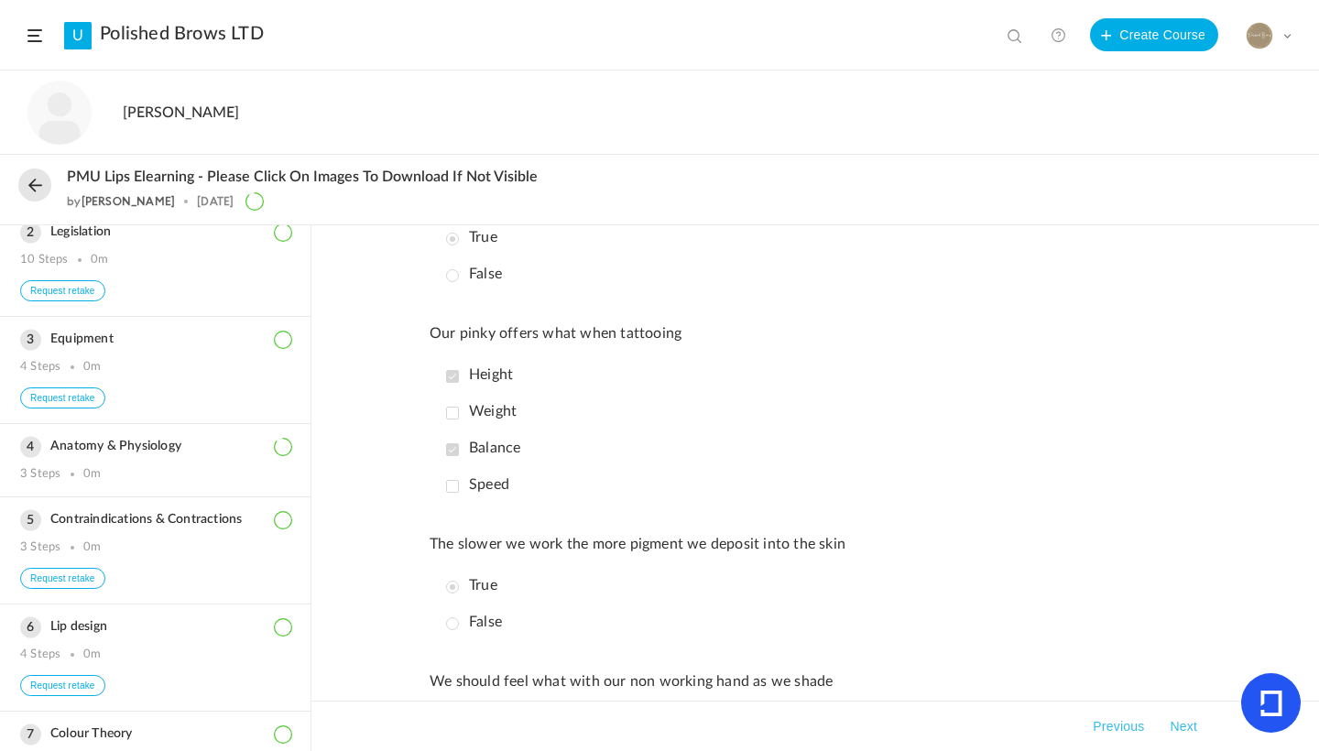
scroll to position [116, 0]
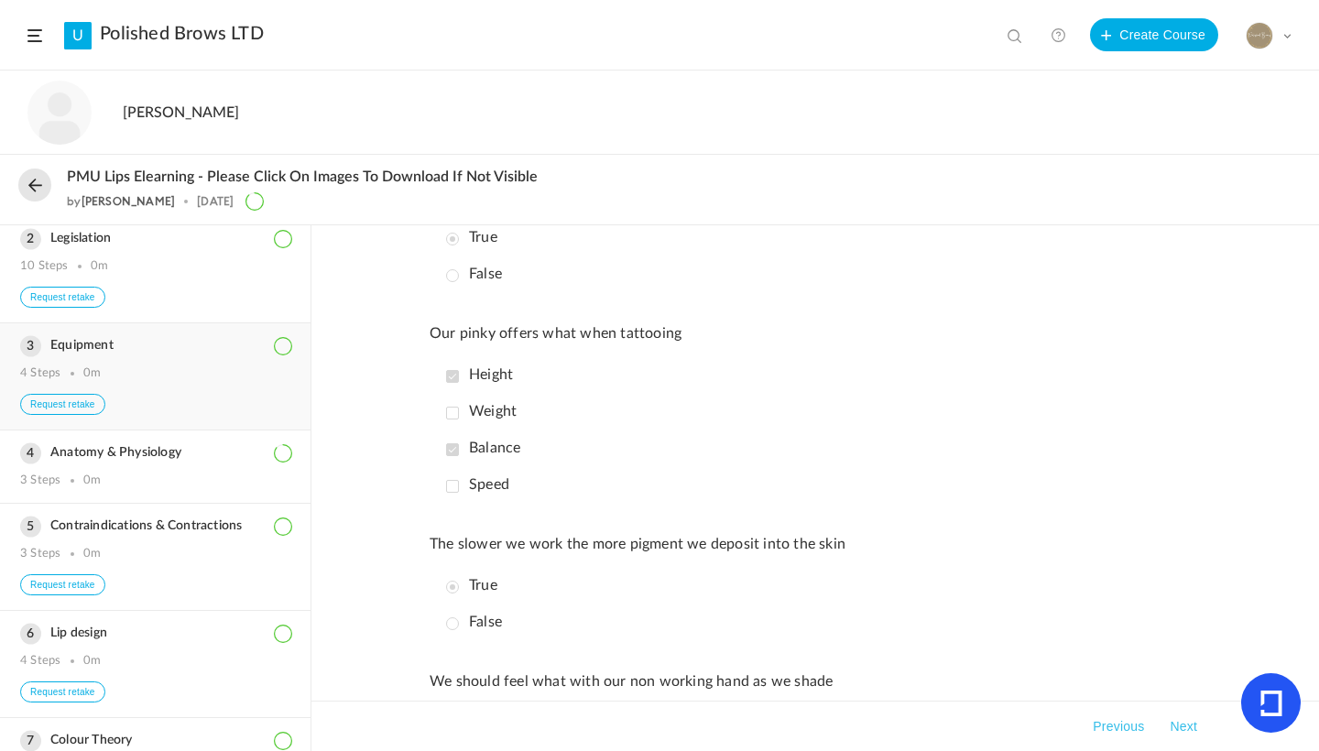
click at [107, 354] on h3 "Equipment" at bounding box center [155, 346] width 270 height 16
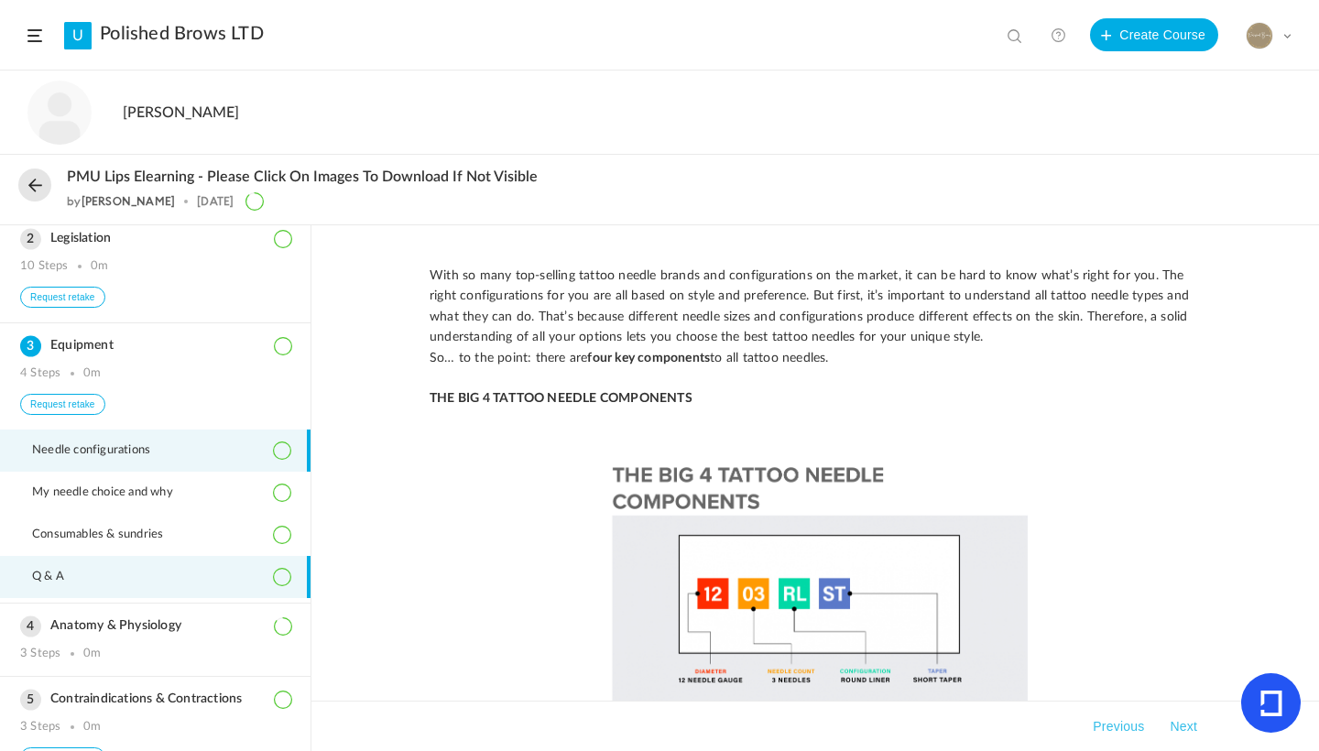
click at [95, 573] on li "Q & A" at bounding box center [155, 577] width 311 height 42
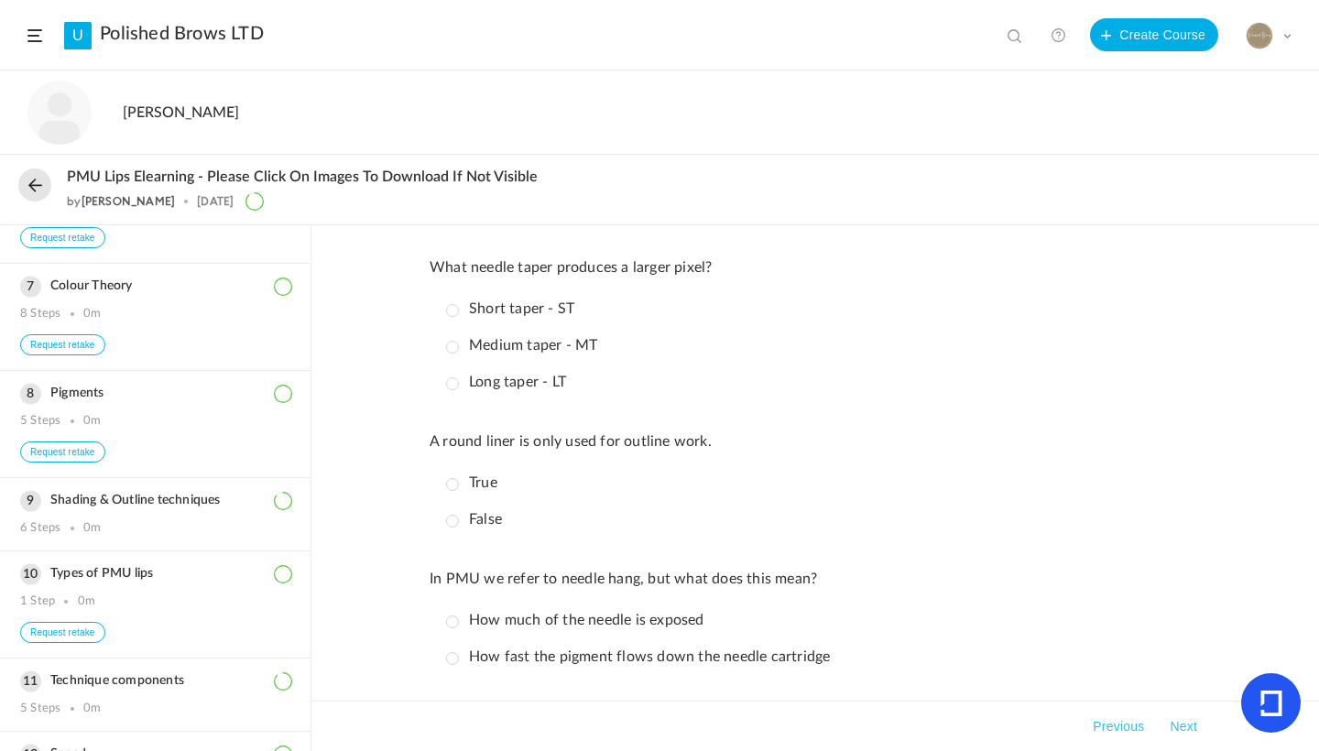
scroll to position [802, 0]
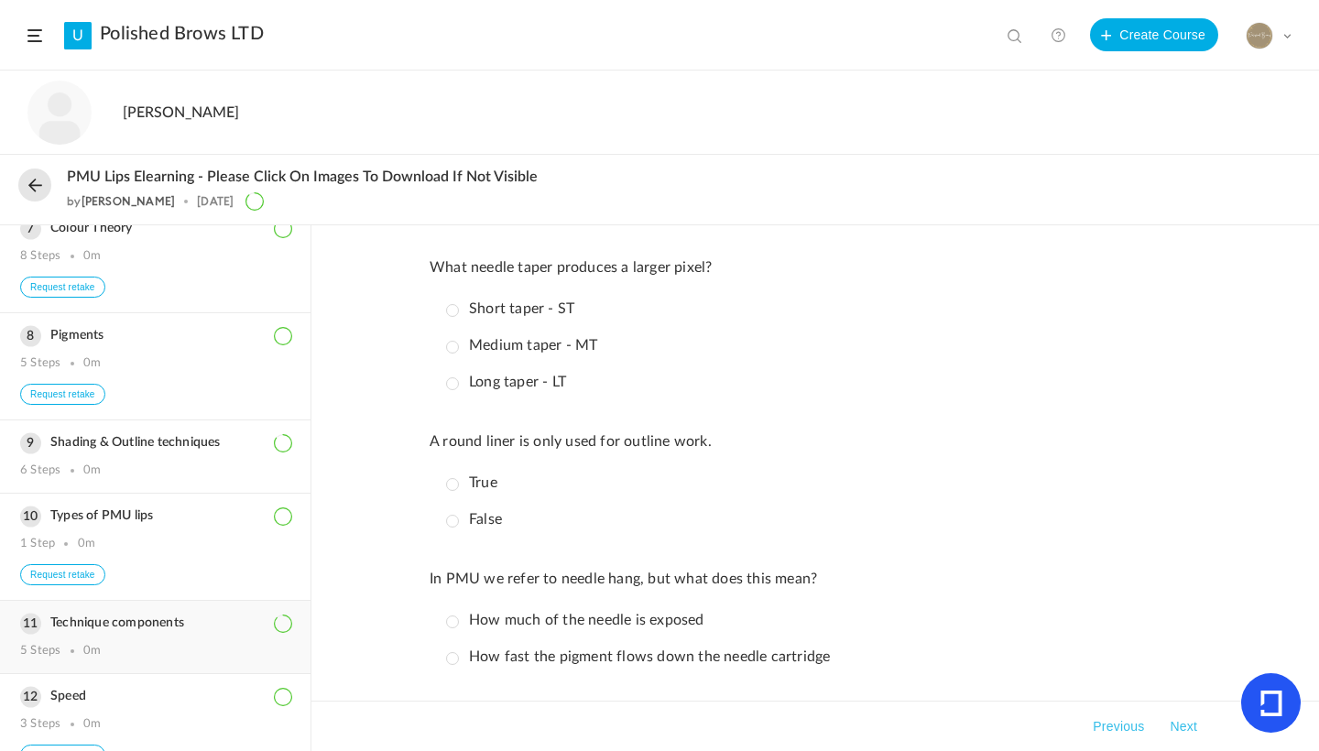
click at [120, 631] on h3 "Technique components" at bounding box center [155, 624] width 270 height 16
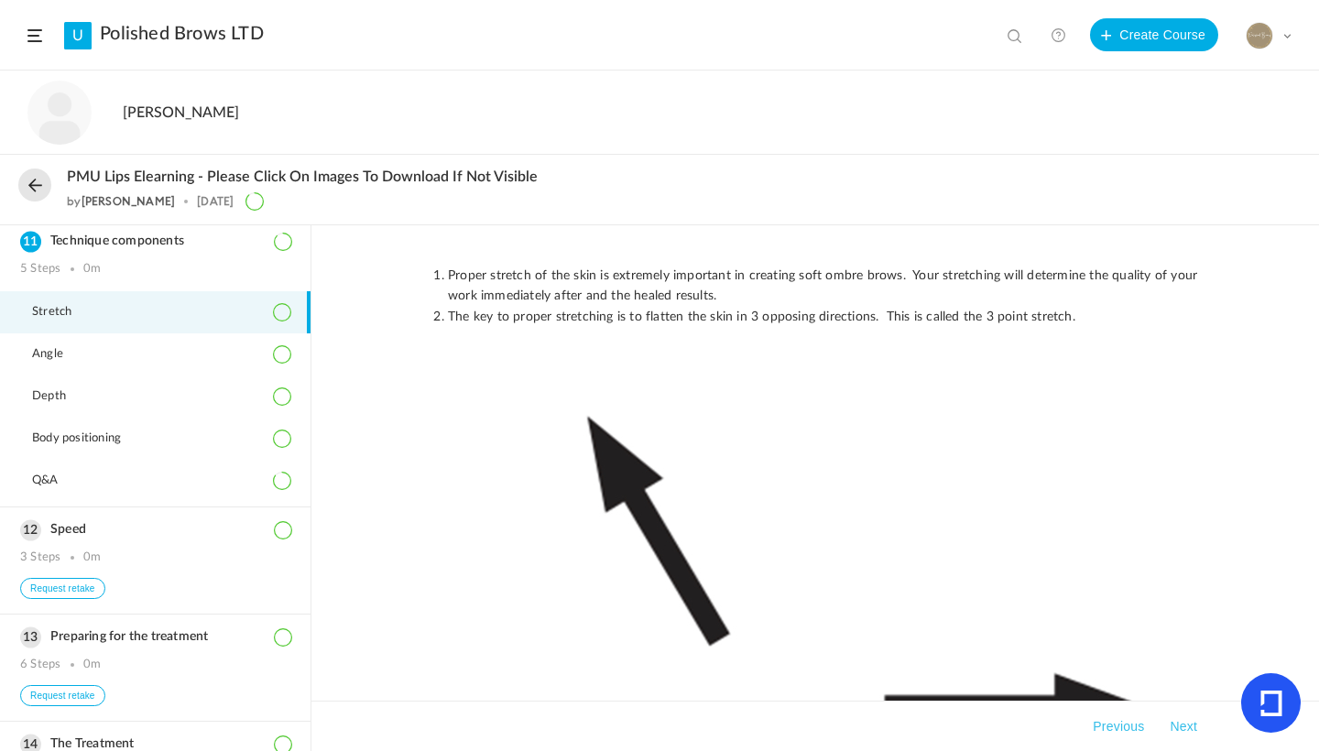
scroll to position [1018, 0]
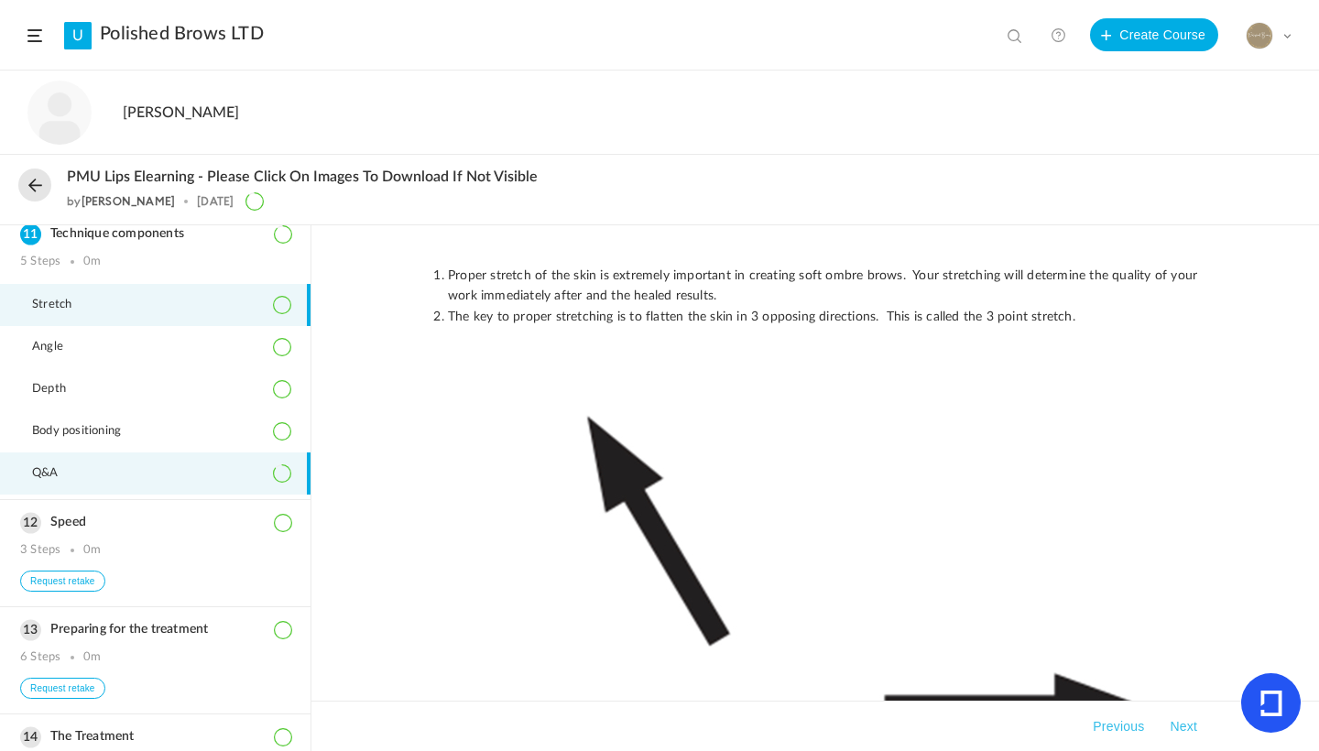
click at [78, 481] on span "Q&A" at bounding box center [56, 473] width 49 height 15
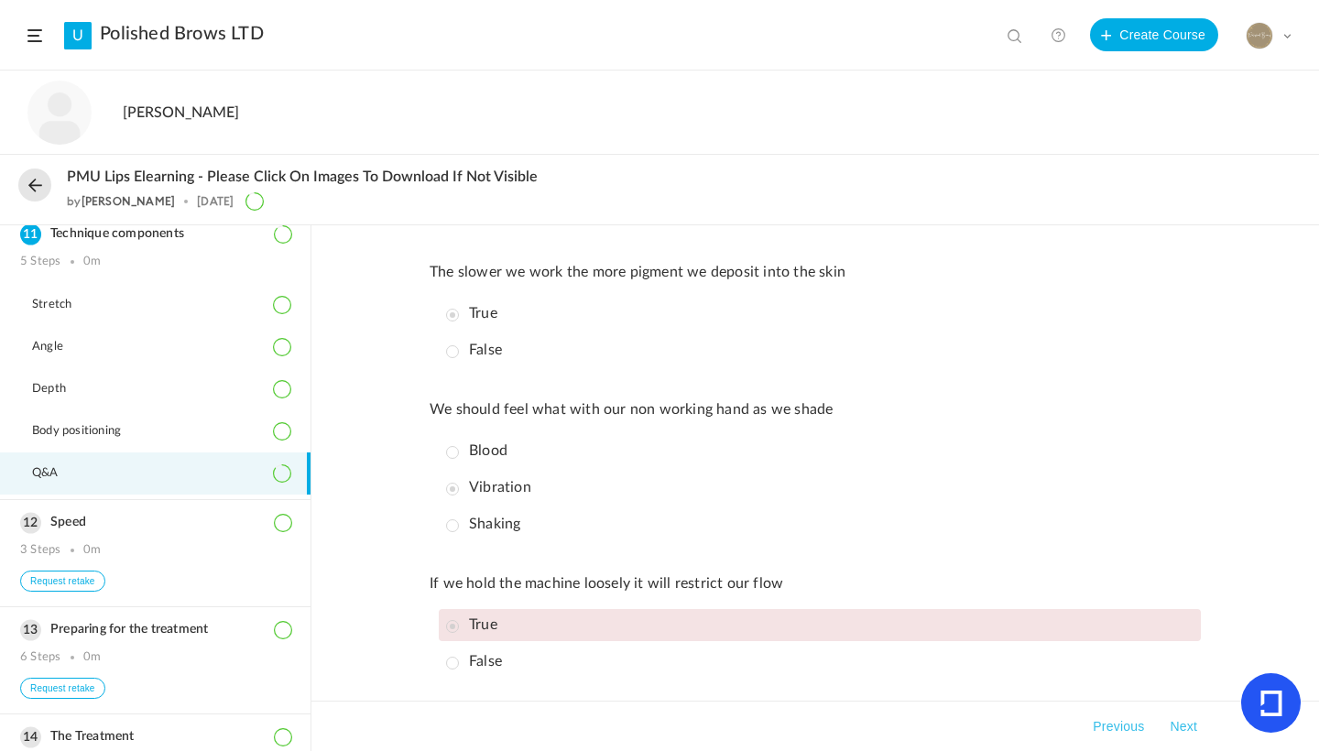
scroll to position [637, 0]
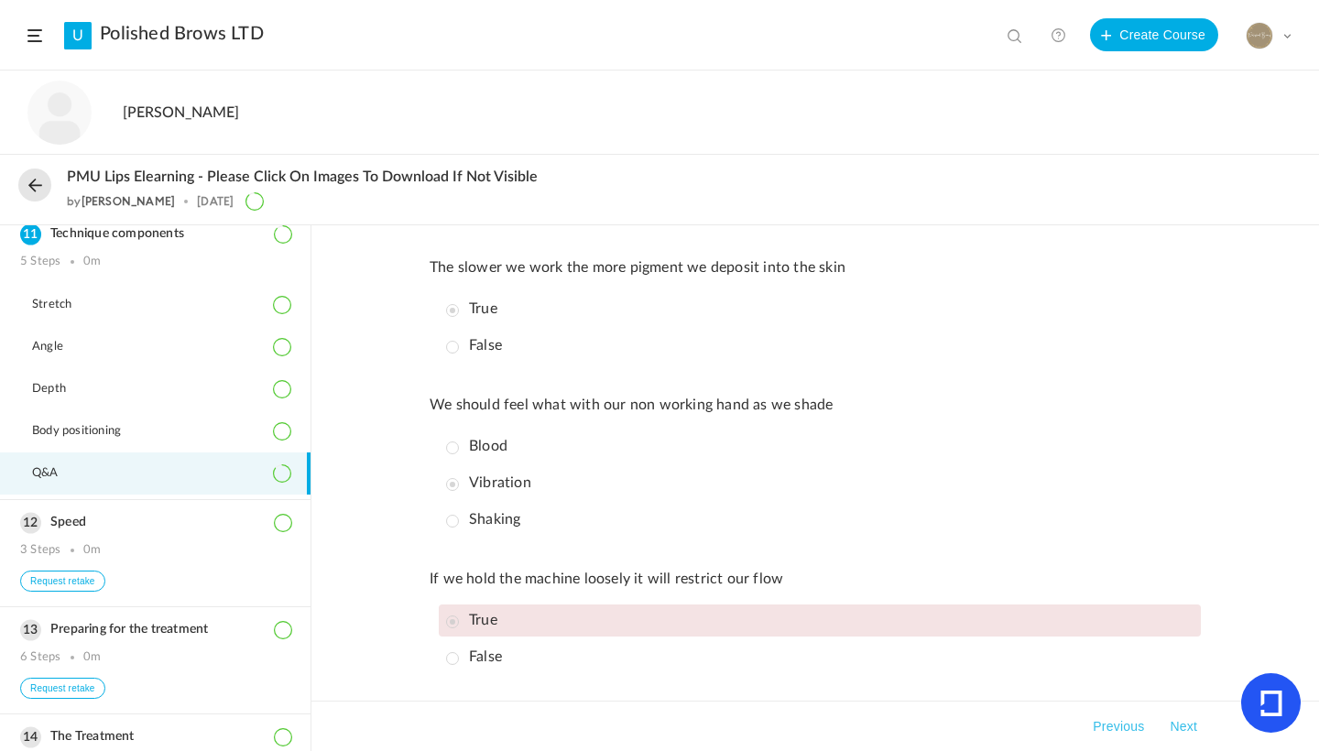
click at [216, 34] on link "Polished Brows LTD" at bounding box center [182, 34] width 164 height 22
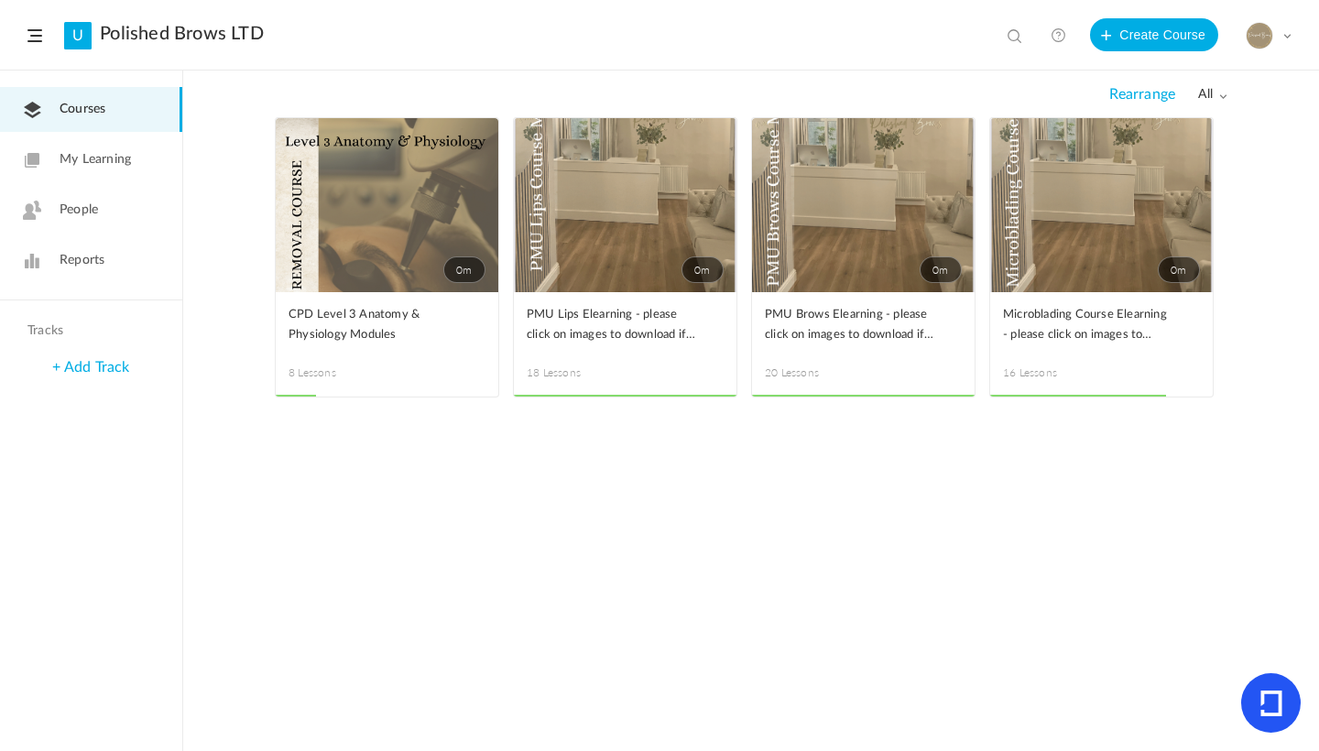
click at [0, 0] on span at bounding box center [0, 0] width 0 height 0
click at [0, 0] on link "Edit" at bounding box center [0, 0] width 0 height 0
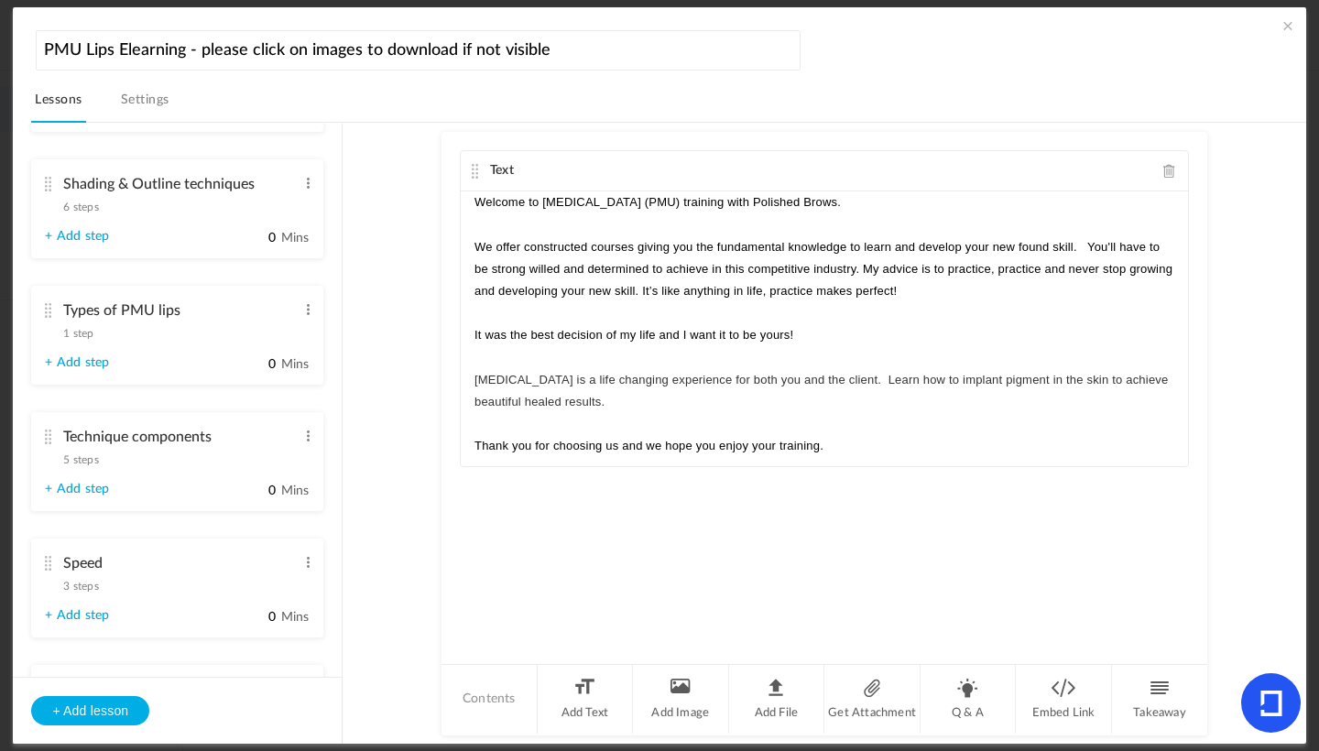
scroll to position [1167, 0]
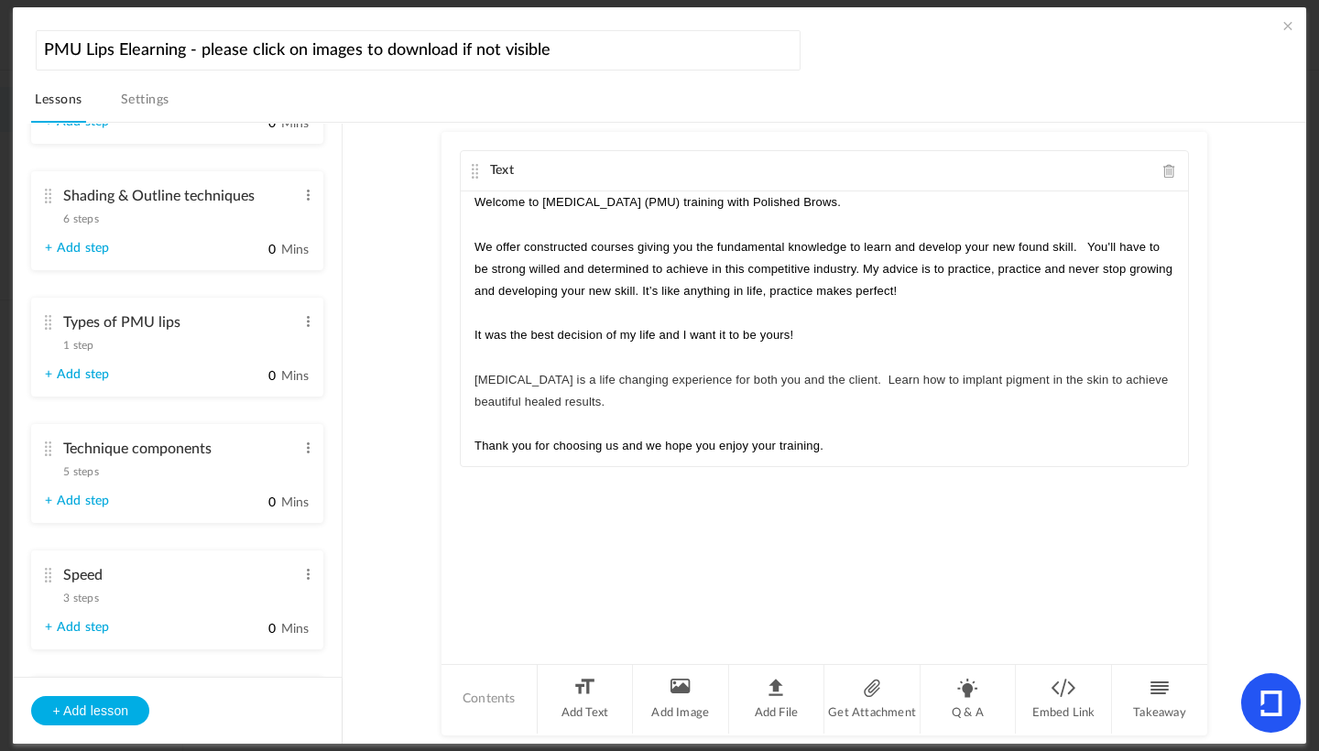
click at [193, 461] on input "Technique components" at bounding box center [179, 450] width 233 height 36
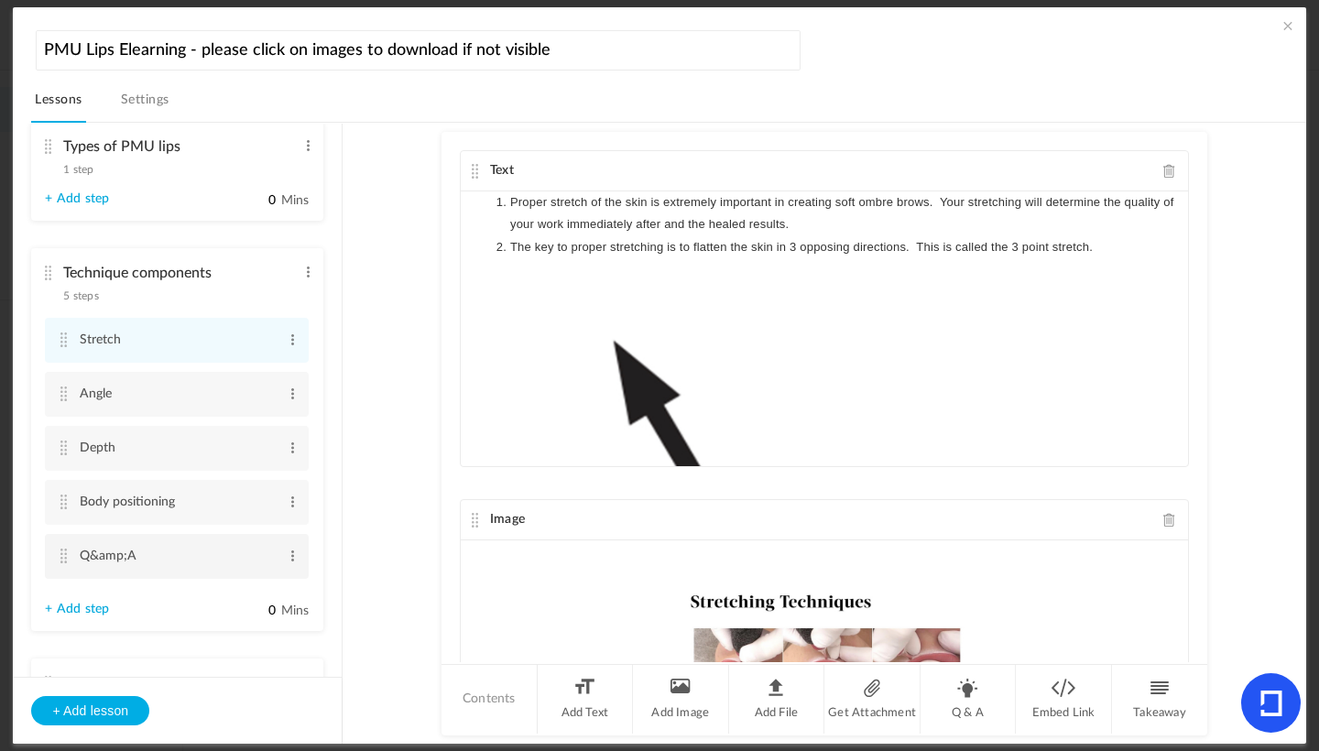
click at [165, 566] on input "Q&amp;A" at bounding box center [178, 557] width 197 height 34
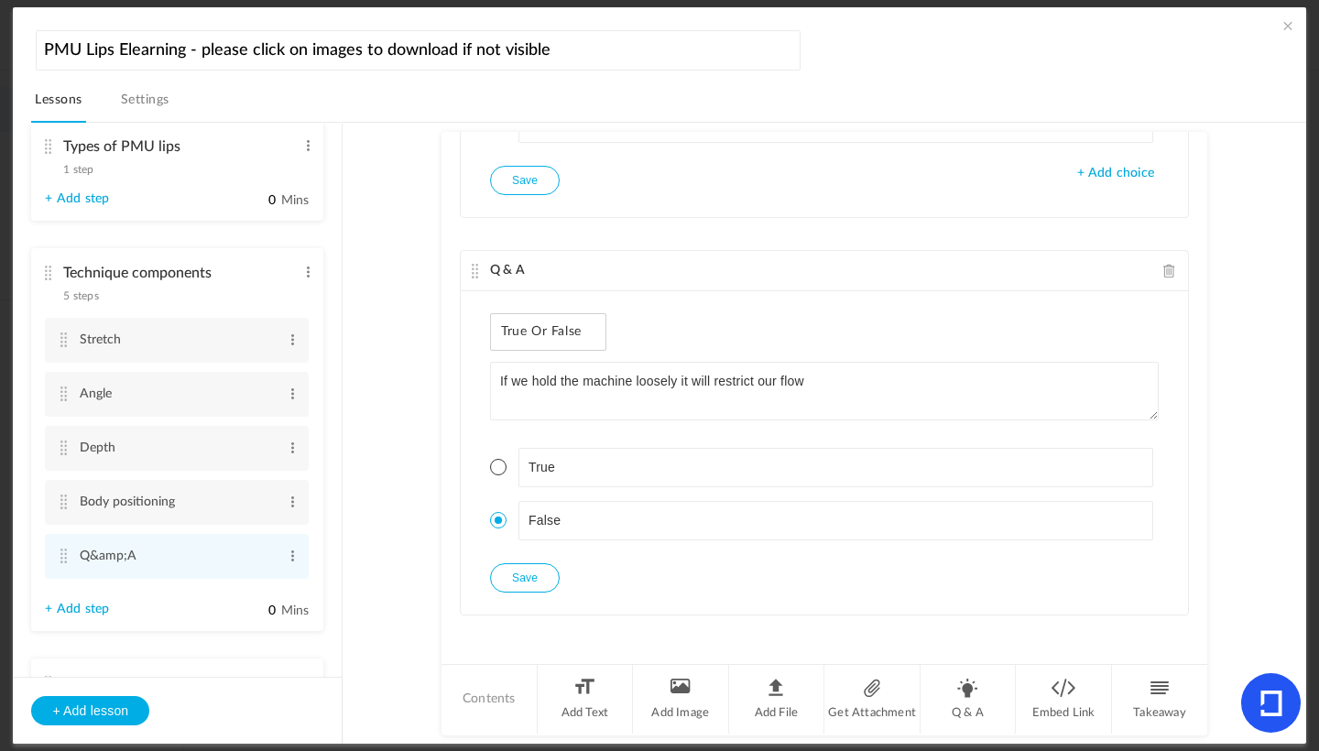
scroll to position [2457, 0]
click at [494, 466] on span at bounding box center [498, 463] width 16 height 16
click at [507, 582] on button "Save" at bounding box center [525, 574] width 70 height 29
click at [88, 175] on span "1 step" at bounding box center [78, 169] width 30 height 11
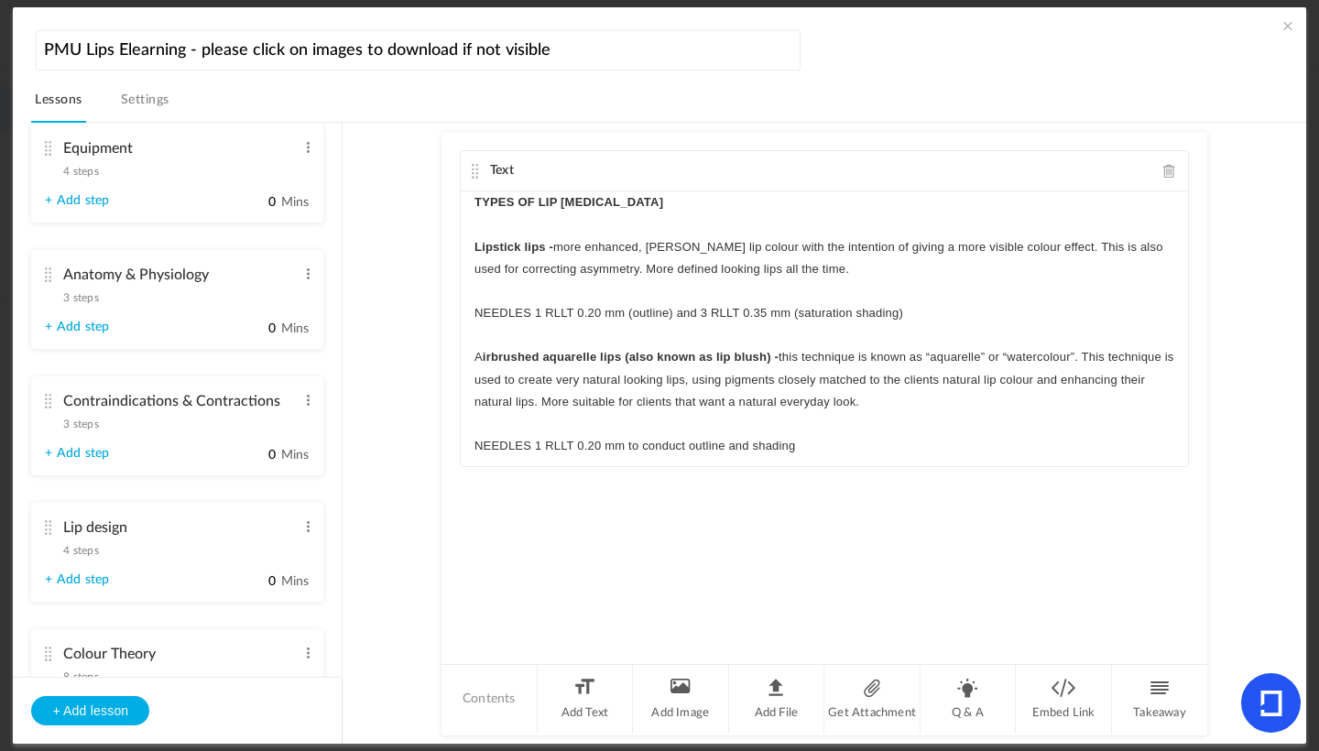
scroll to position [284, 0]
click at [88, 296] on span "3 steps" at bounding box center [80, 294] width 35 height 11
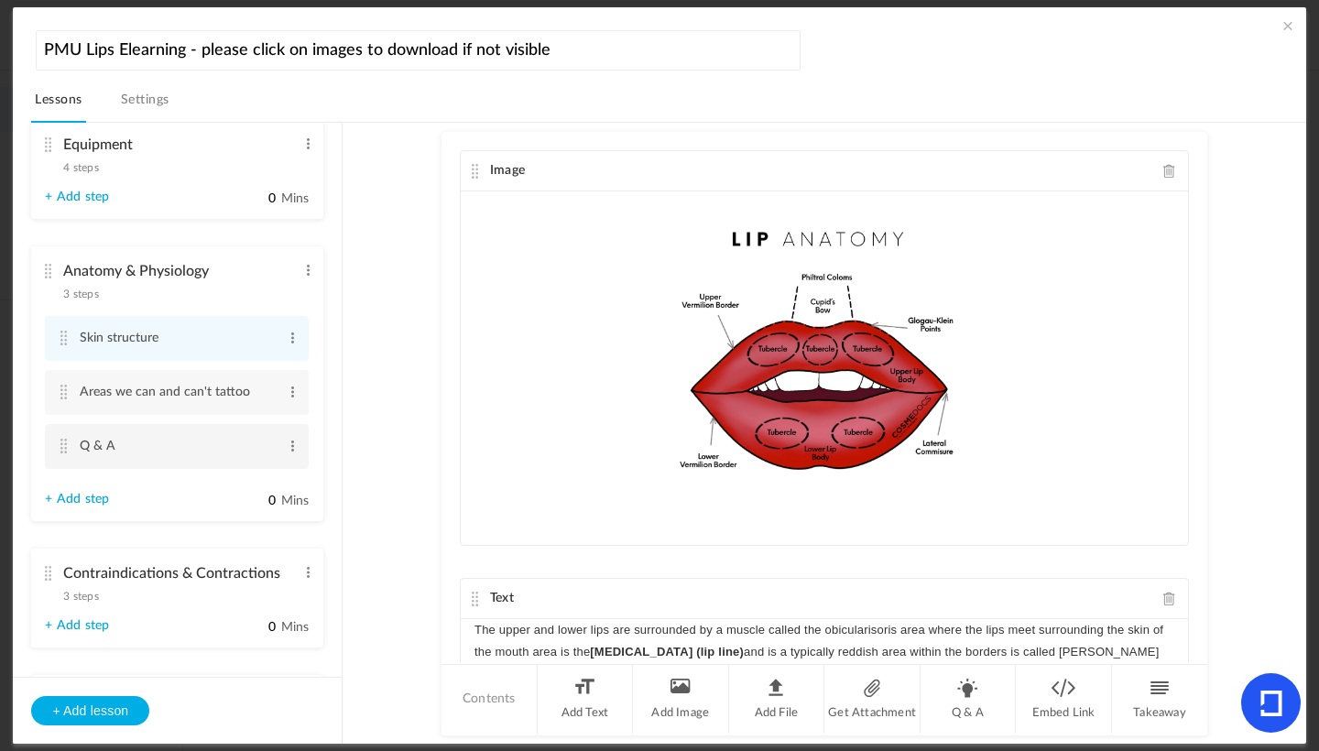
click at [126, 453] on input "Q & A" at bounding box center [178, 447] width 197 height 34
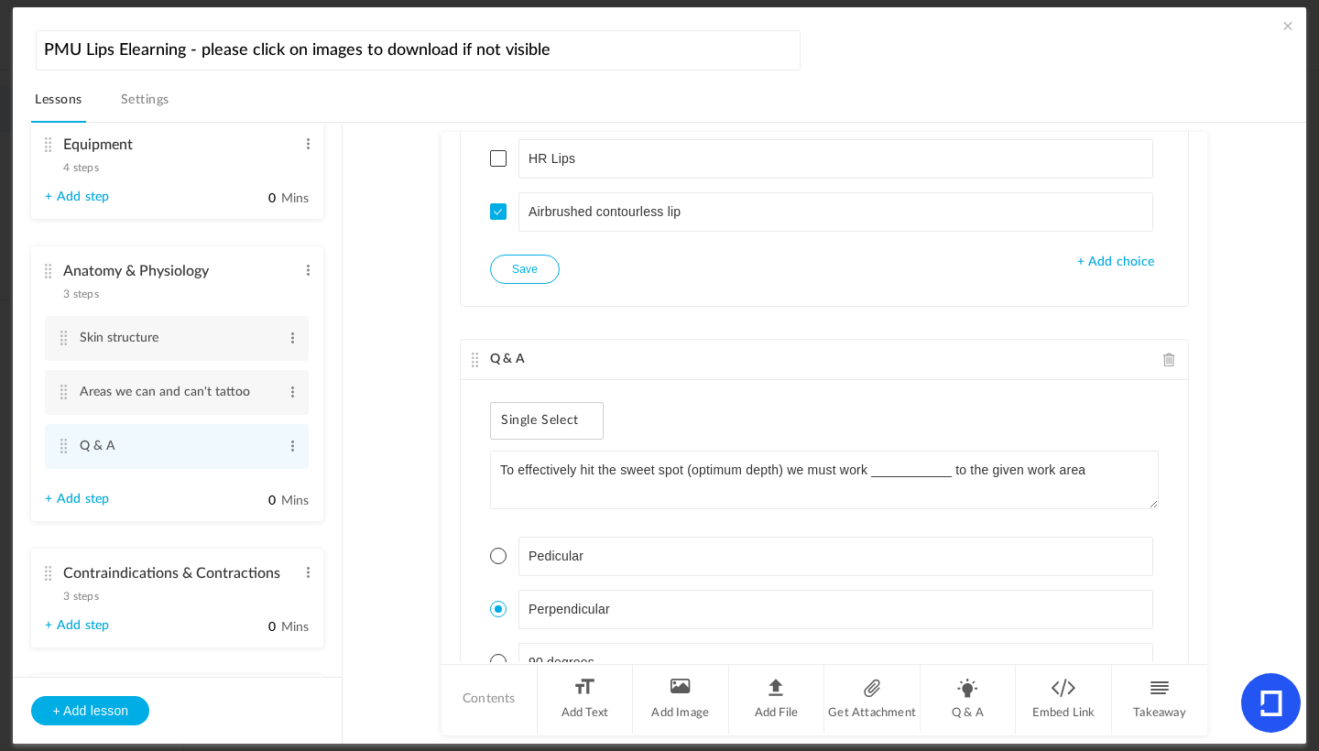
scroll to position [2090, 0]
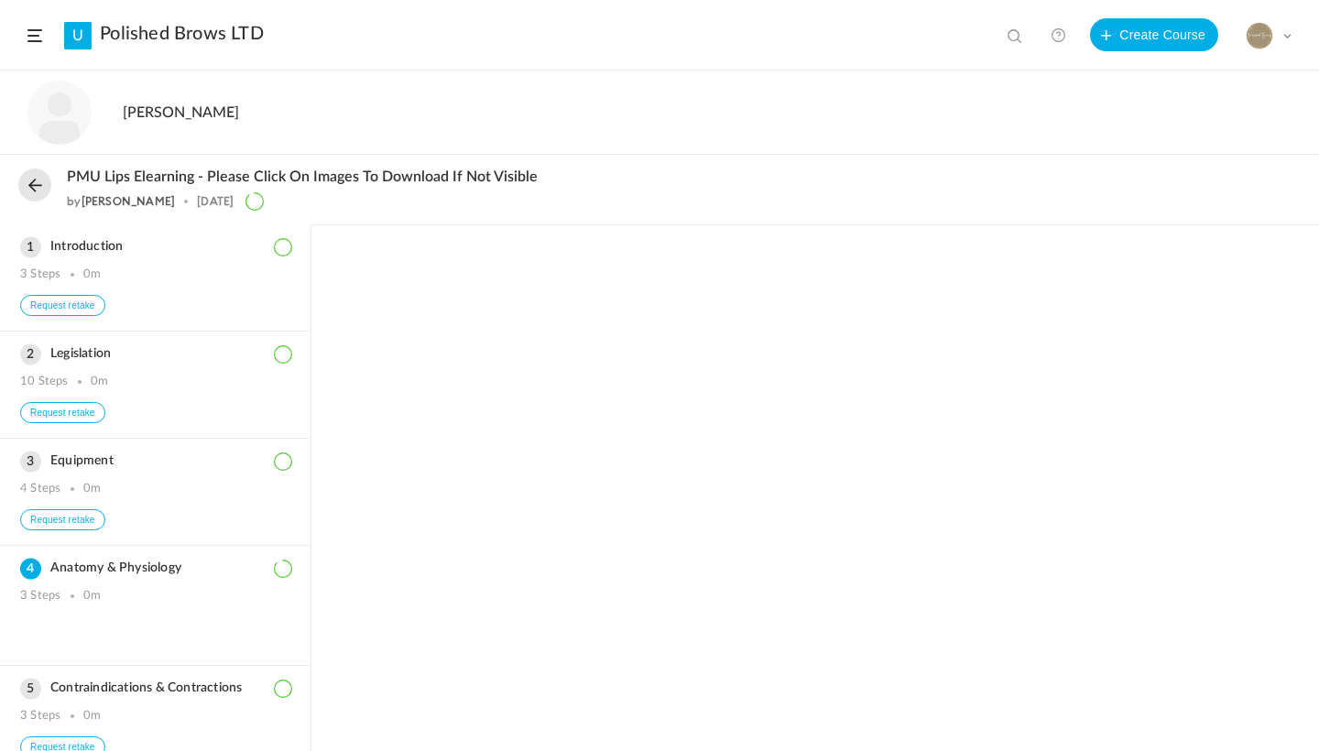
scroll to position [330, 0]
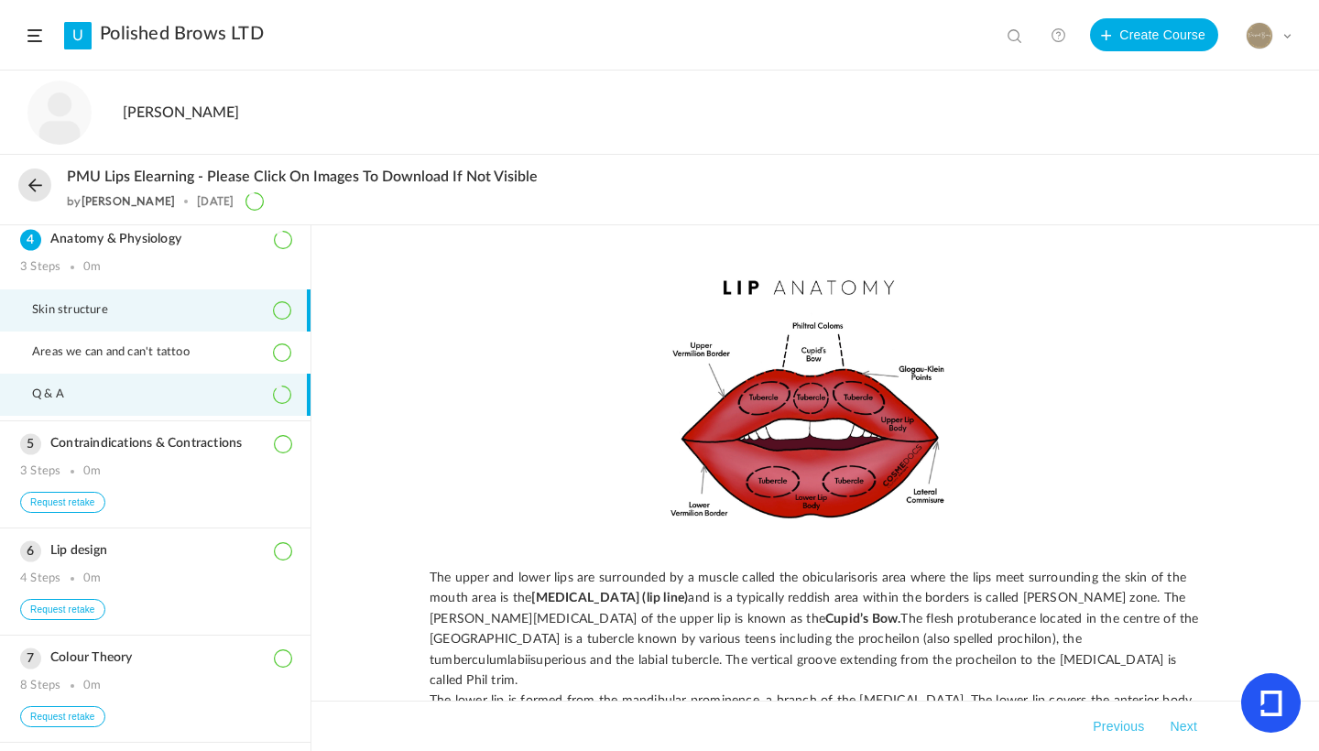
click at [52, 401] on span "Q & A" at bounding box center [59, 395] width 55 height 15
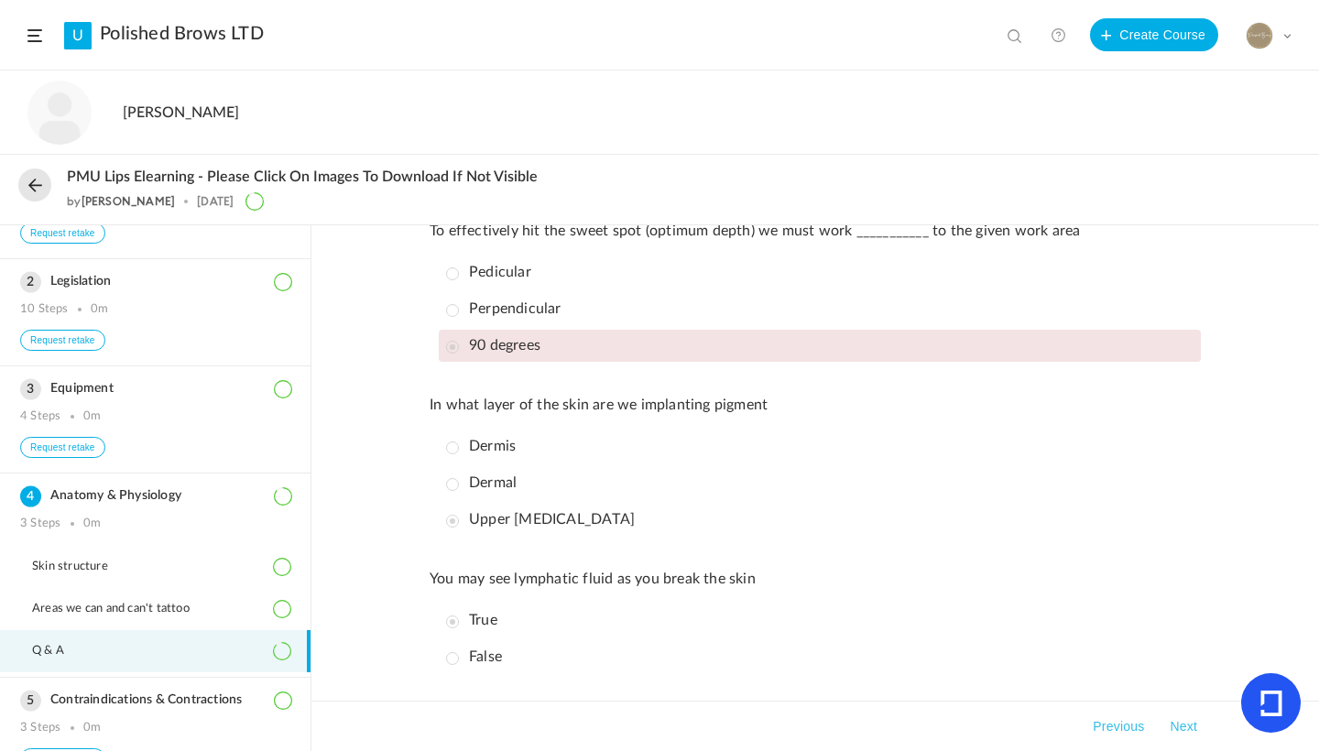
scroll to position [76, 0]
click at [92, 394] on h3 "Equipment" at bounding box center [155, 386] width 270 height 16
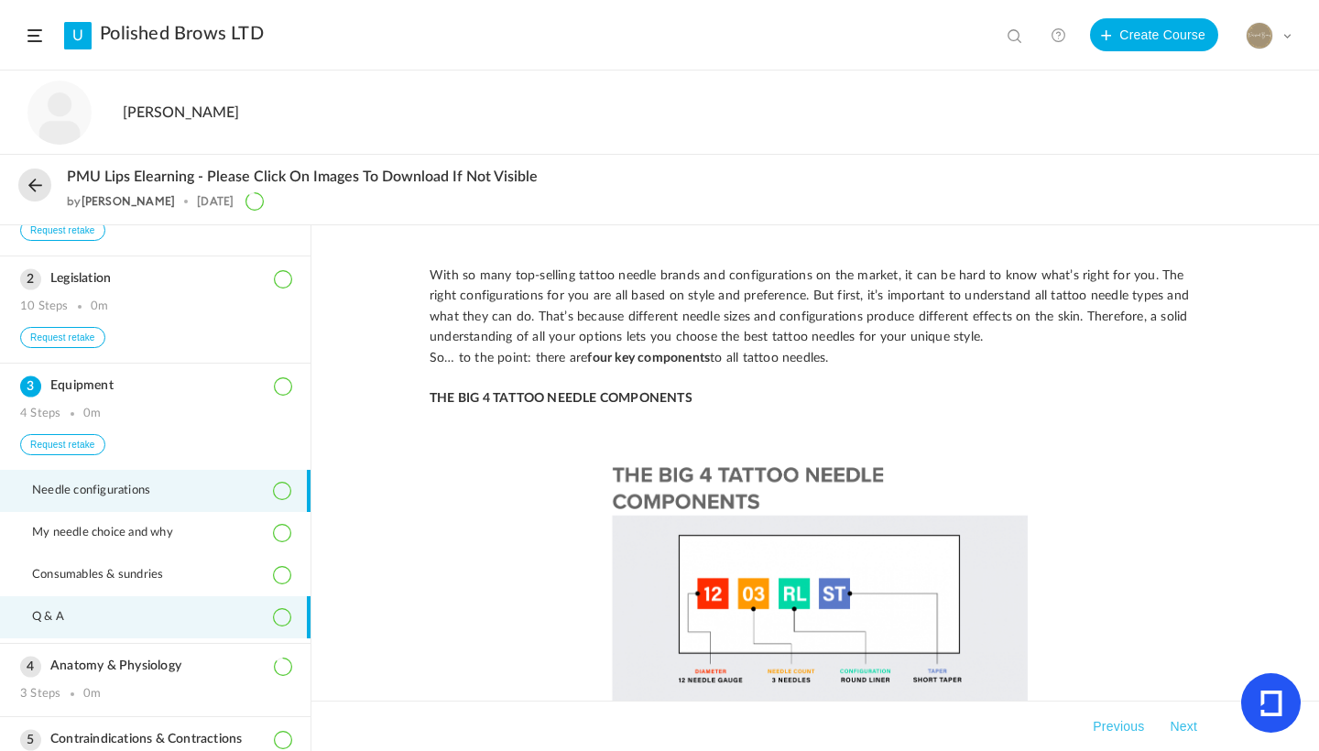
click at [93, 618] on li "Q & A" at bounding box center [155, 618] width 311 height 42
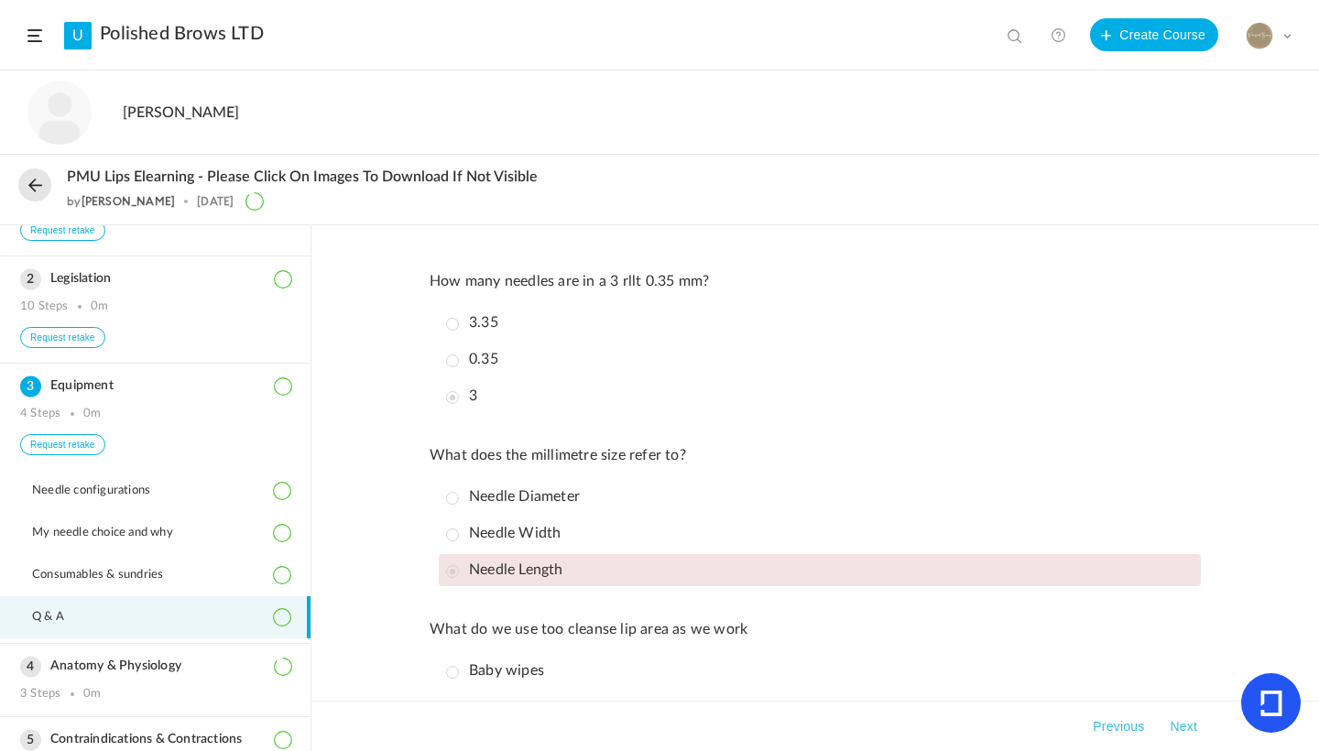
click at [192, 36] on link "Polished Brows LTD" at bounding box center [182, 34] width 164 height 22
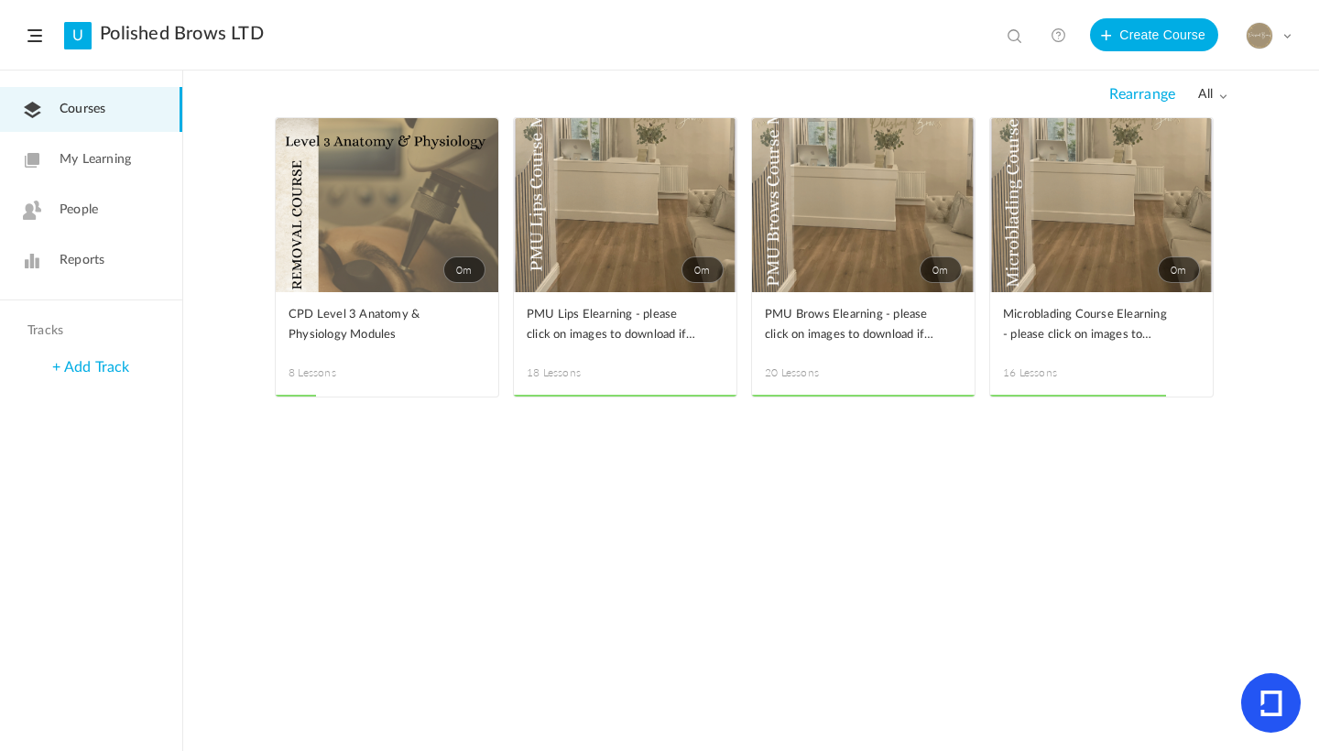
click at [91, 268] on span "Reports" at bounding box center [82, 260] width 45 height 19
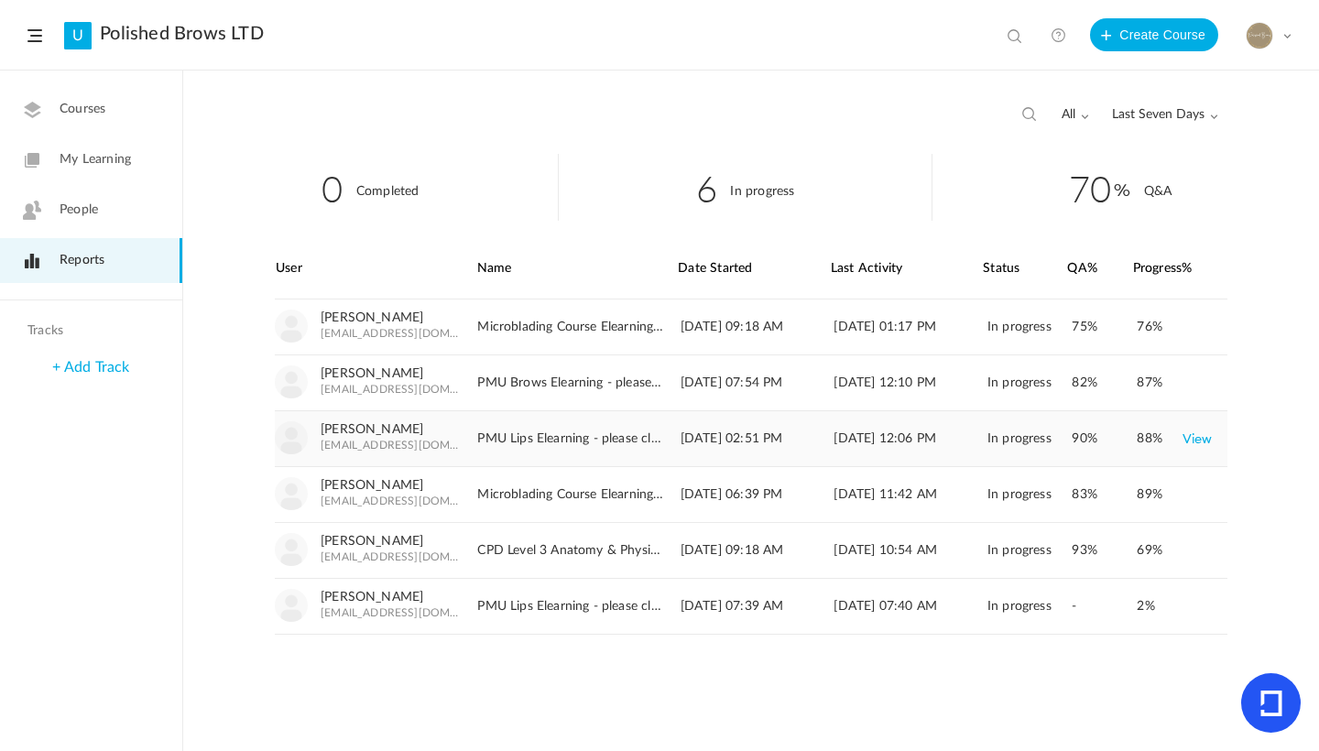
click at [1209, 436] on link "View" at bounding box center [1198, 438] width 30 height 33
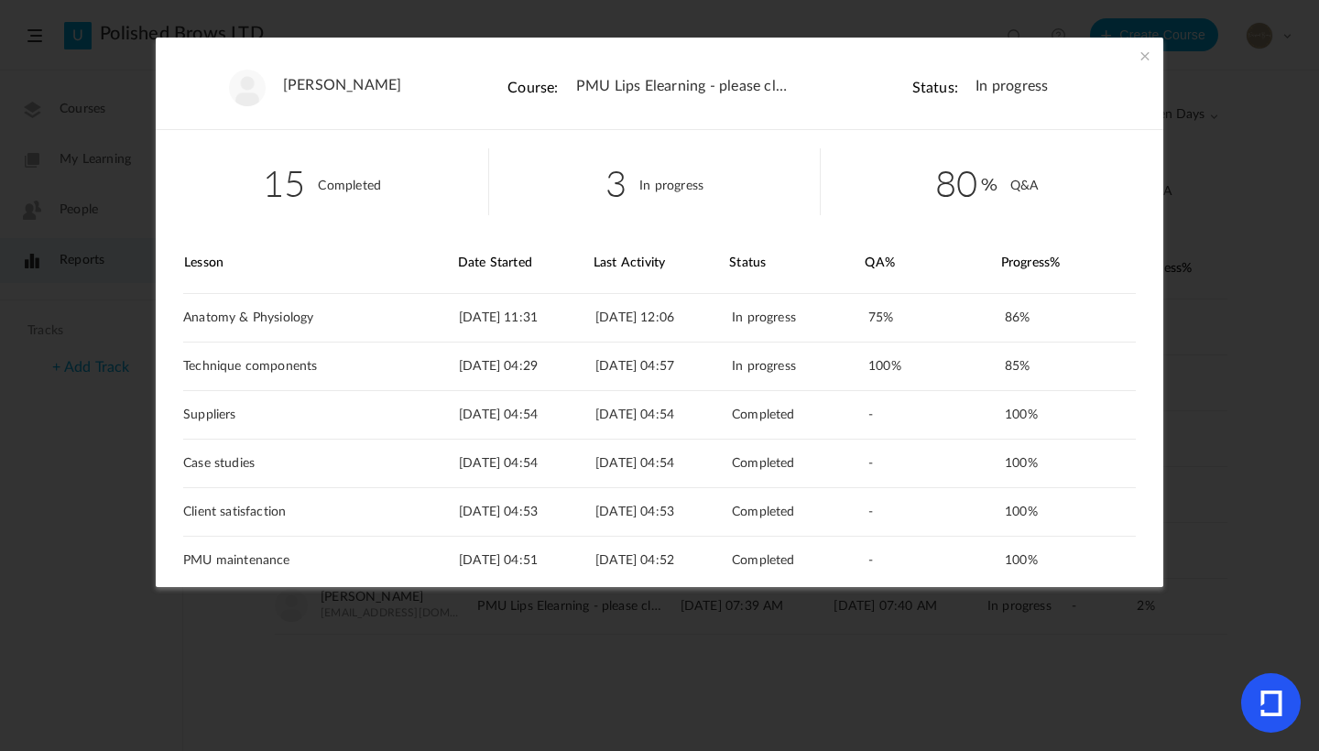
click at [1140, 53] on span at bounding box center [1145, 56] width 18 height 18
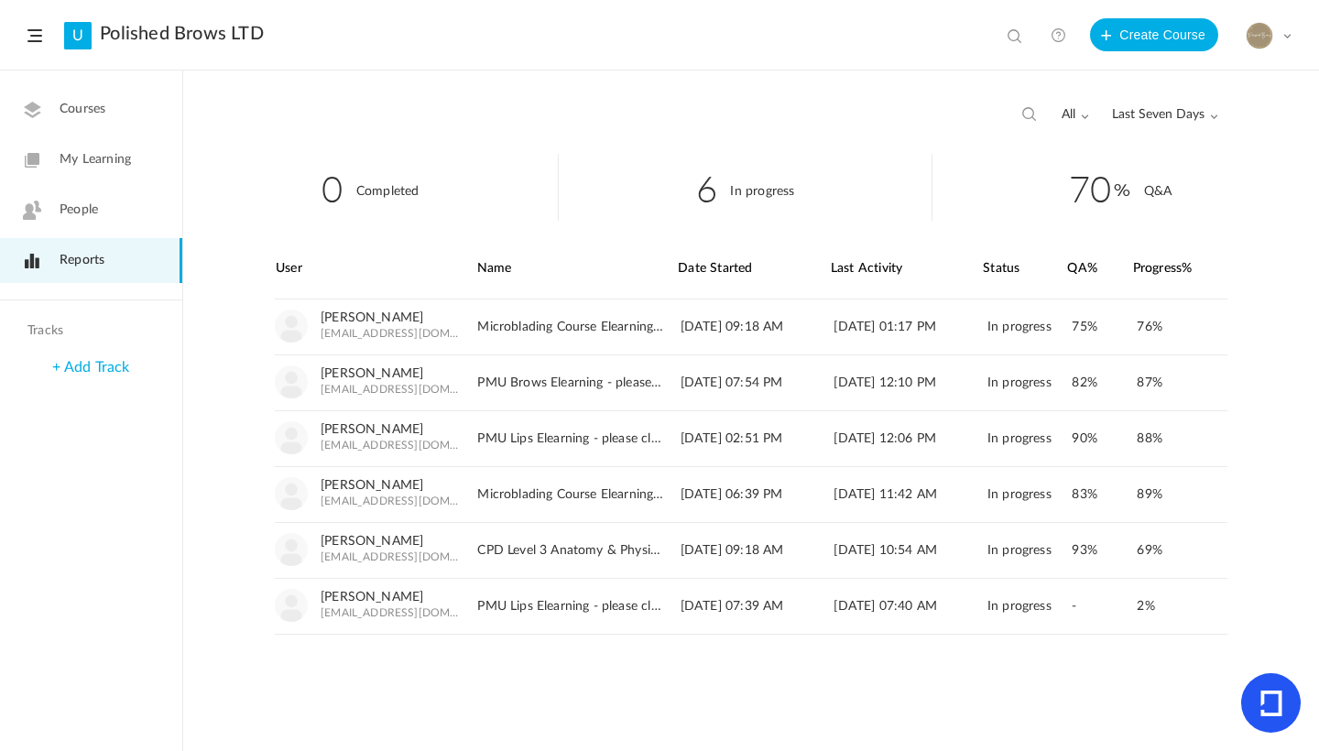
click at [196, 24] on link "Polished Brows LTD" at bounding box center [182, 34] width 164 height 22
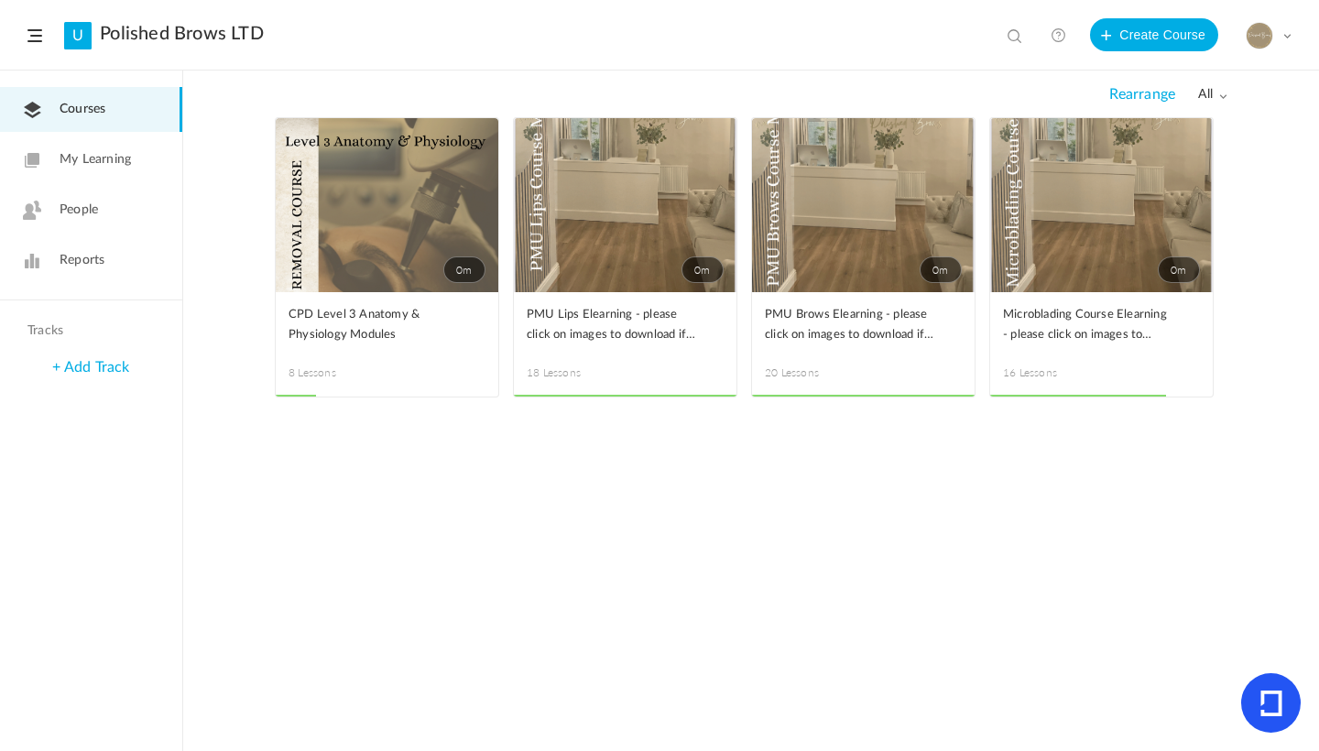
click at [0, 0] on span at bounding box center [0, 0] width 0 height 0
click at [0, 0] on link "Edit" at bounding box center [0, 0] width 0 height 0
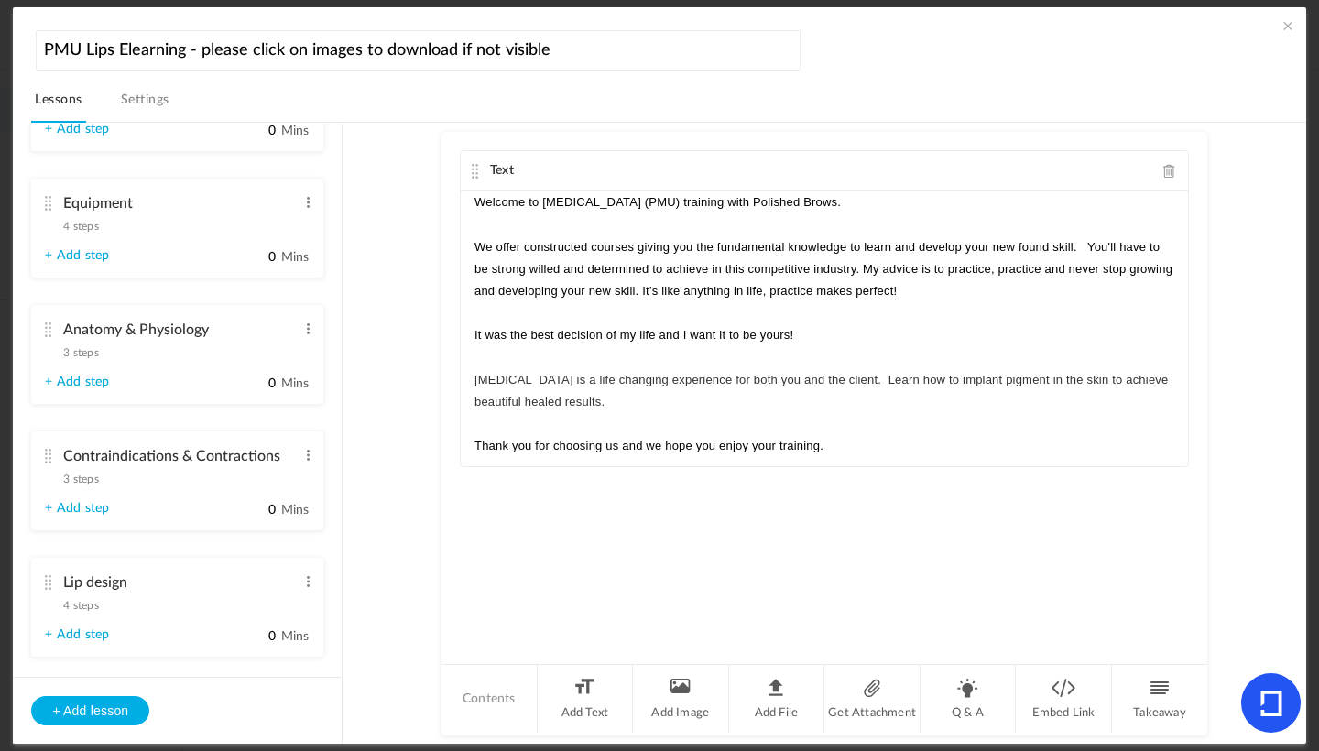
scroll to position [410, 0]
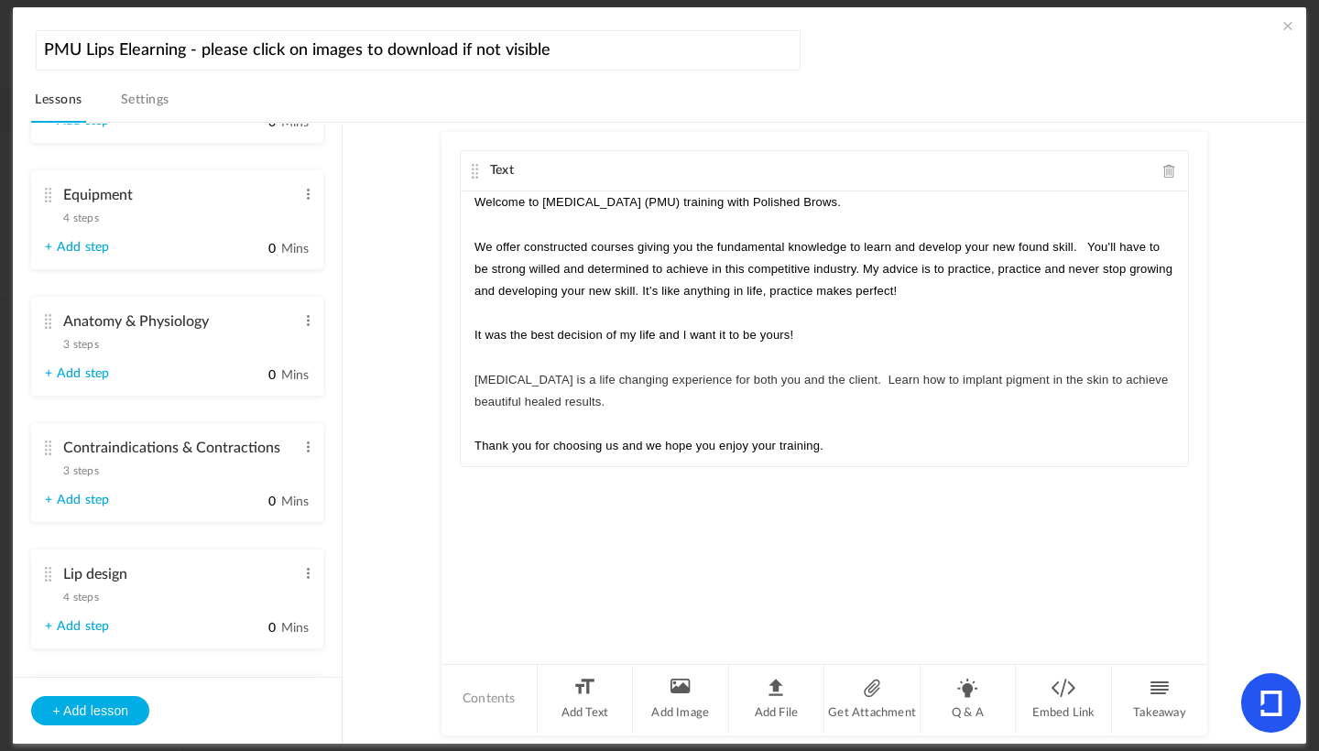
click at [94, 346] on span "3 steps" at bounding box center [80, 344] width 35 height 11
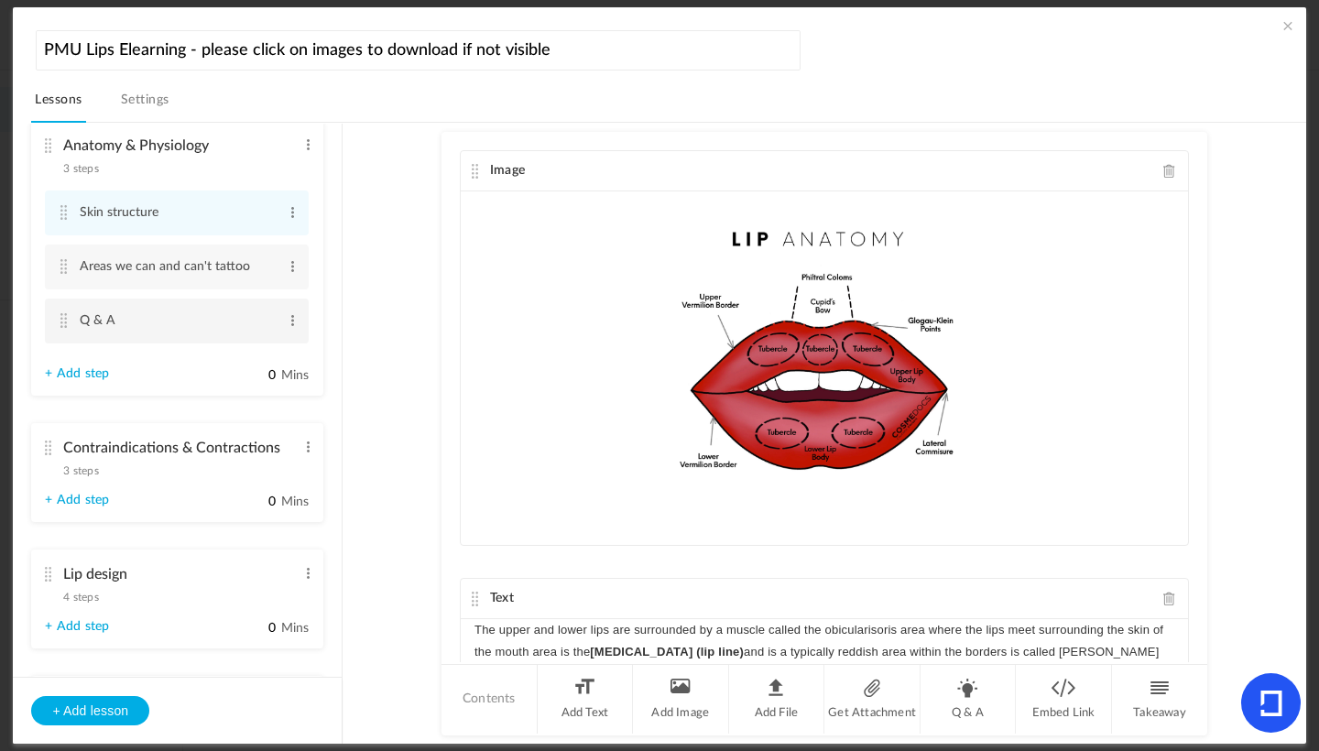
click at [109, 328] on input "Q & A" at bounding box center [178, 321] width 197 height 34
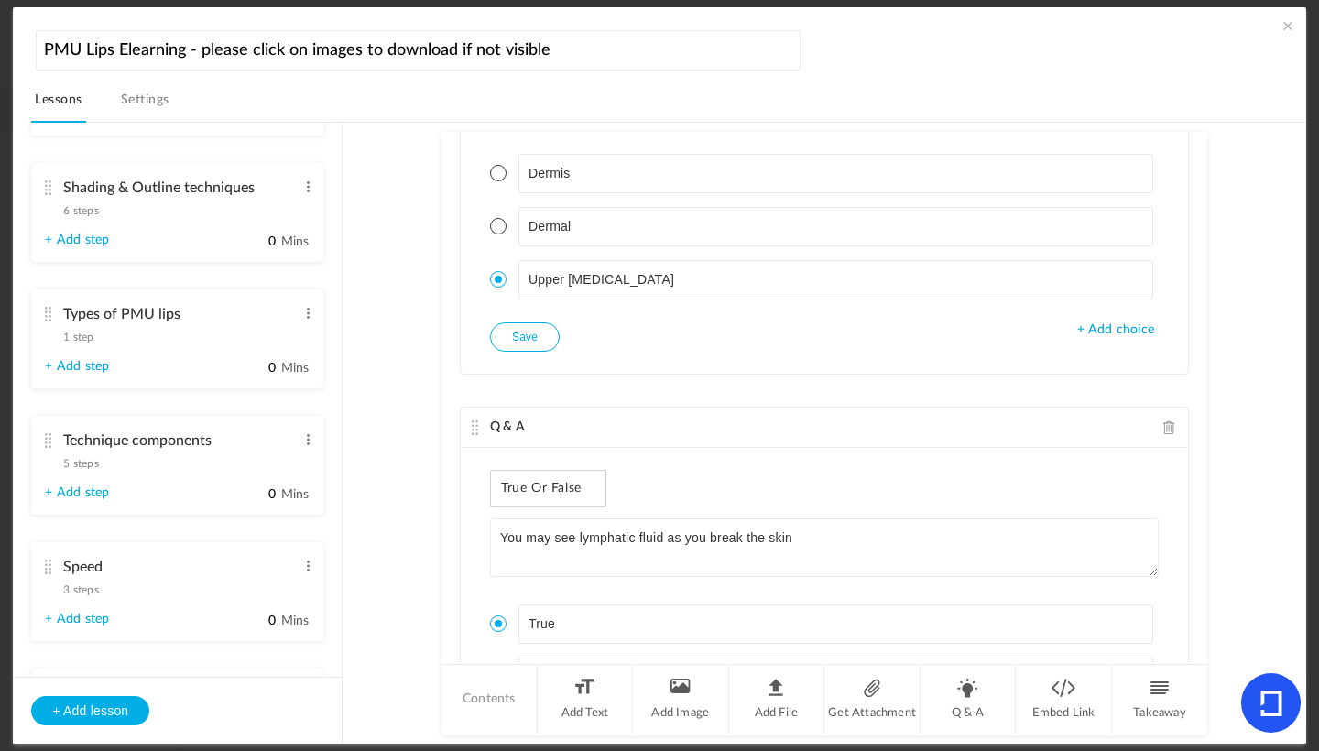
scroll to position [1209, 0]
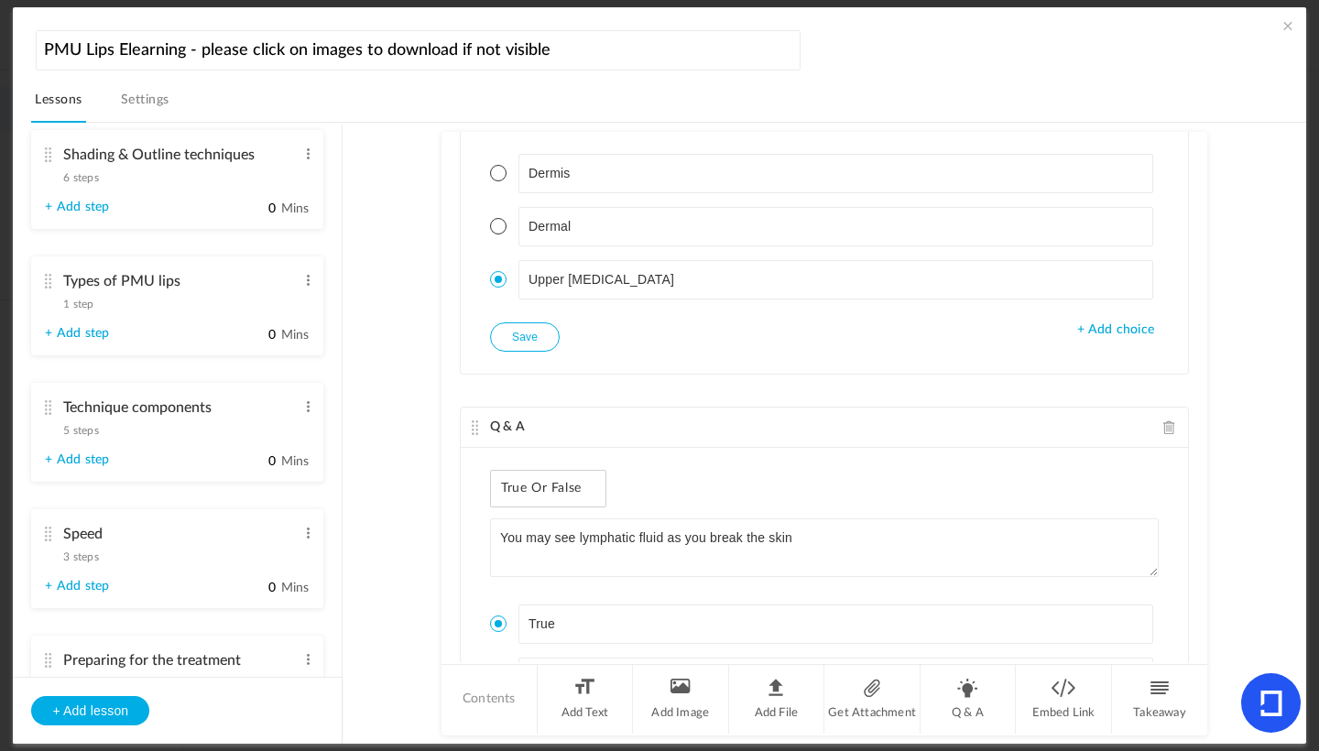
click at [171, 418] on input "Technique components" at bounding box center [179, 408] width 233 height 36
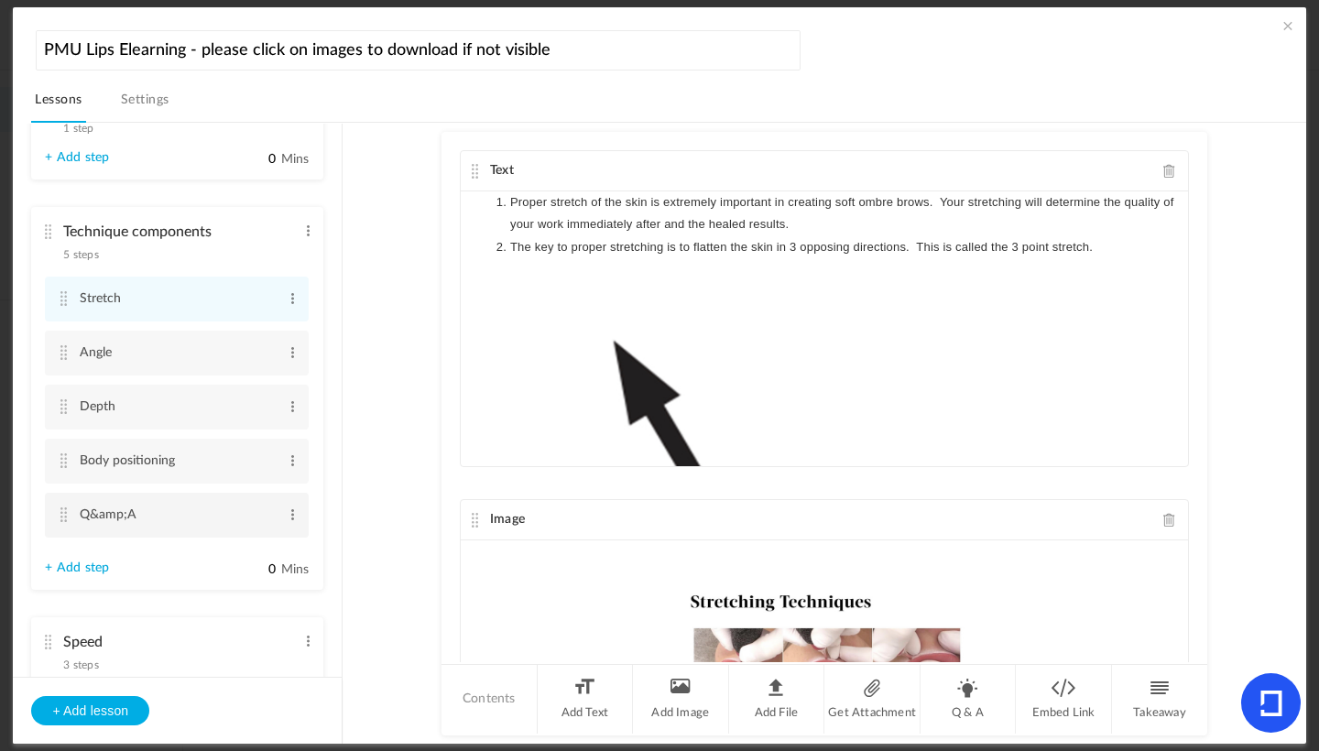
click at [115, 524] on input "Q&amp;A" at bounding box center [178, 515] width 197 height 34
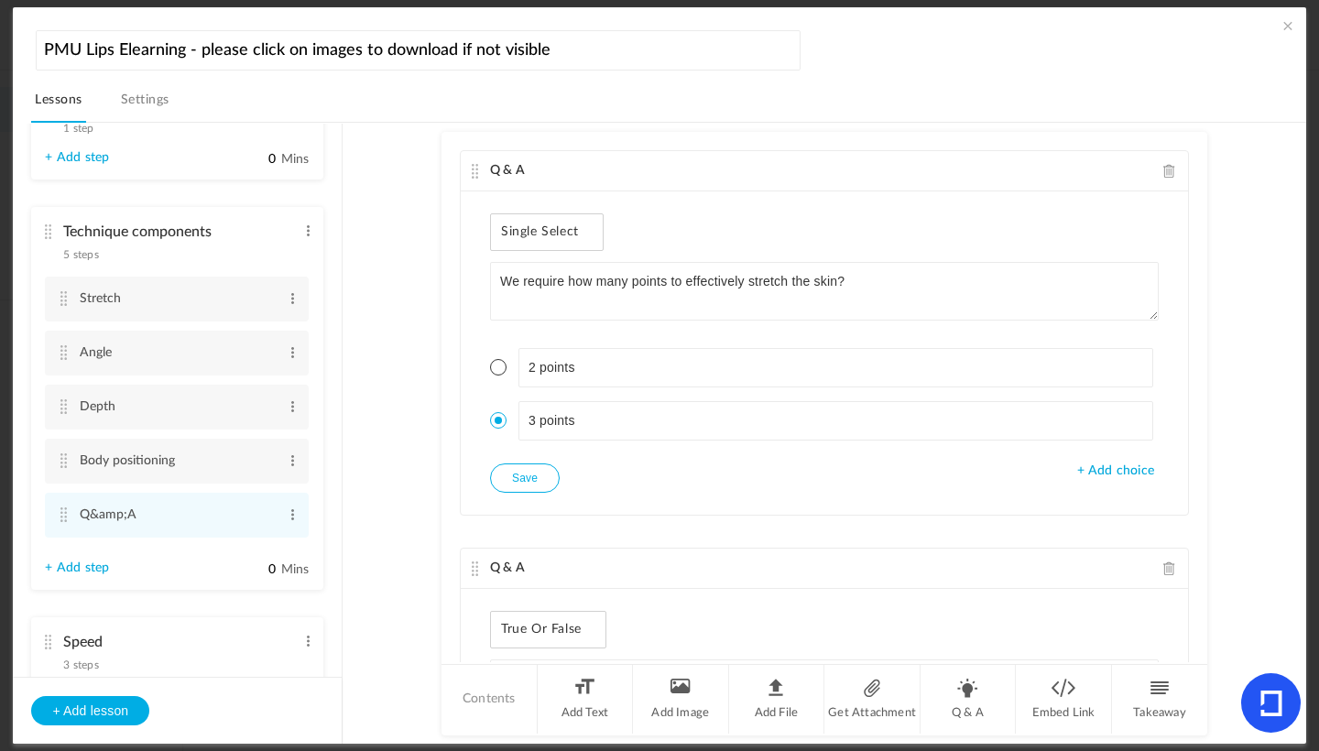
drag, startPoint x: 1198, startPoint y: 214, endPoint x: 1198, endPoint y: 225, distance: 11.0
click at [1198, 225] on div "Q & A Single Select We require how many points to effectively stretch the skin?…" at bounding box center [825, 397] width 766 height 531
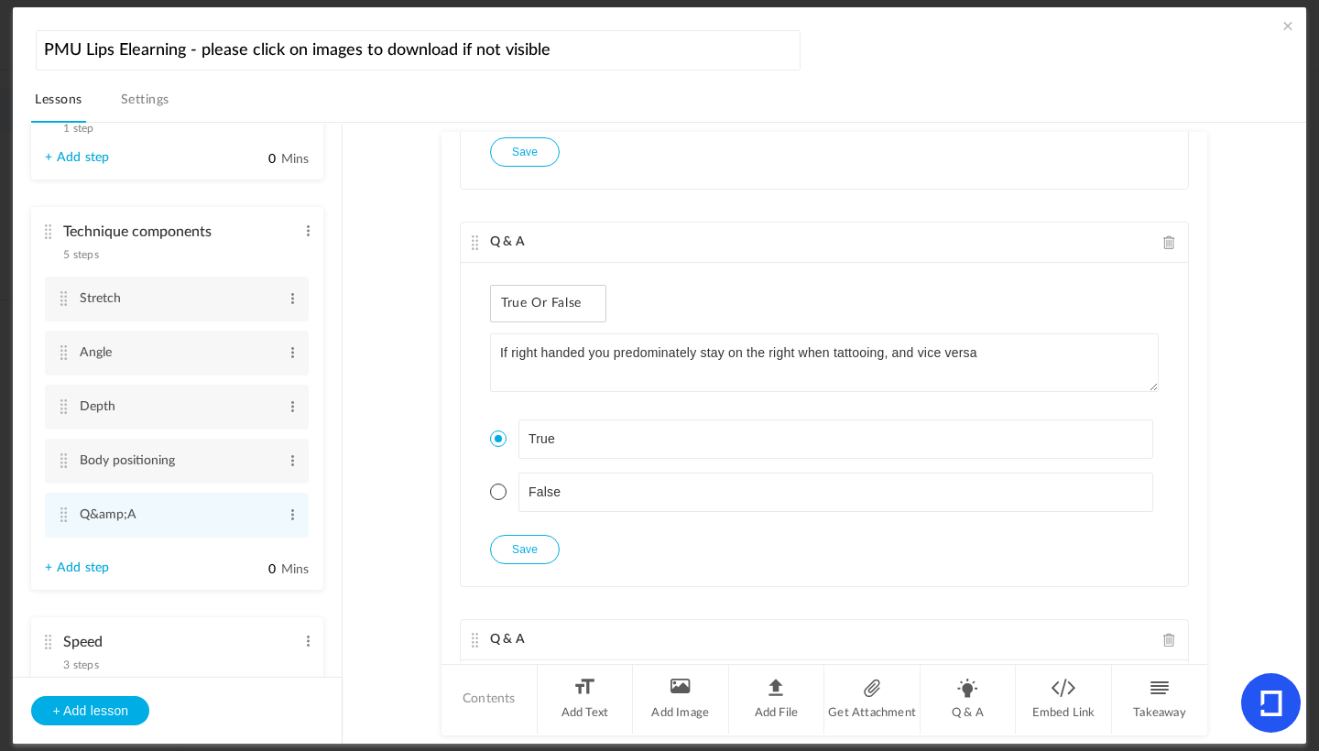
click at [1282, 27] on span at bounding box center [1288, 25] width 18 height 18
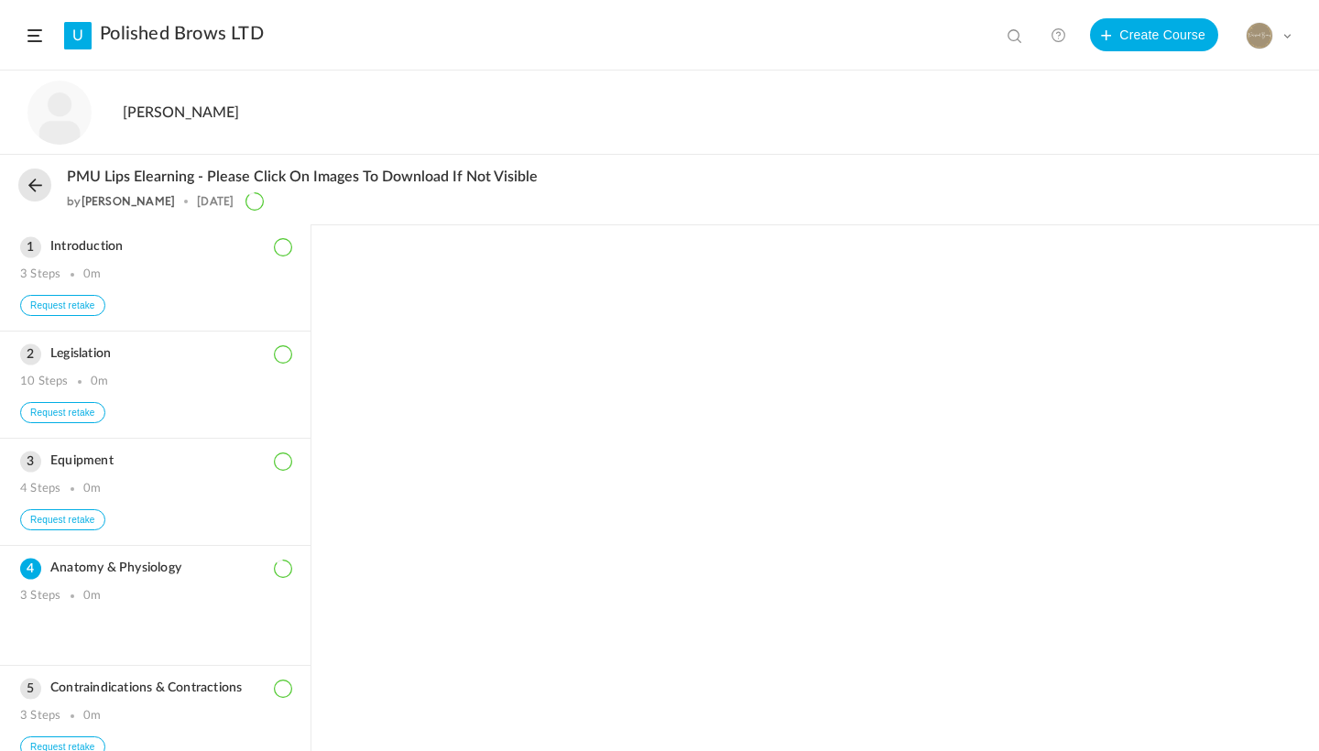
scroll to position [330, 0]
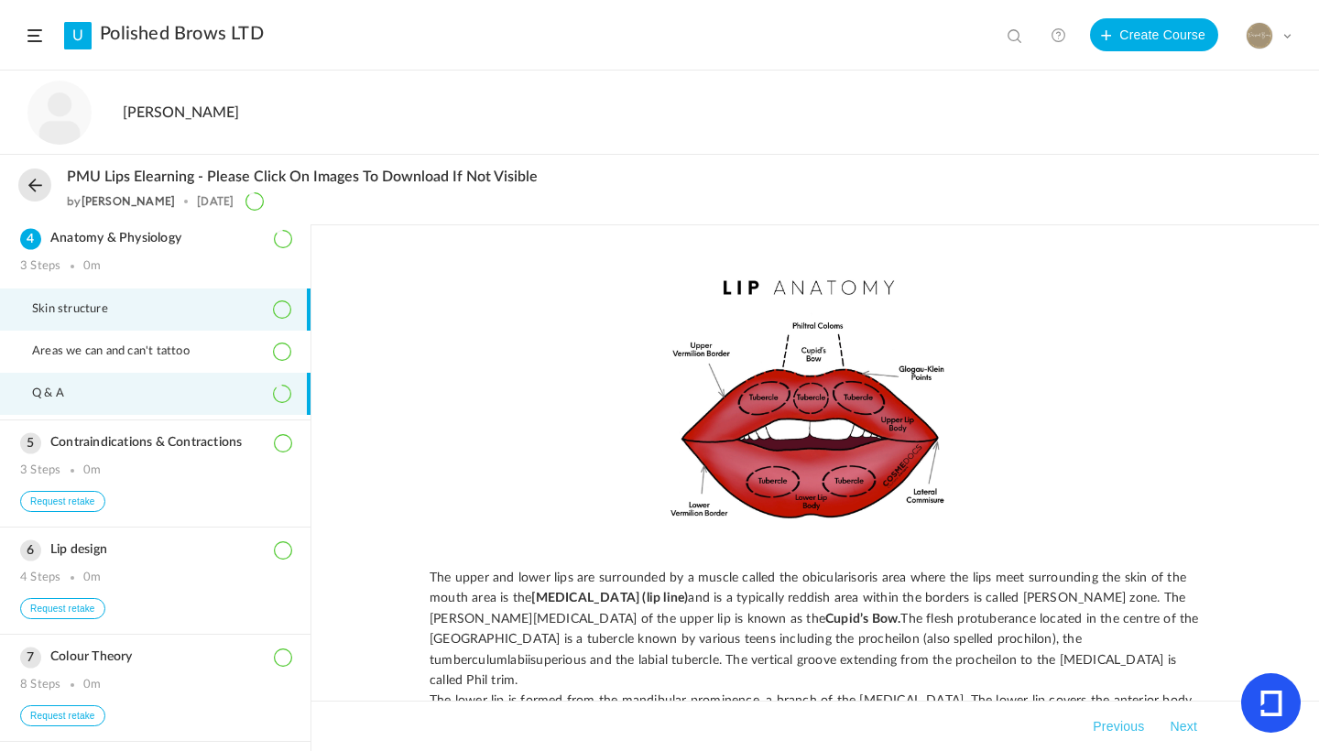
click at [99, 415] on li "Q & A" at bounding box center [155, 394] width 311 height 42
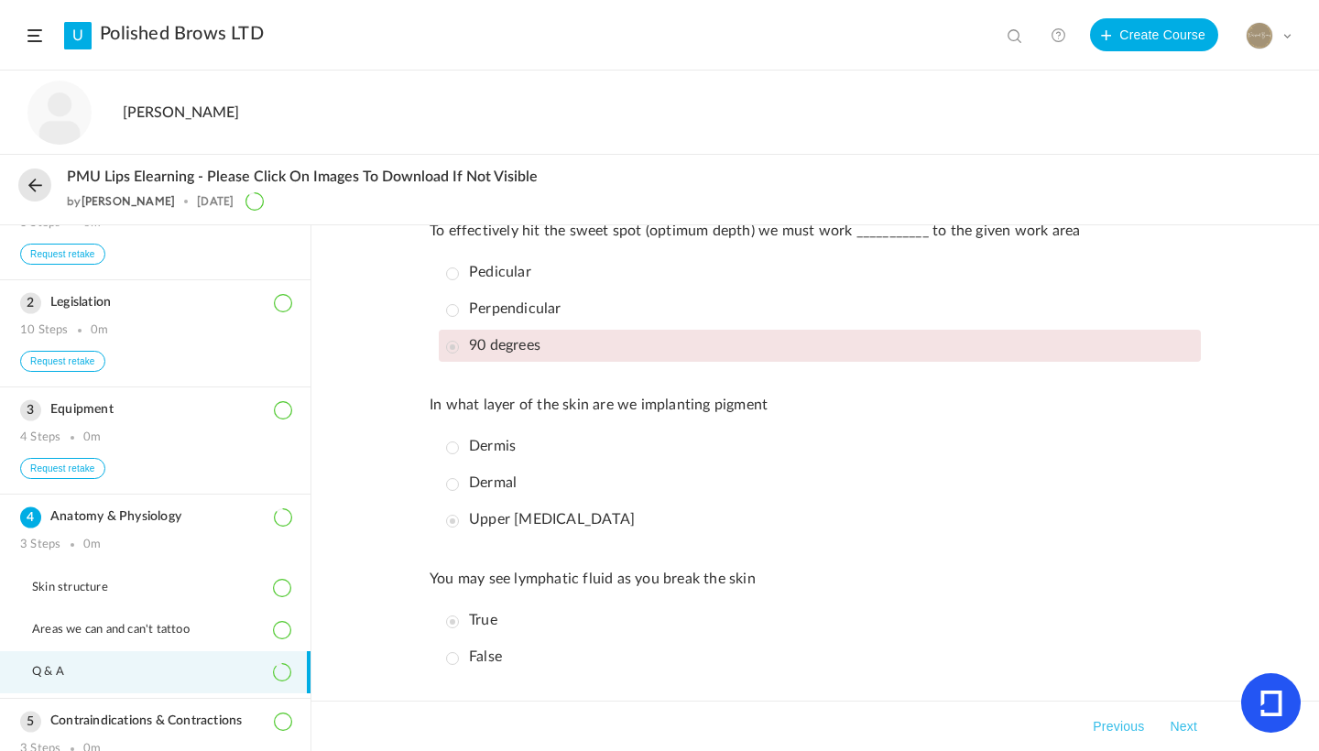
scroll to position [91, 0]
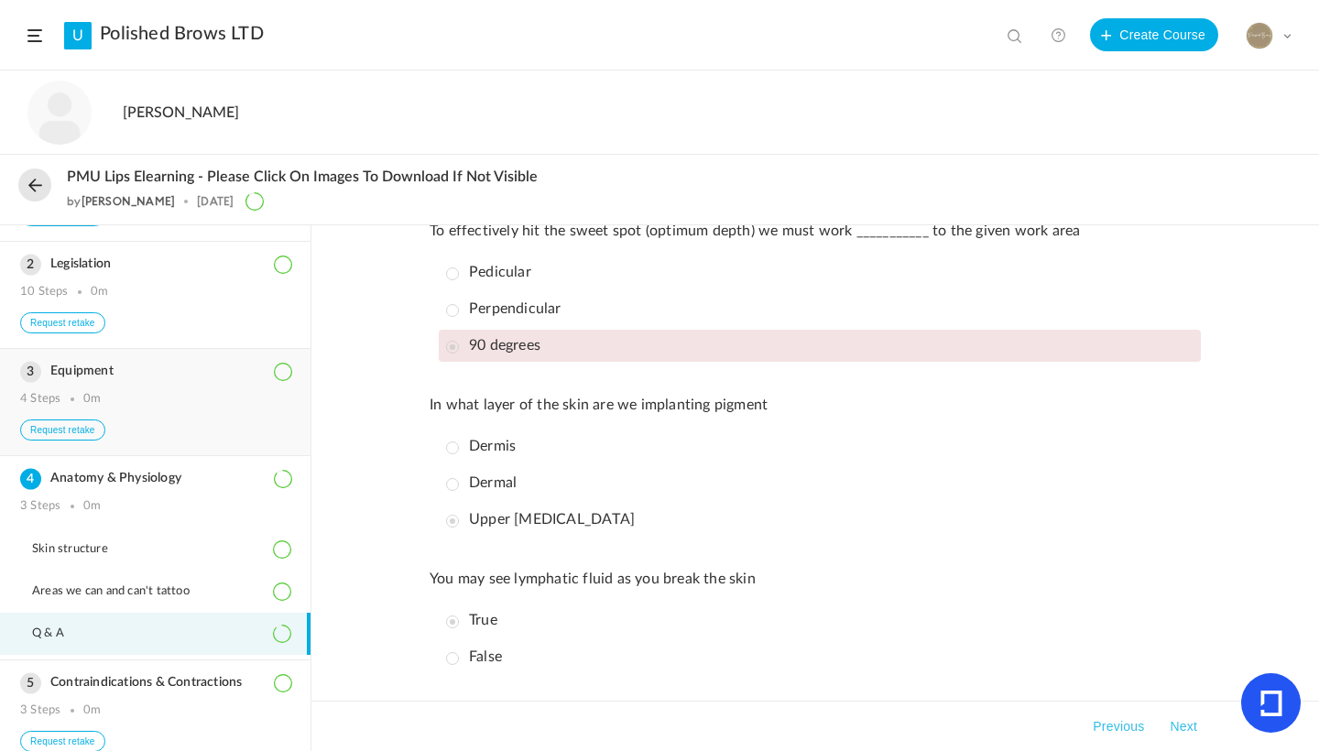
click at [104, 379] on h3 "Equipment" at bounding box center [155, 372] width 270 height 16
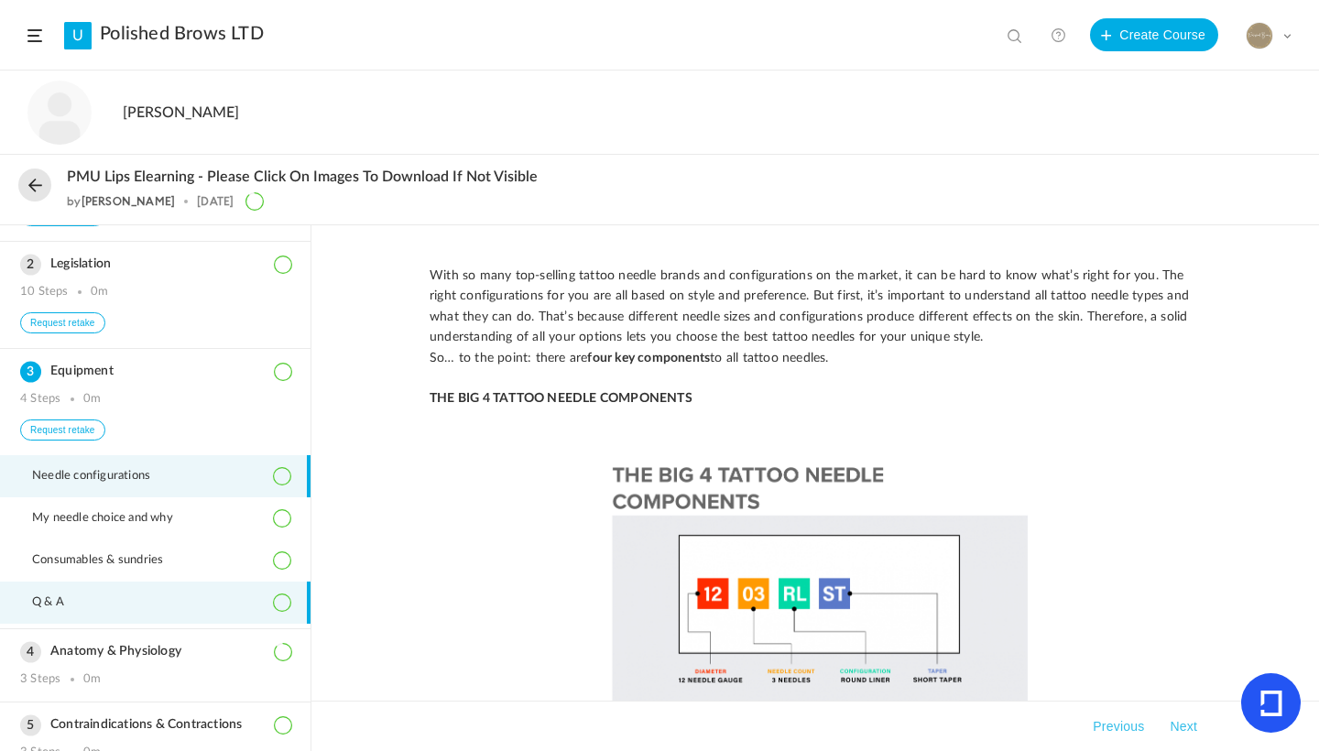
click at [87, 610] on span "Q & A" at bounding box center [59, 603] width 55 height 15
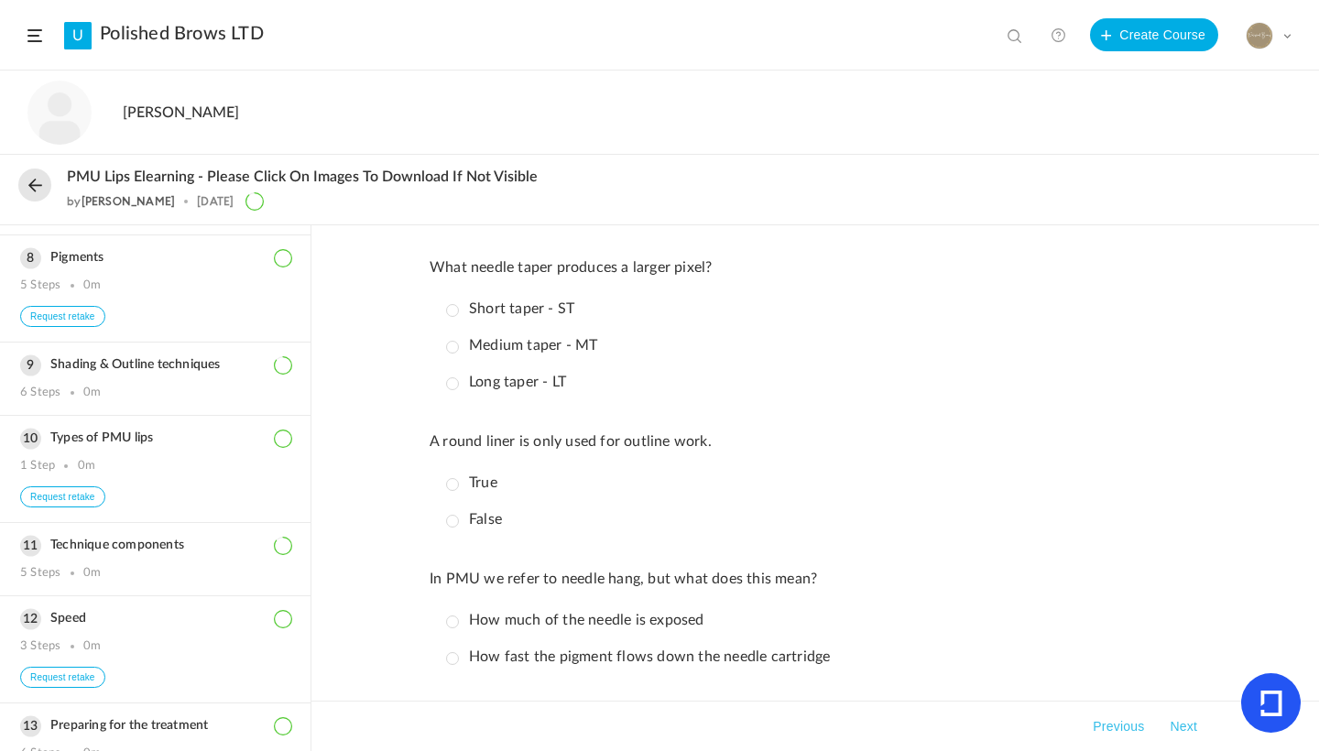
scroll to position [891, 0]
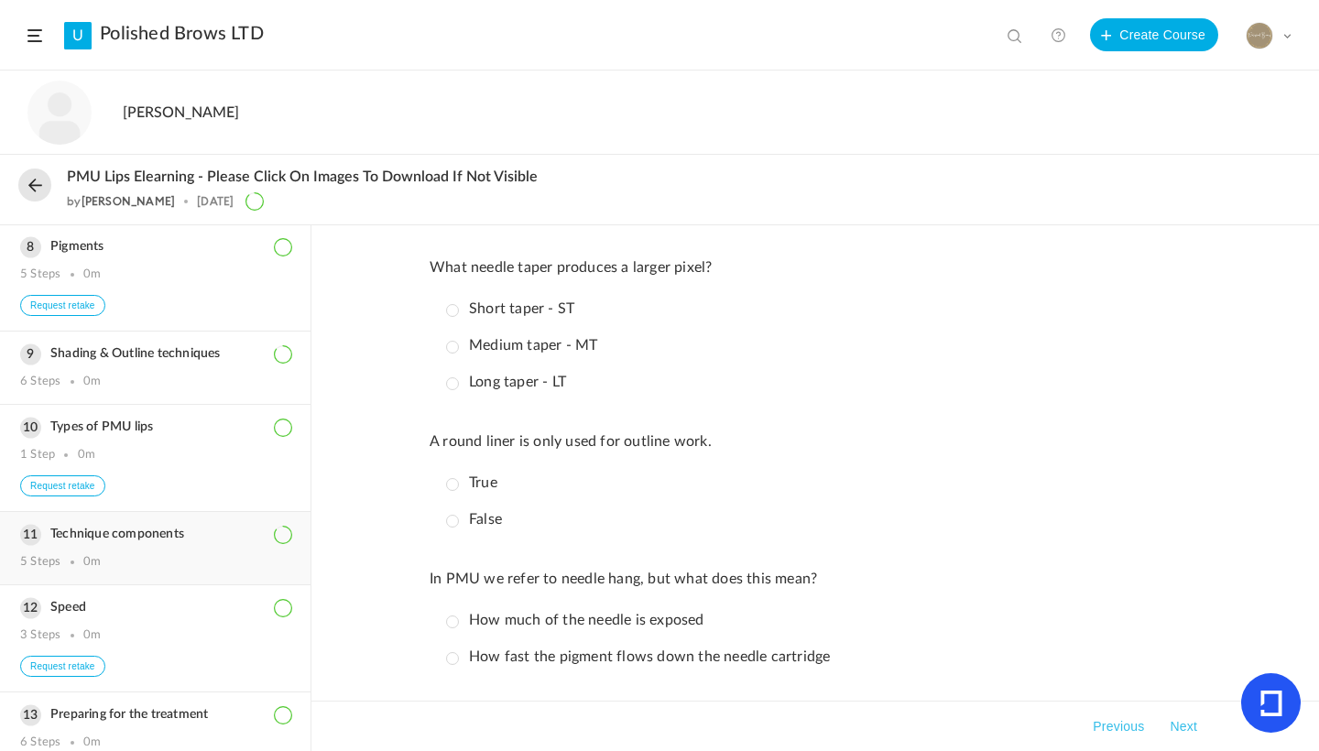
click at [162, 542] on h3 "Technique components" at bounding box center [155, 535] width 270 height 16
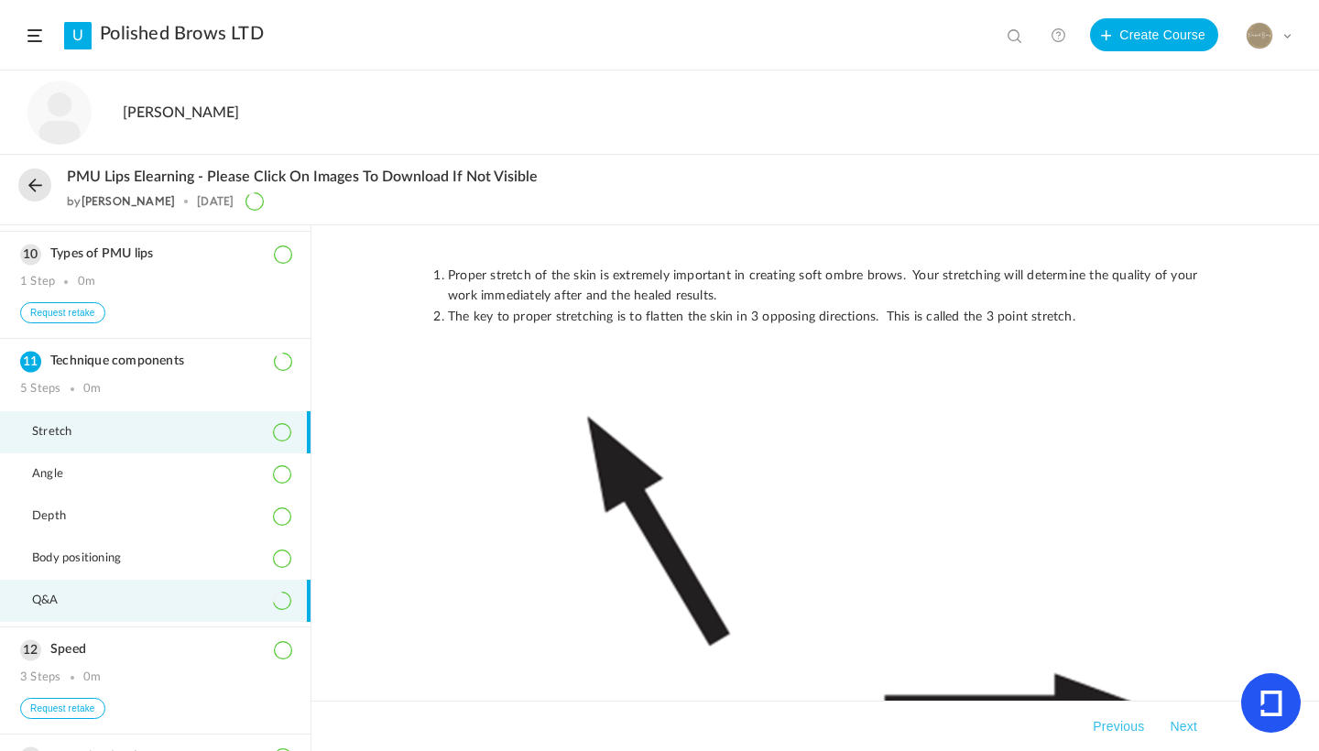
click at [64, 622] on li "Q&A" at bounding box center [155, 601] width 311 height 42
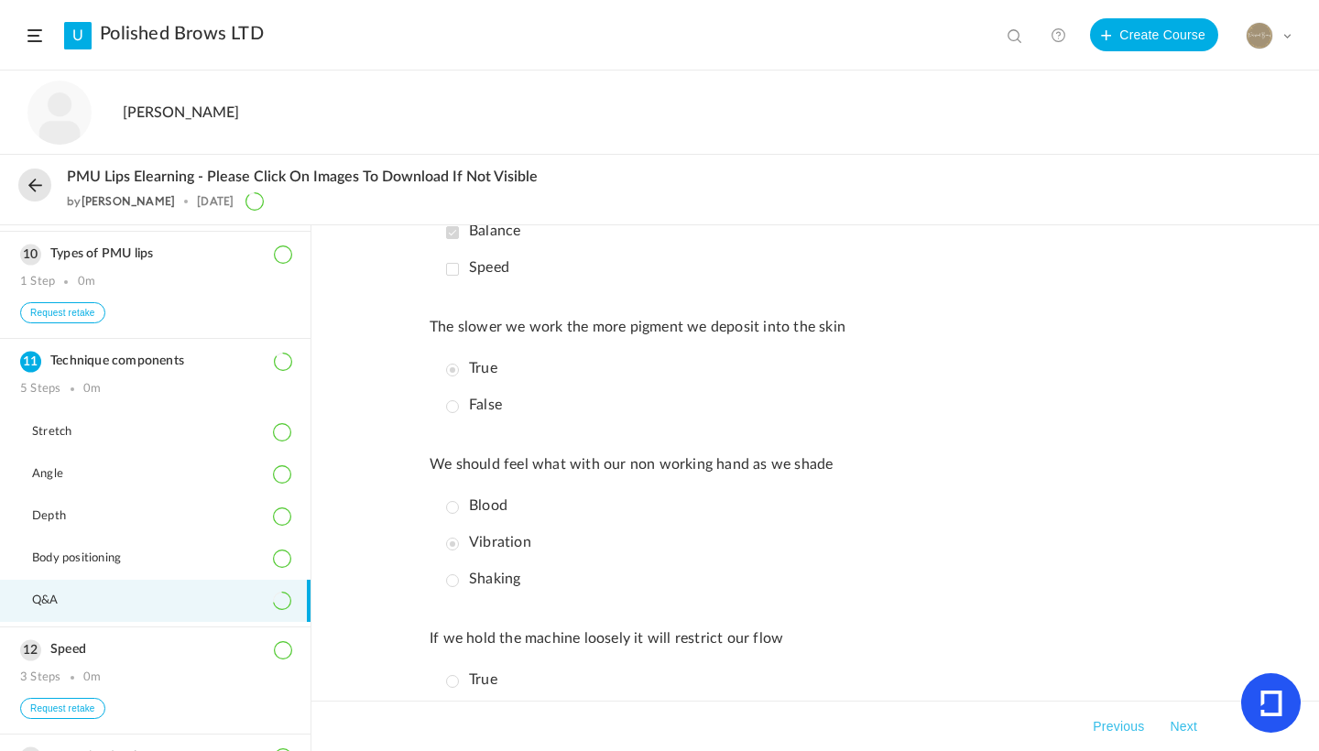
scroll to position [637, 0]
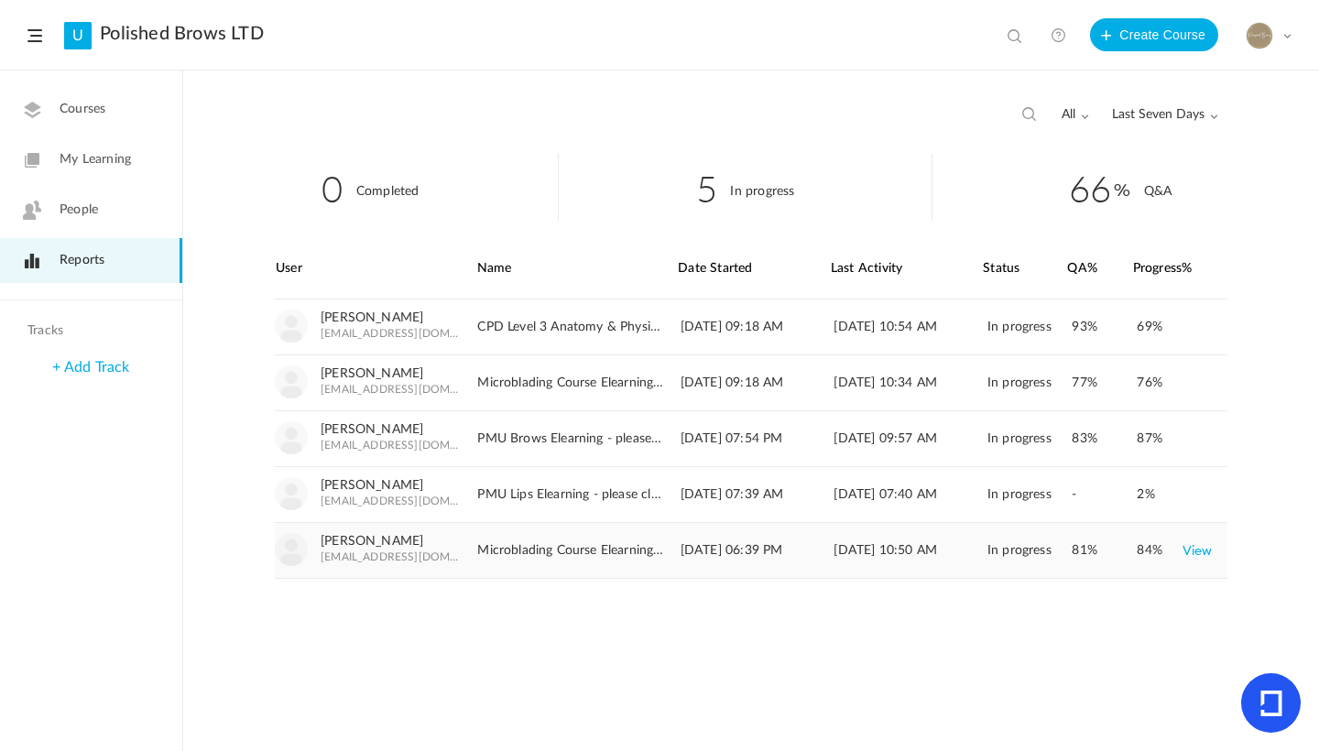
click at [1201, 549] on link "View" at bounding box center [1198, 550] width 30 height 33
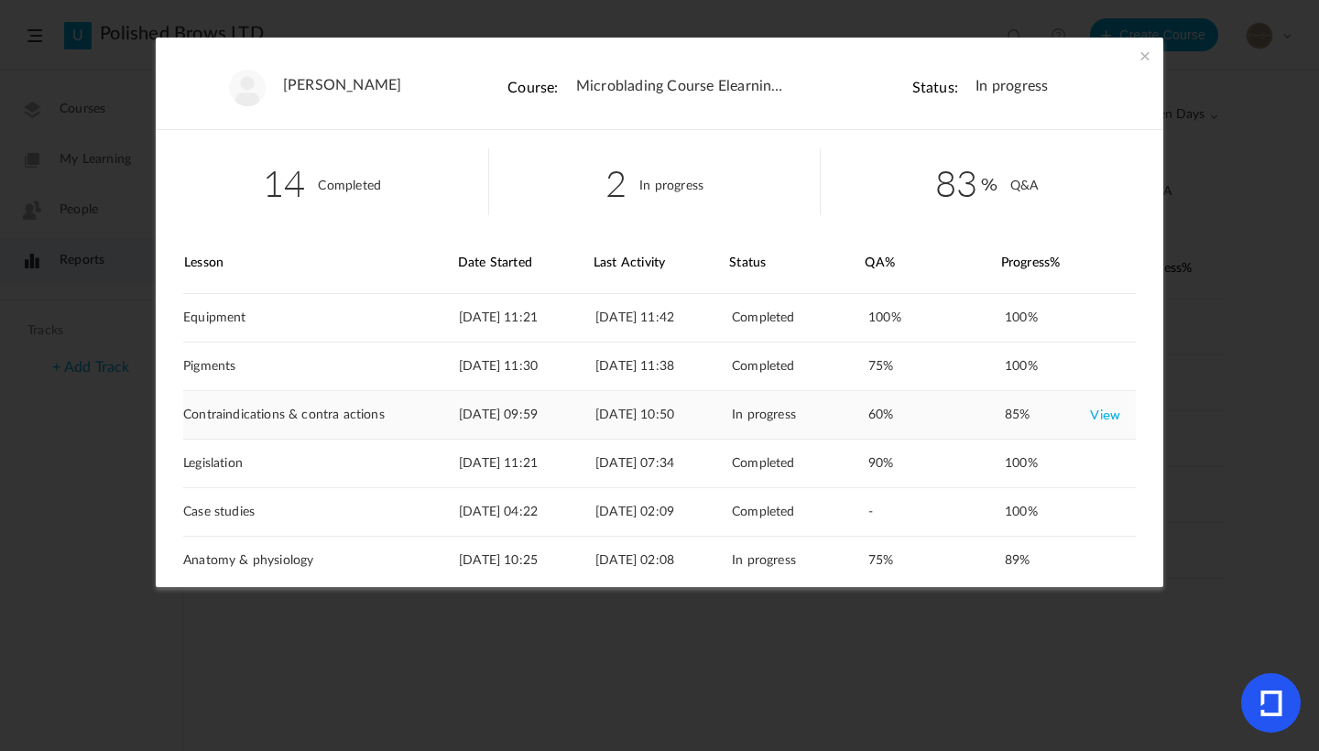
click at [1098, 412] on link "View" at bounding box center [1105, 415] width 30 height 33
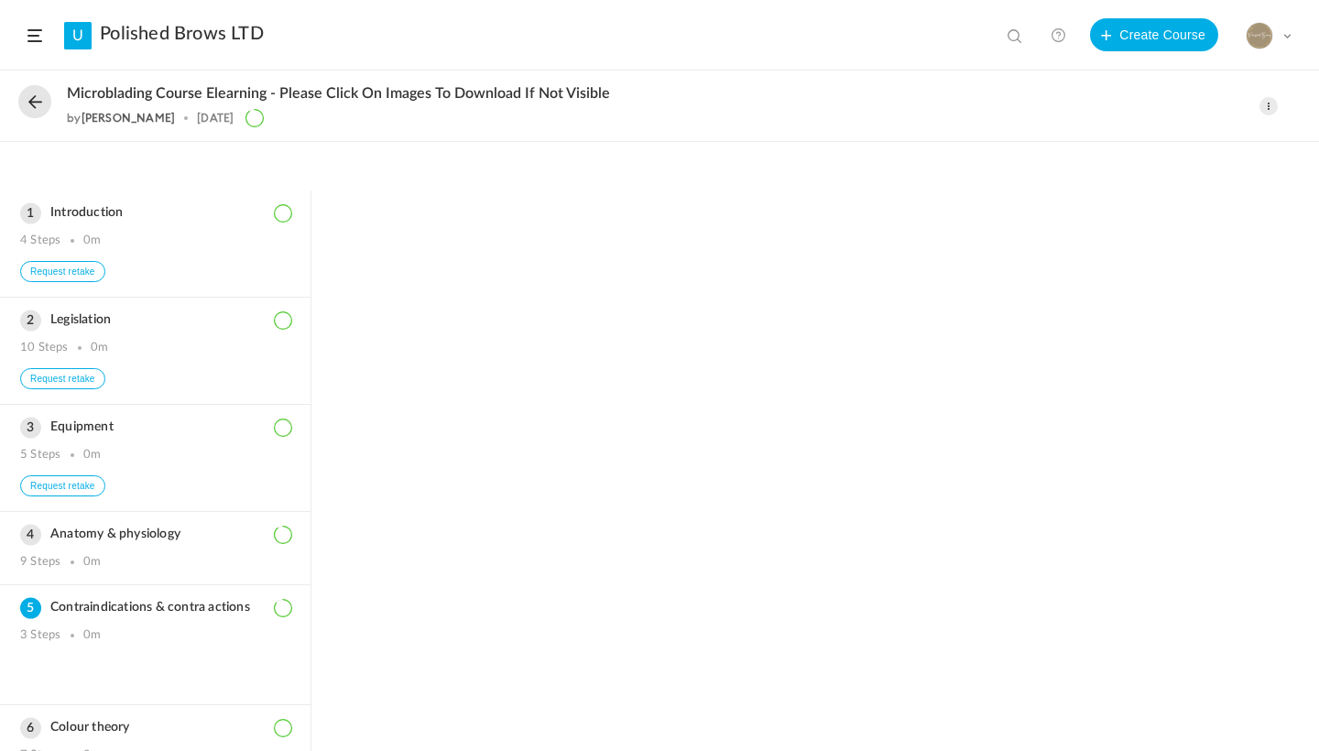
scroll to position [405, 0]
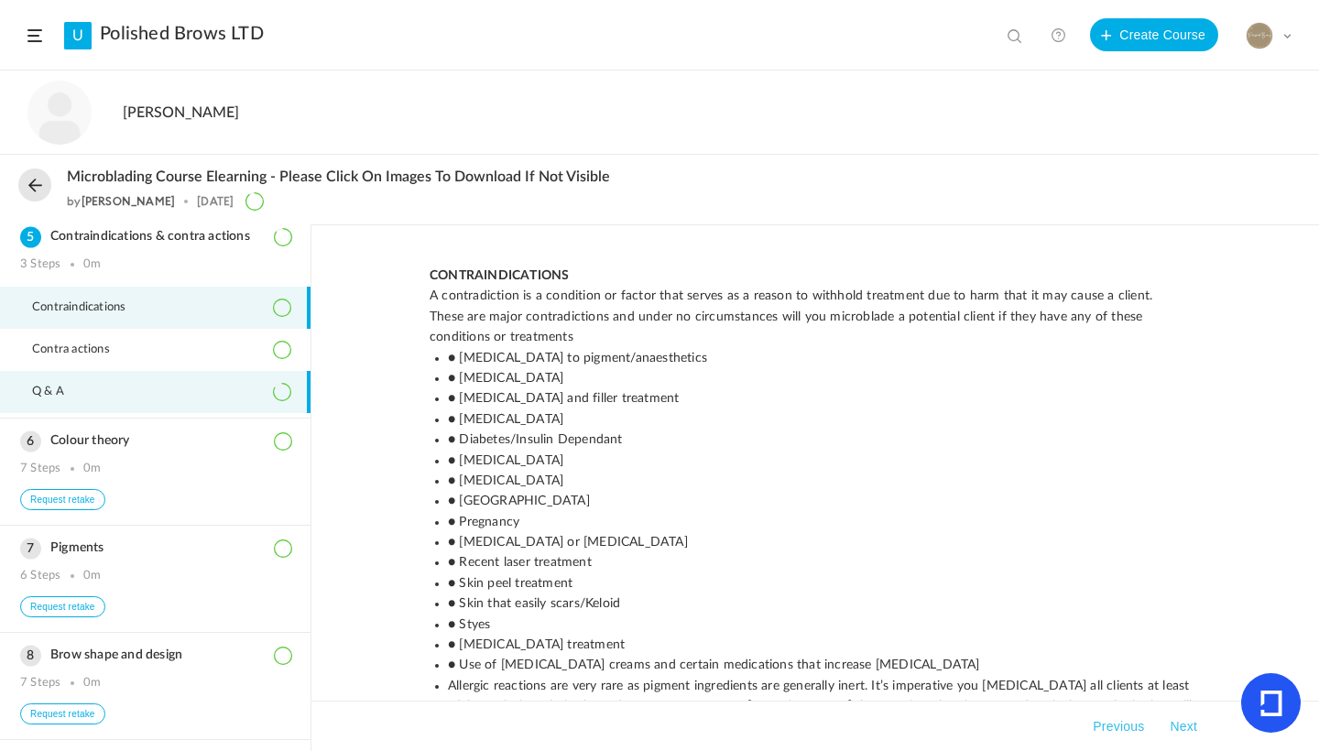
click at [132, 409] on li "Q & A" at bounding box center [155, 392] width 311 height 42
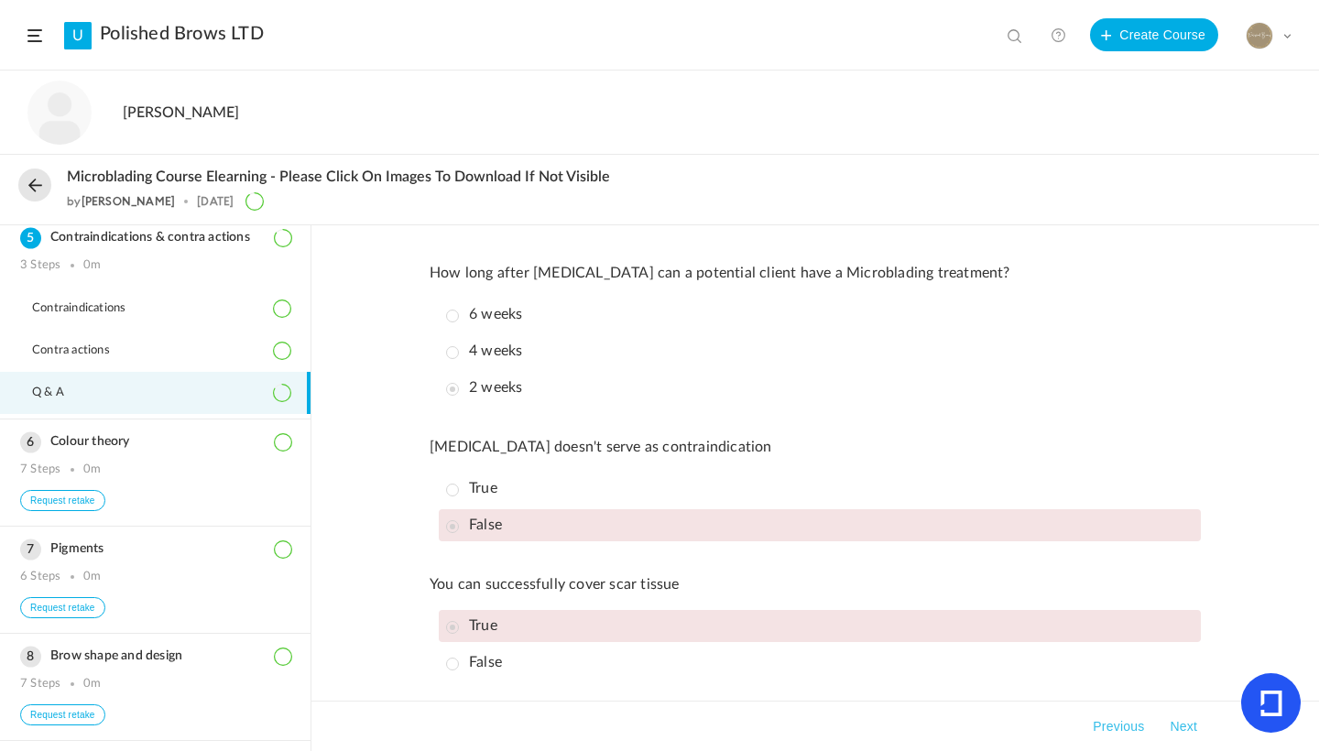
scroll to position [498, 0]
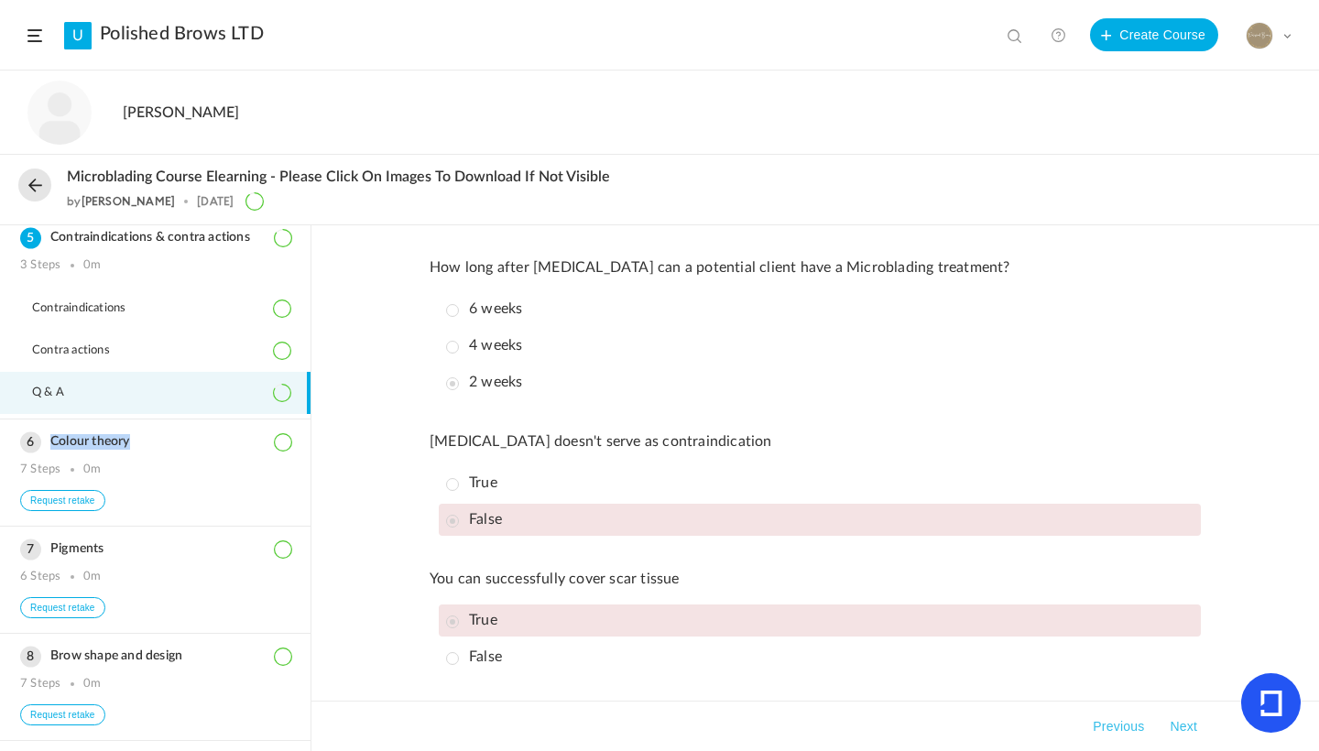
drag, startPoint x: 311, startPoint y: 454, endPoint x: 310, endPoint y: 422, distance: 31.2
click at [310, 420] on aside "Introduction 4 Steps 0m Request retake Legislation 10 Steps 0m Request retake E…" at bounding box center [156, 488] width 312 height 526
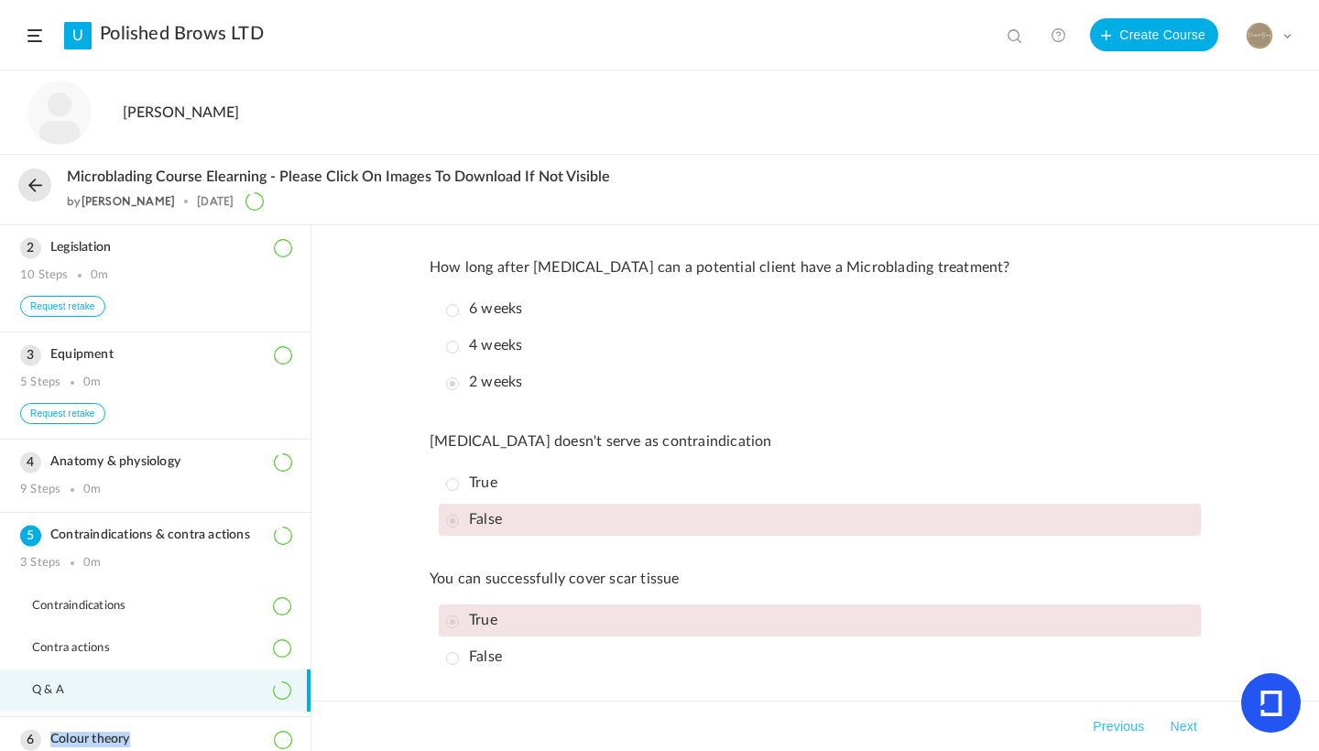
scroll to position [114, 0]
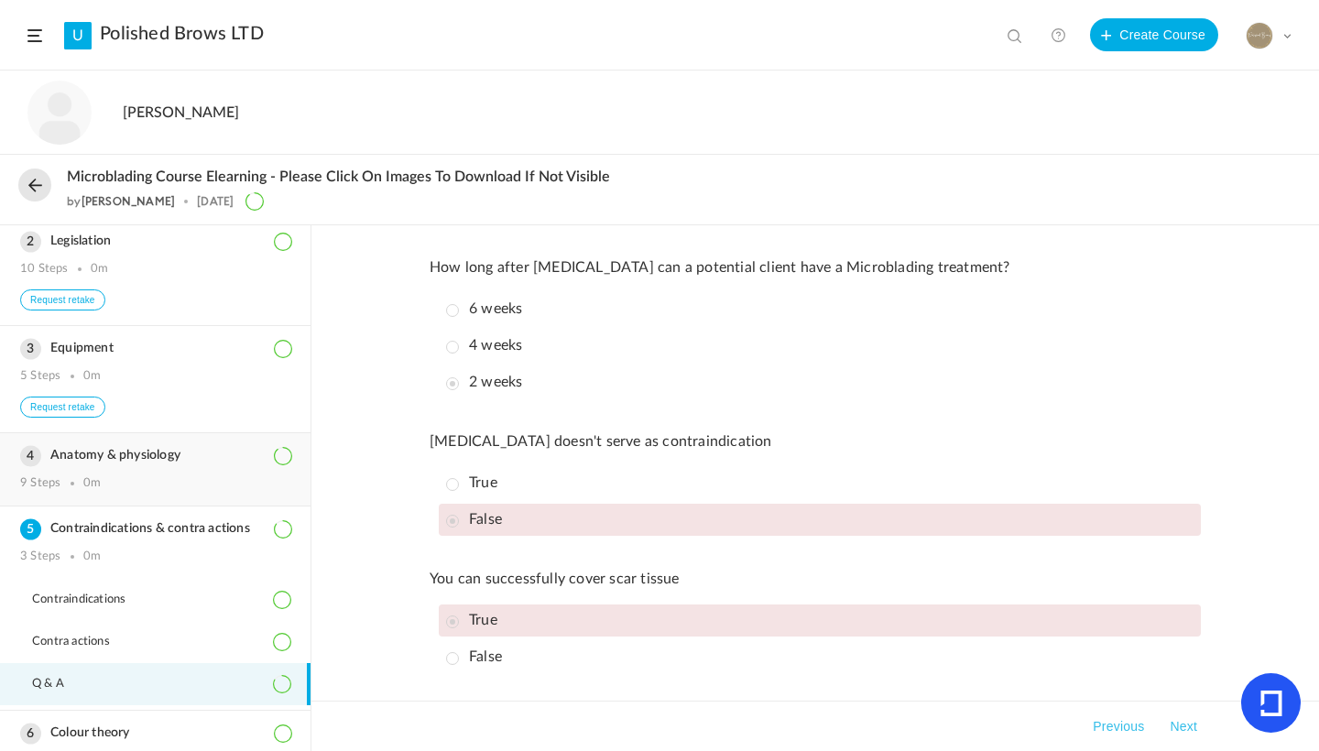
click at [113, 482] on div "Anatomy & physiology 9 Steps 0m" at bounding box center [155, 469] width 311 height 72
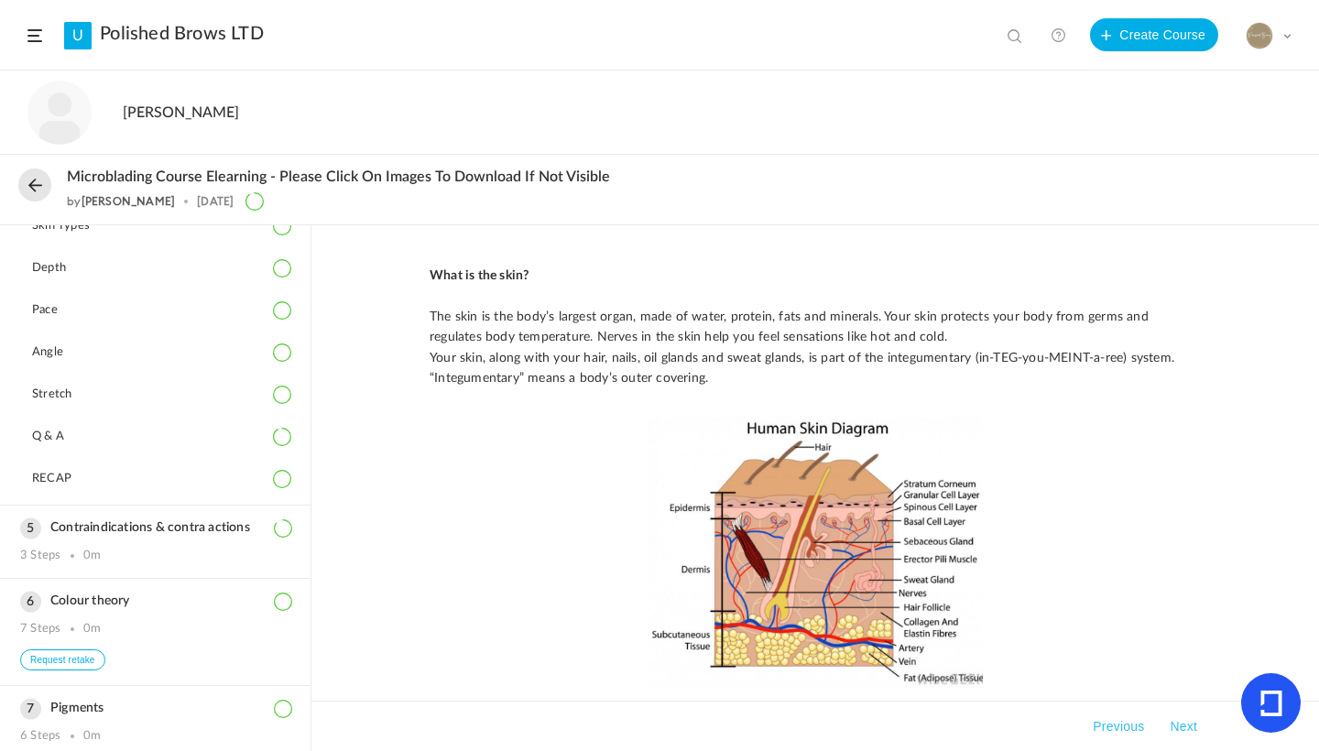
scroll to position [491, 0]
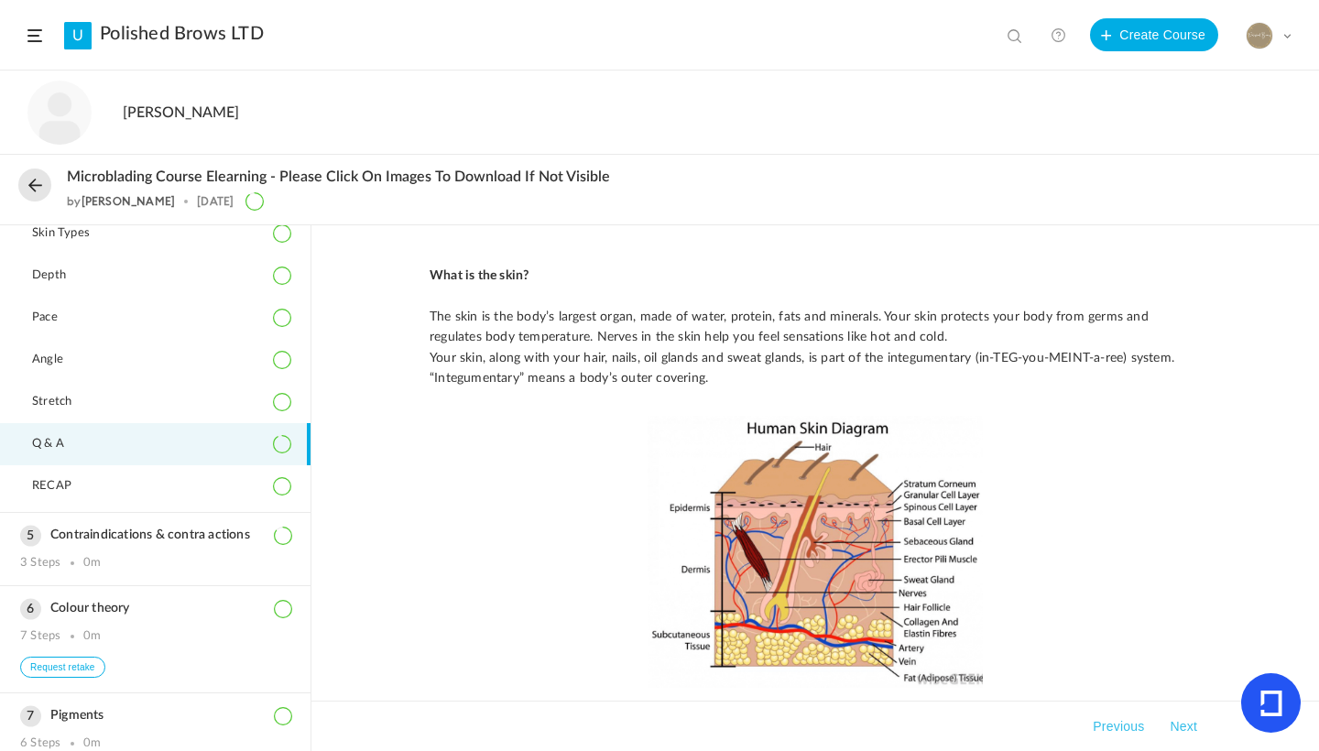
click at [170, 451] on li "Q & A" at bounding box center [155, 444] width 311 height 42
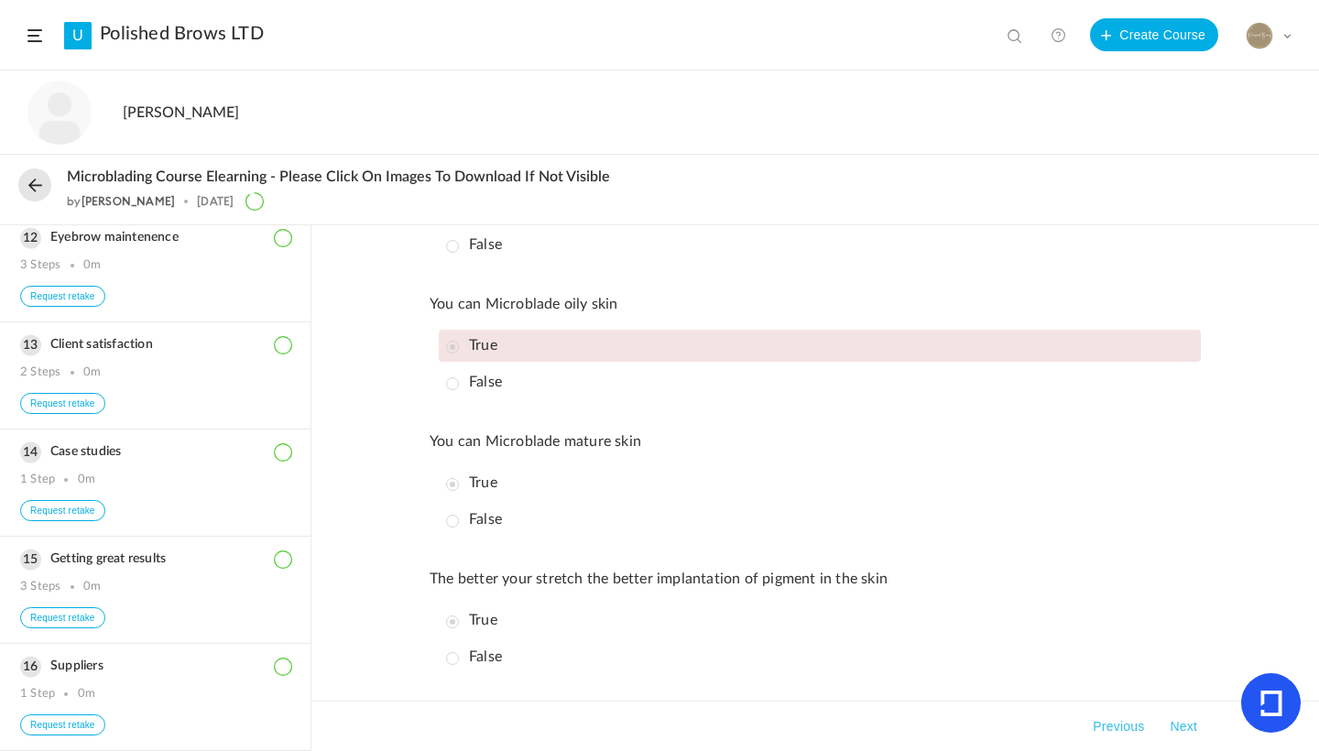
scroll to position [1533, 0]
